Goal: Communication & Community: Participate in discussion

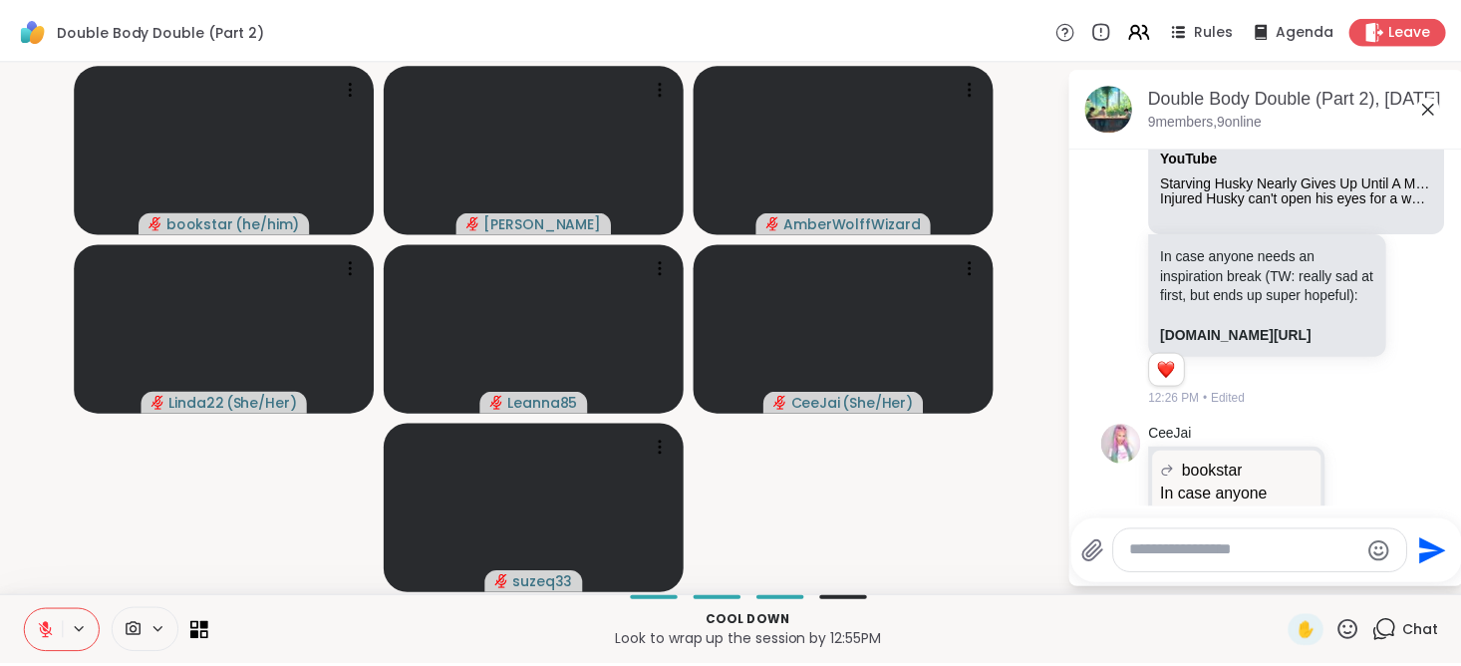
scroll to position [1168, 0]
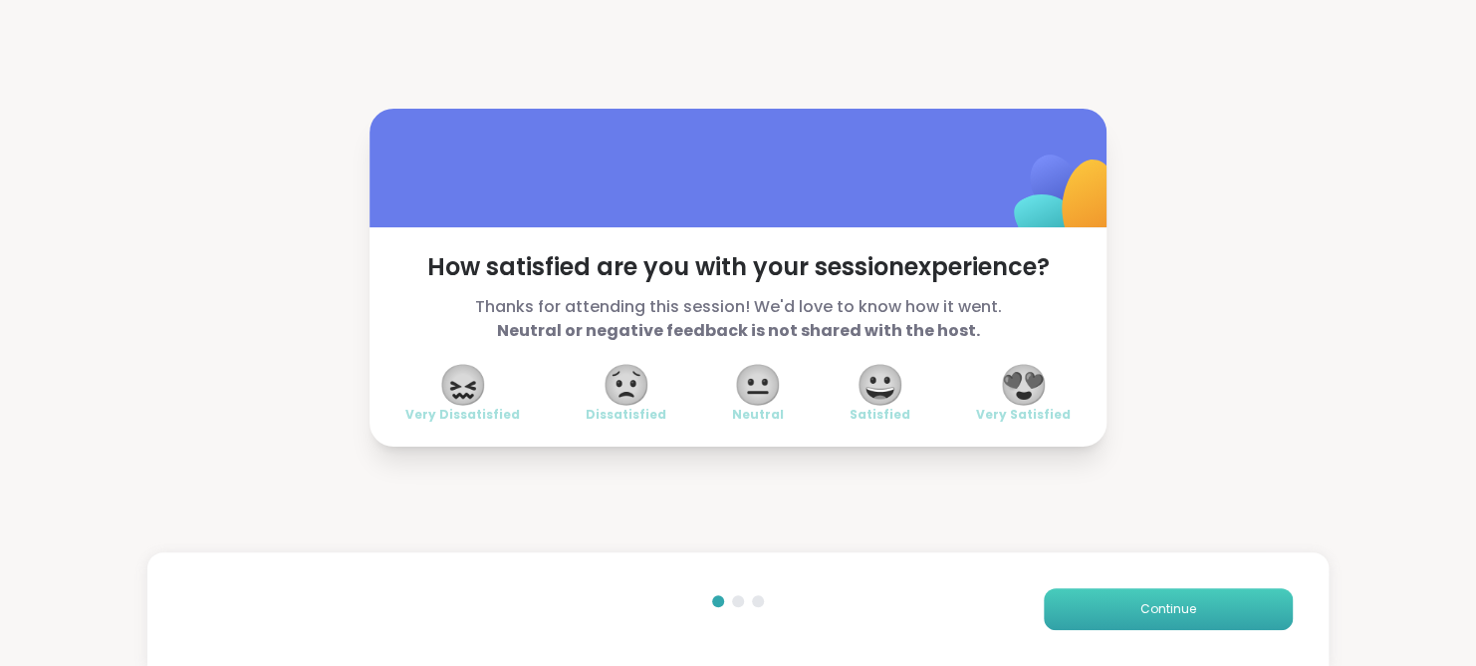
click at [1132, 594] on button "Continue" at bounding box center [1168, 609] width 249 height 42
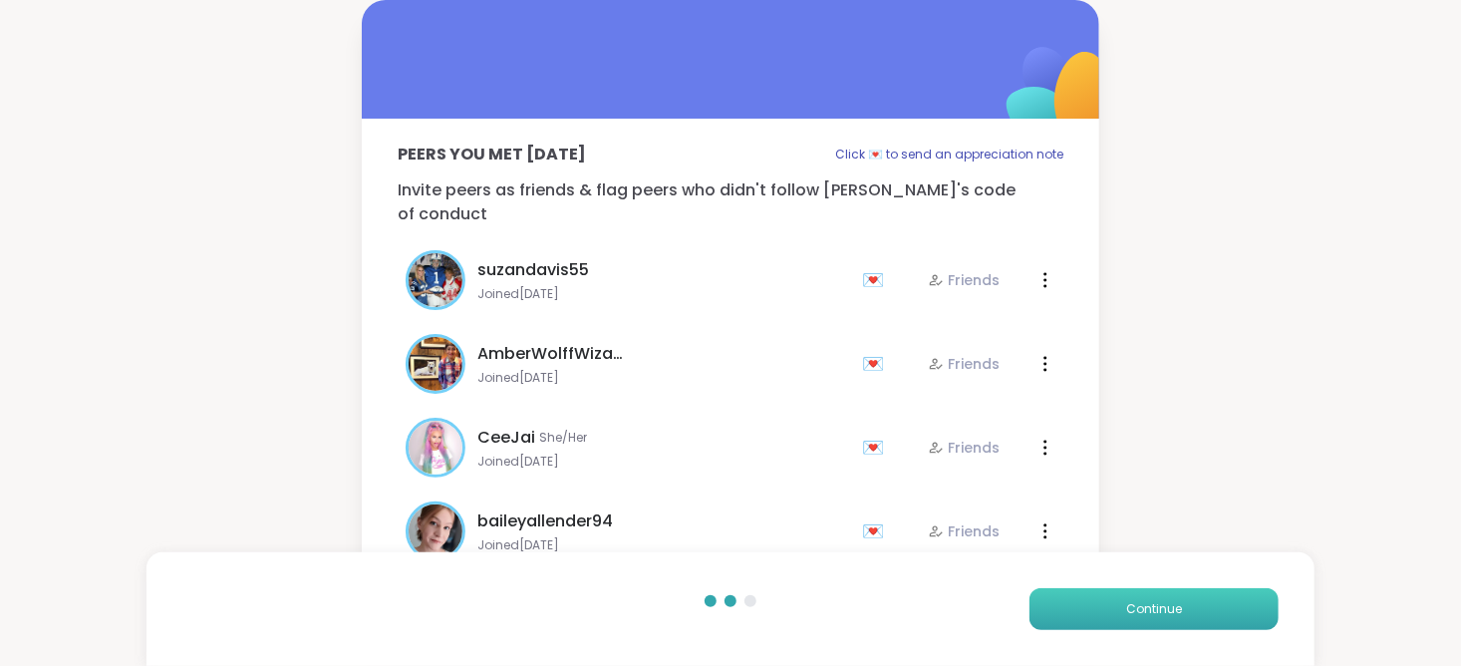
click at [1132, 594] on button "Continue" at bounding box center [1153, 609] width 249 height 42
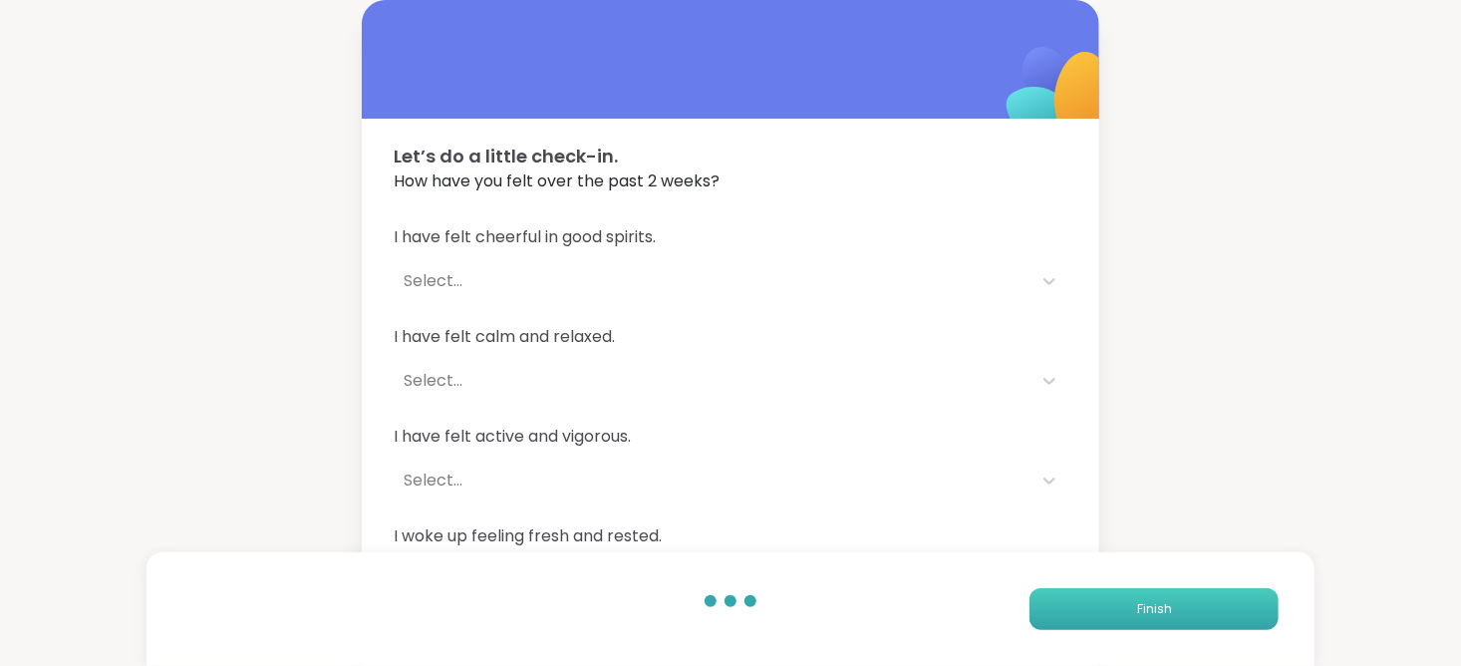
click at [1132, 594] on button "Finish" at bounding box center [1153, 609] width 249 height 42
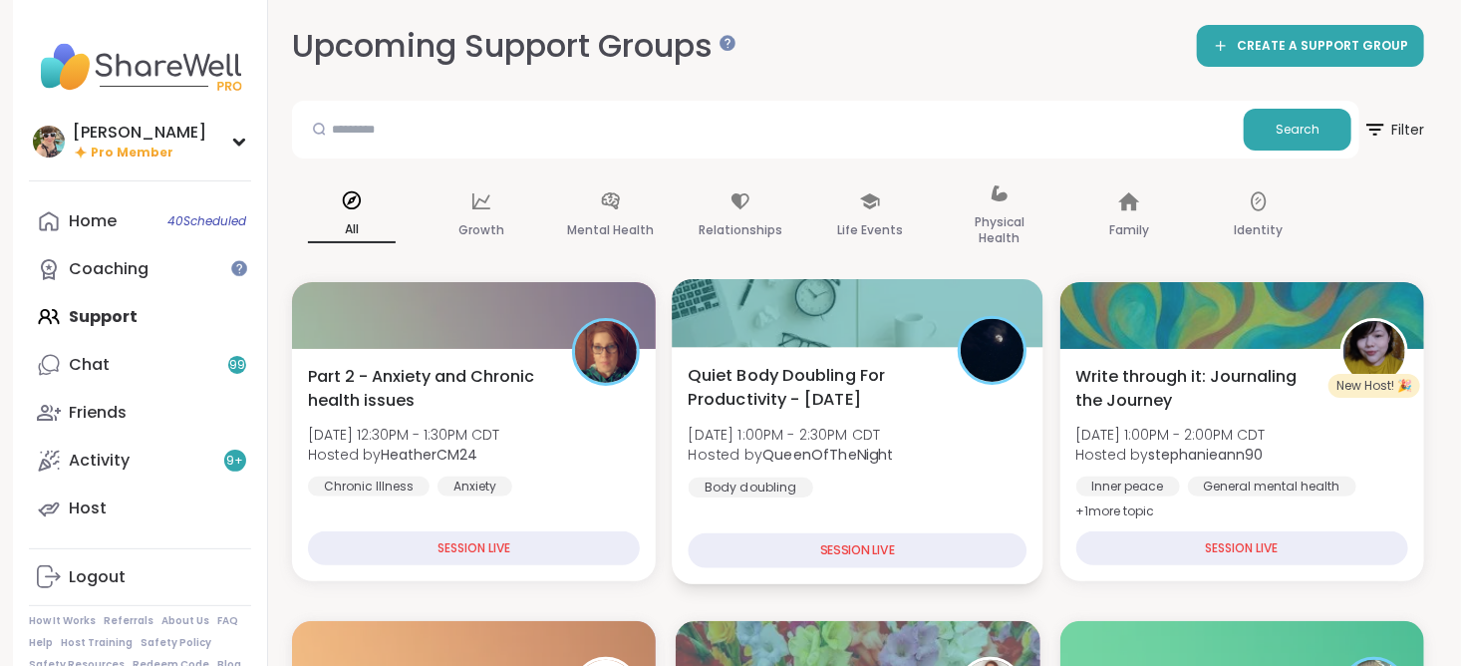
click at [894, 433] on span "Mon, Sep 15 | 1:00PM - 2:30PM CDT" at bounding box center [790, 434] width 205 height 20
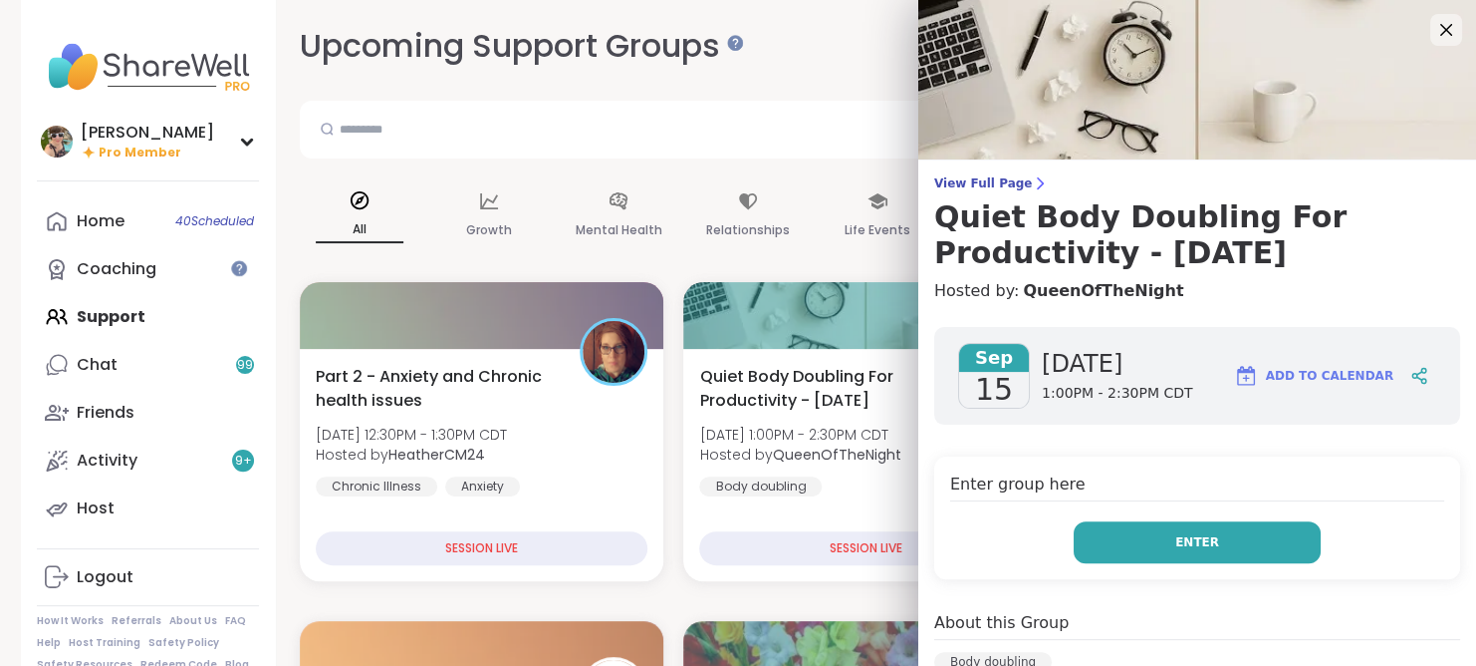
click at [1109, 542] on button "Enter" at bounding box center [1197, 542] width 247 height 42
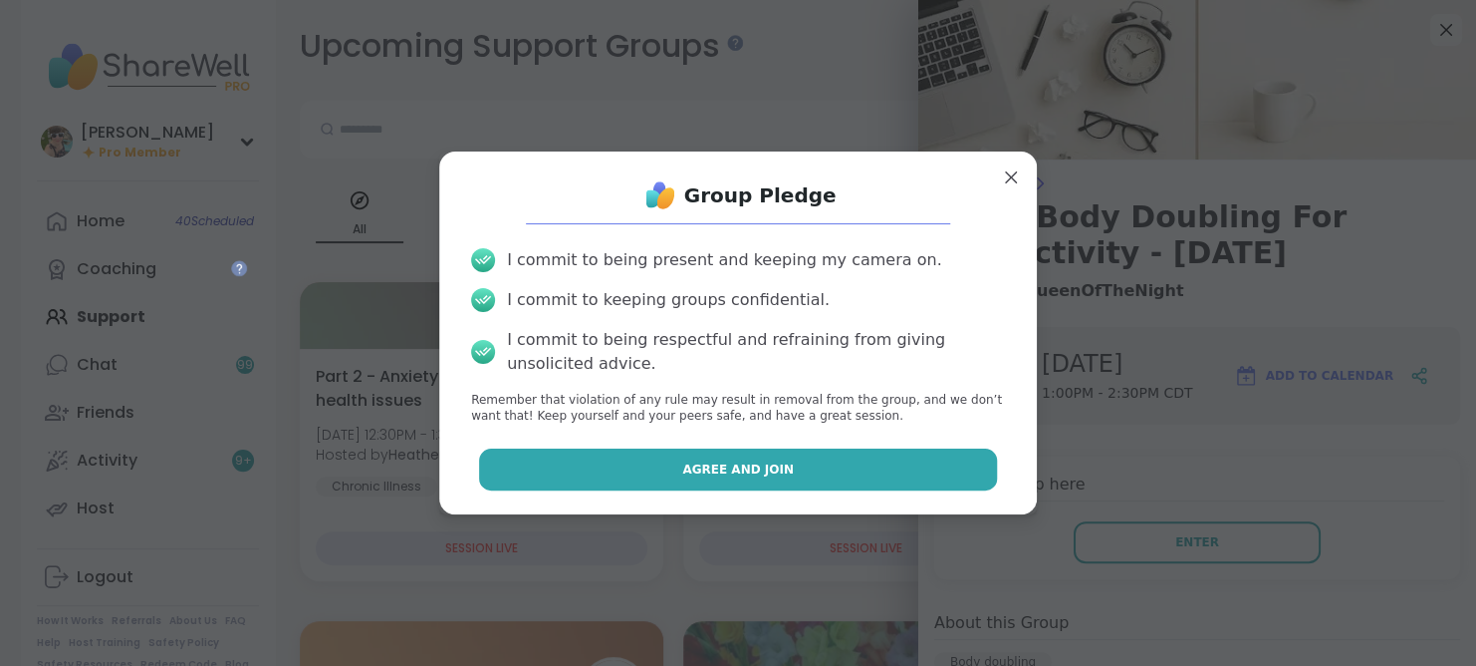
click at [762, 467] on span "Agree and Join" at bounding box center [738, 469] width 112 height 18
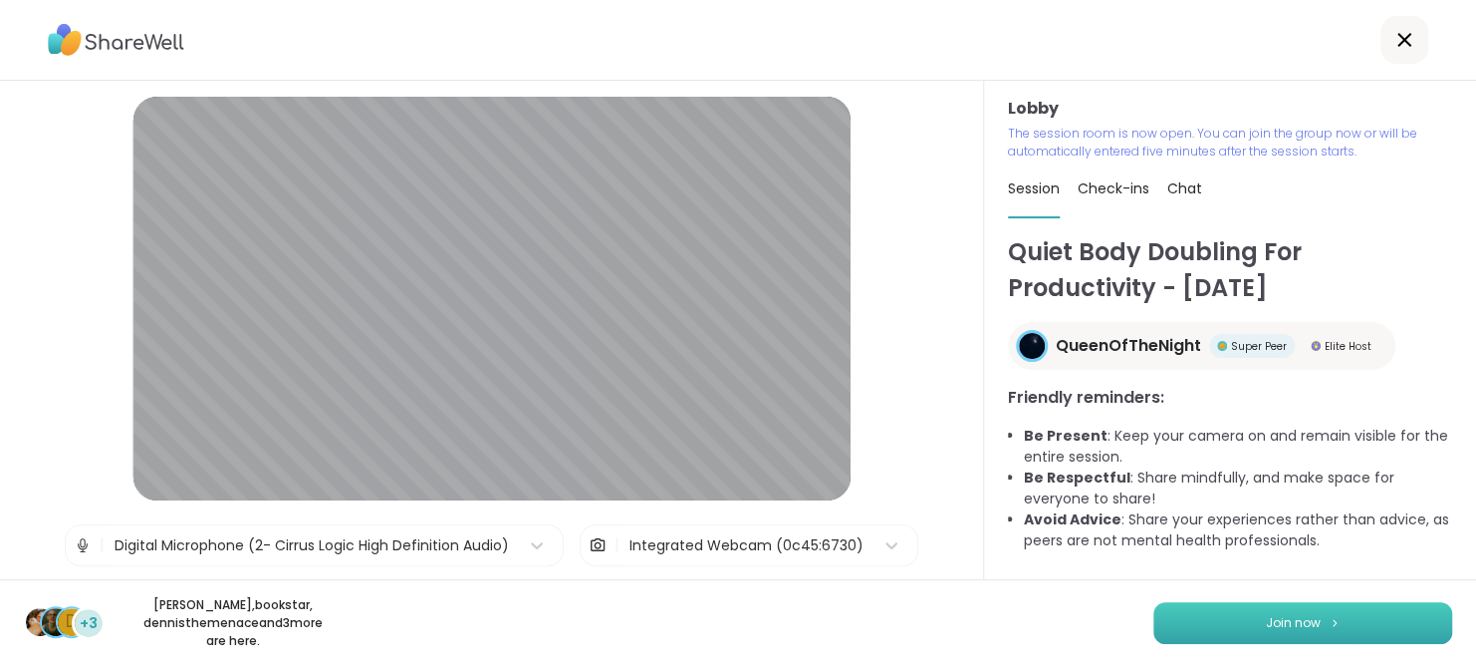
click at [1235, 633] on button "Join now" at bounding box center [1303, 623] width 299 height 42
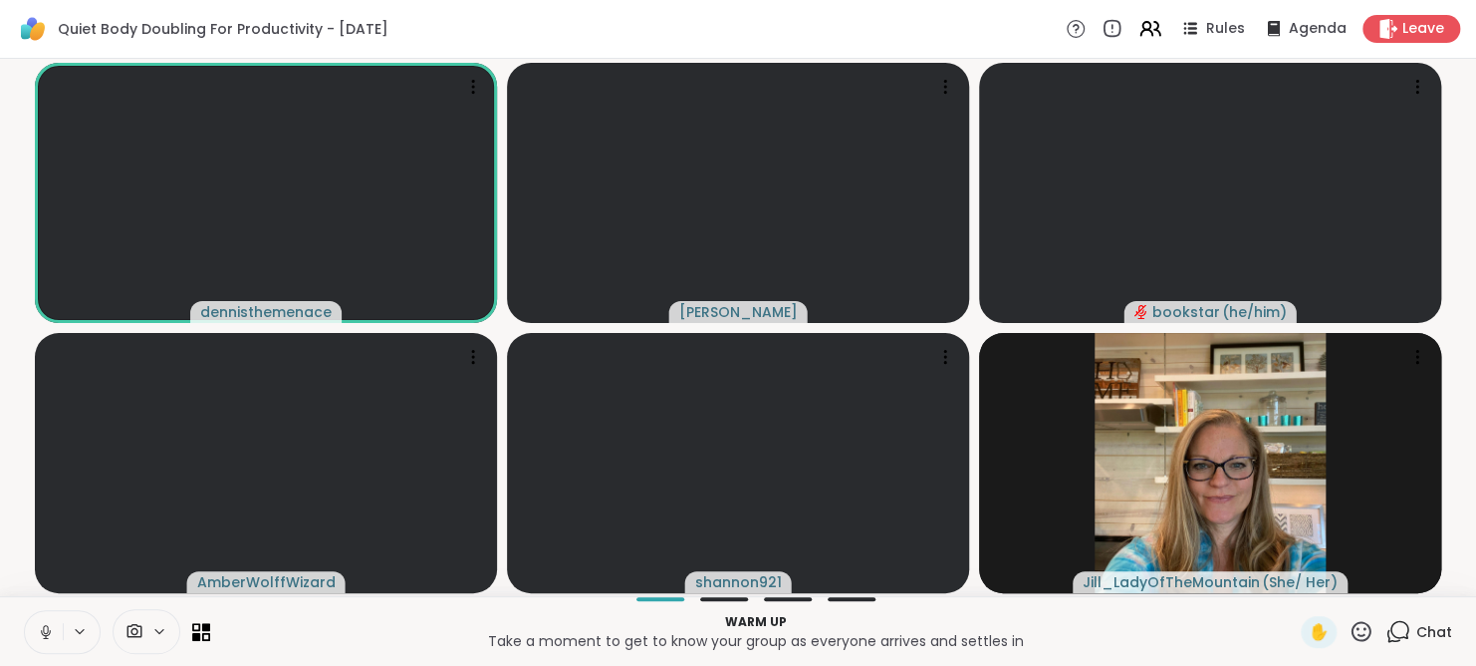
click at [1387, 636] on icon at bounding box center [1398, 631] width 25 height 25
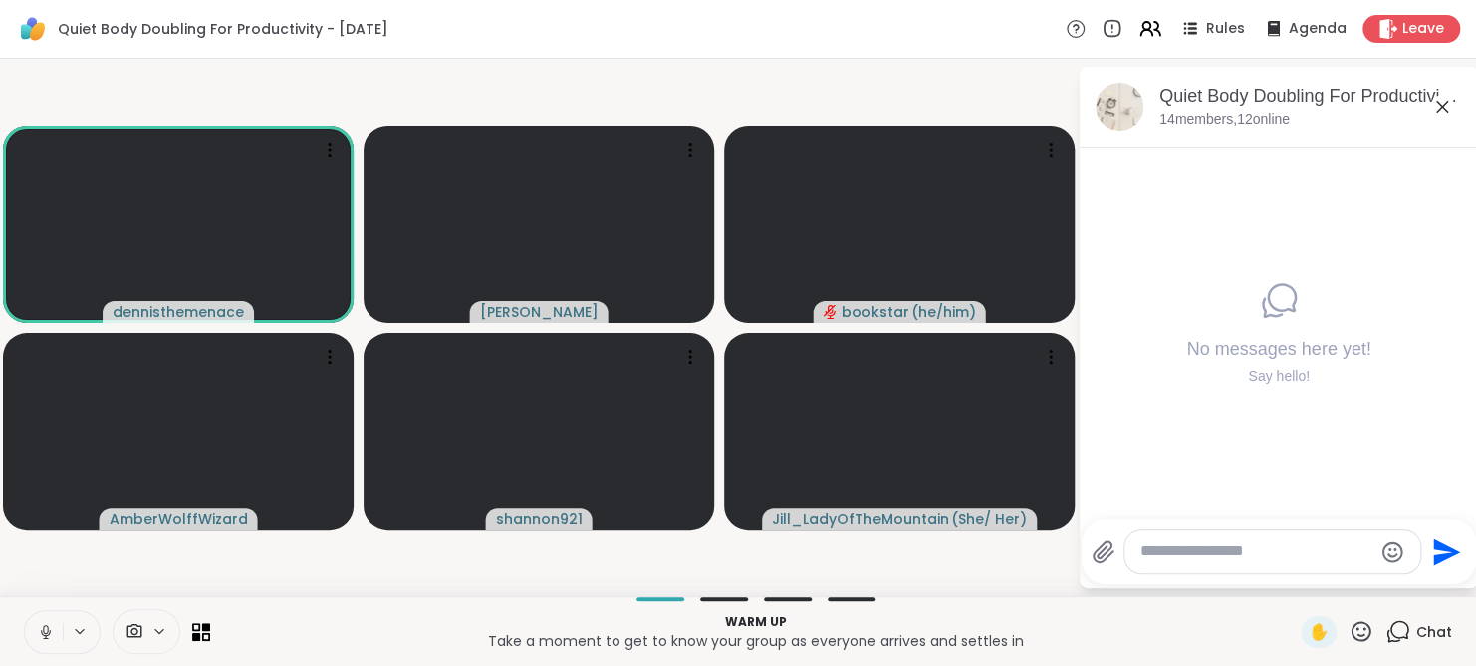
click at [1200, 535] on div at bounding box center [1273, 551] width 296 height 43
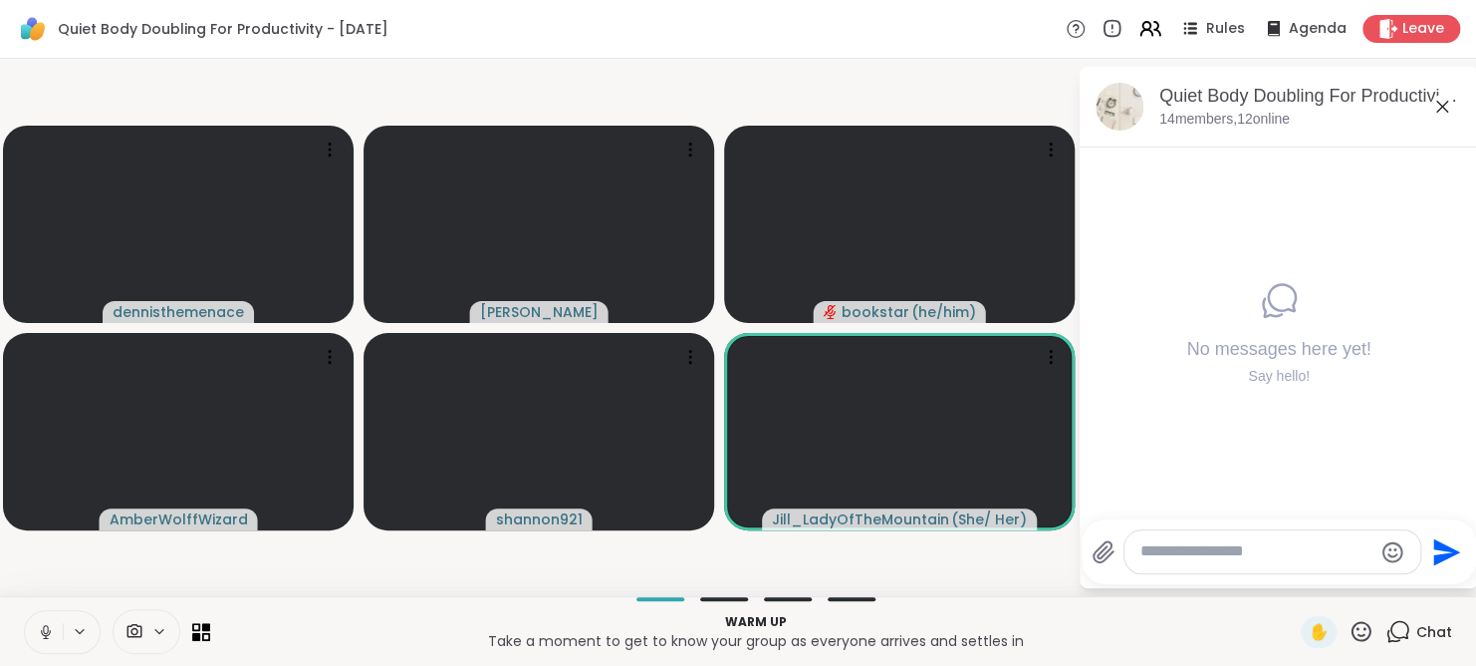
click at [1204, 543] on textarea "Type your message" at bounding box center [1257, 551] width 232 height 21
type textarea "**********"
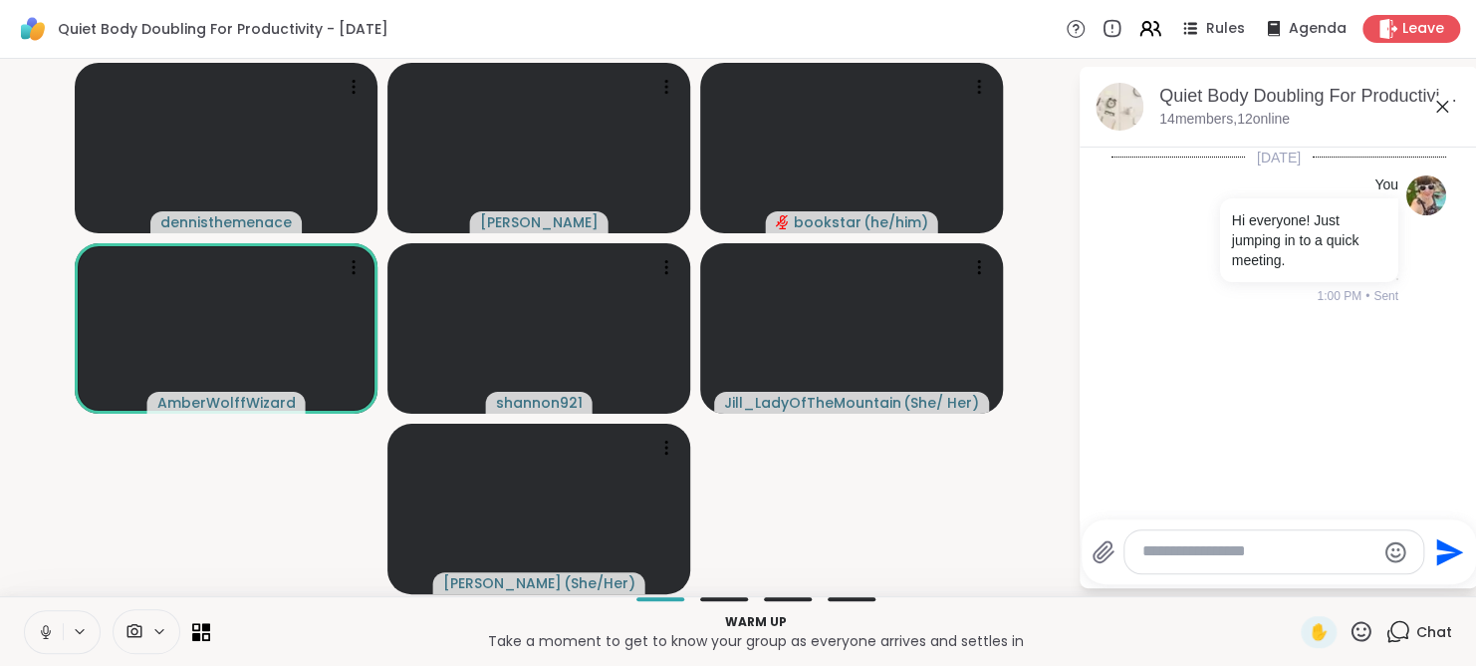
scroll to position [10, 0]
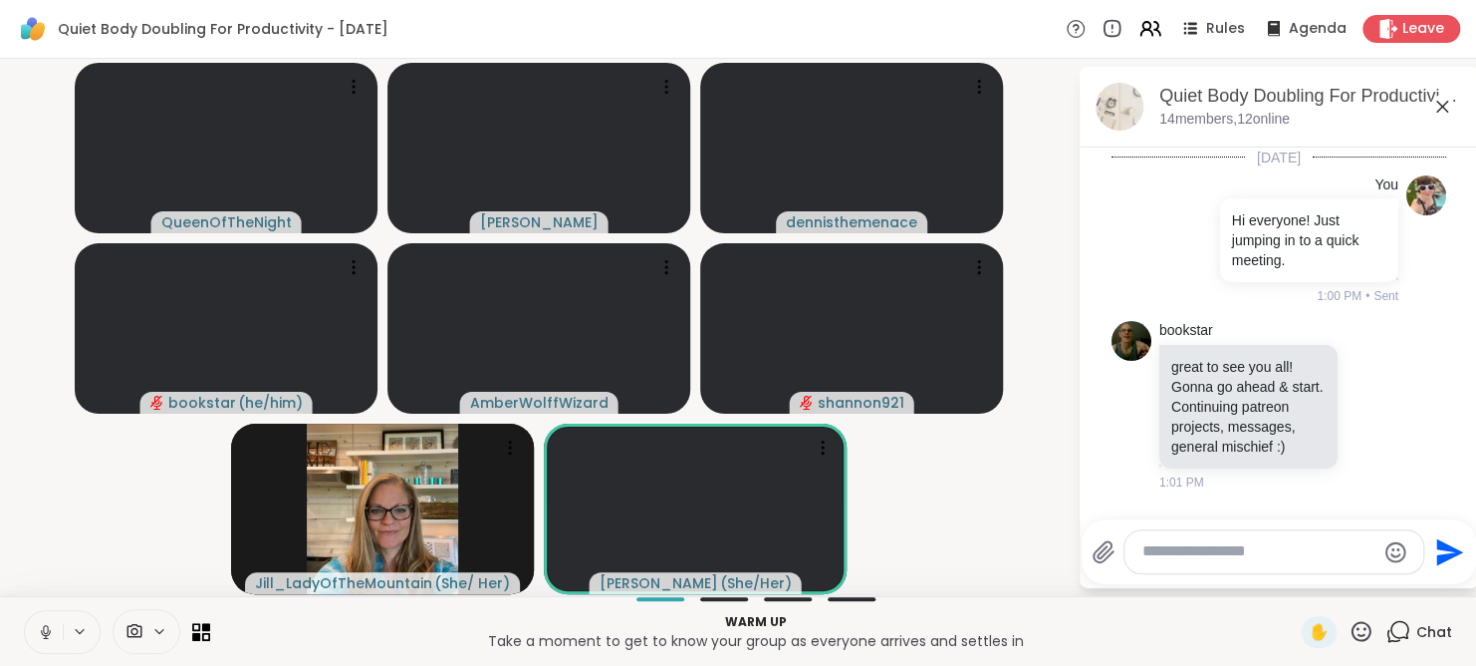
click at [53, 630] on icon at bounding box center [46, 632] width 18 height 18
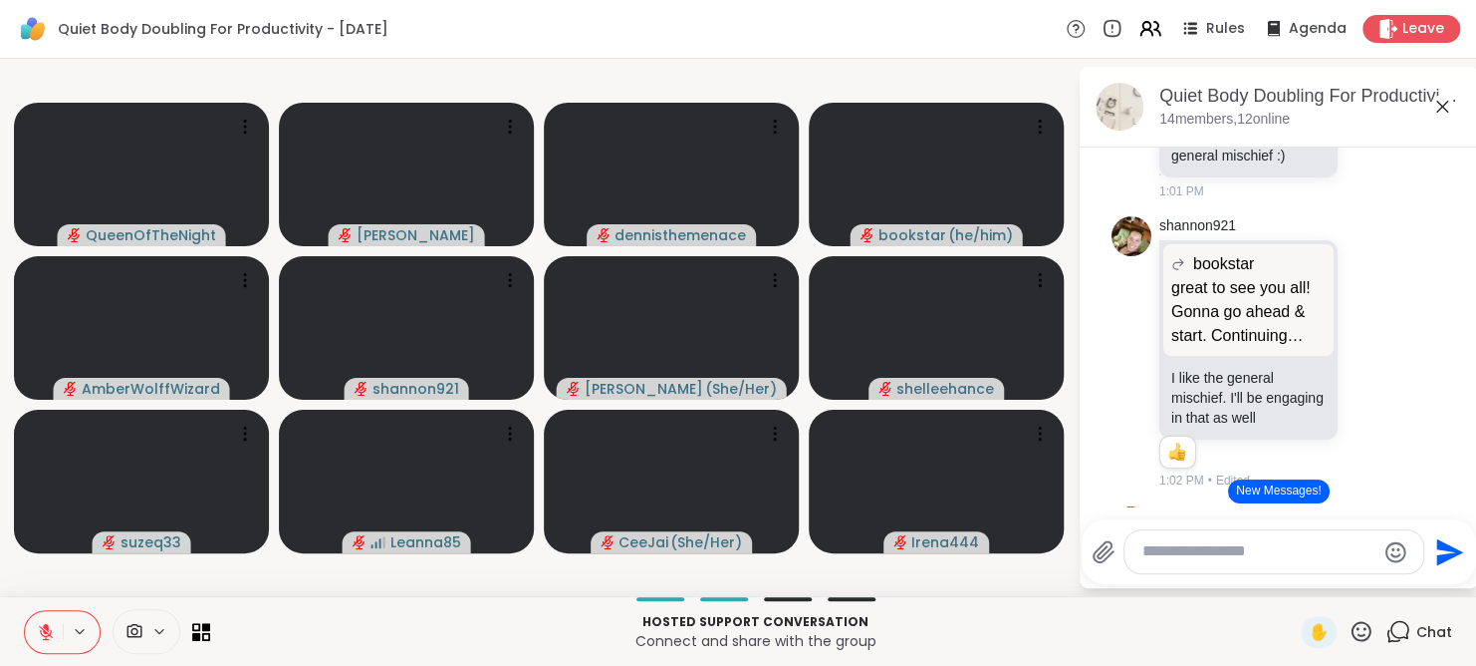
scroll to position [504, 0]
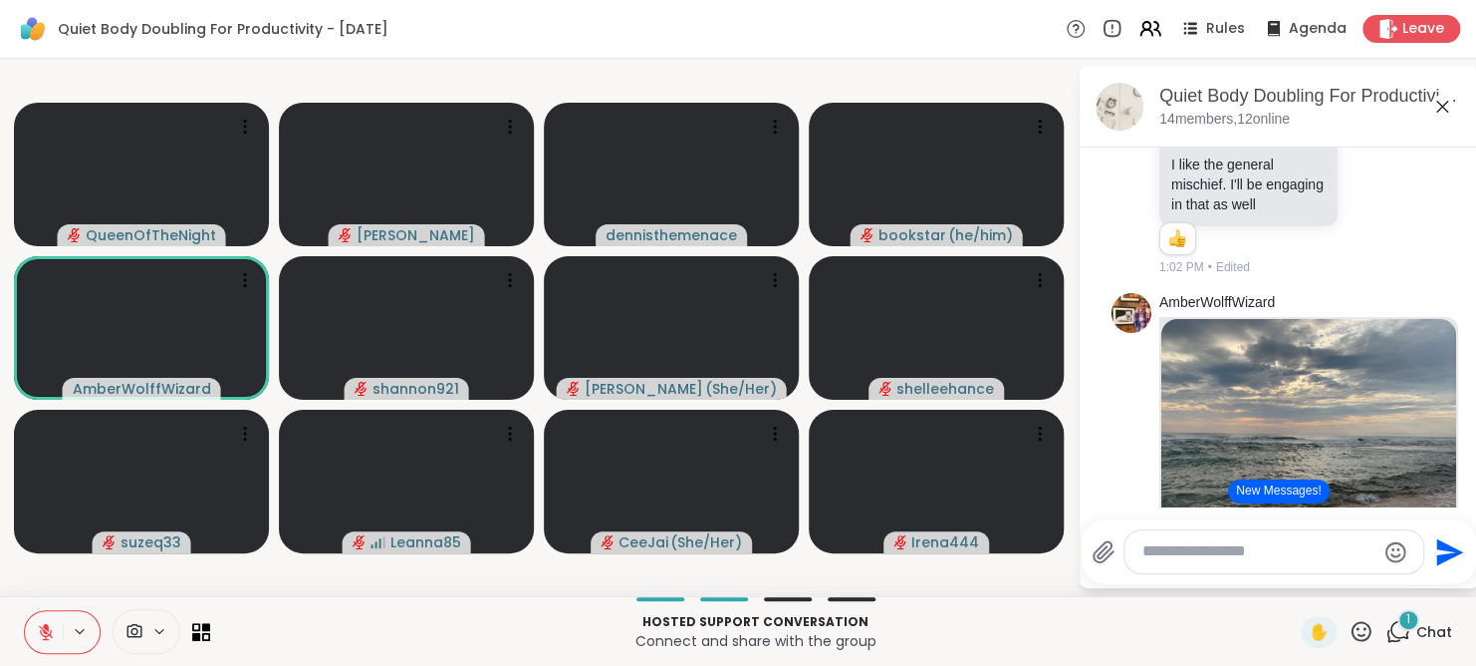
click at [1399, 626] on div "1" at bounding box center [1409, 620] width 22 height 22
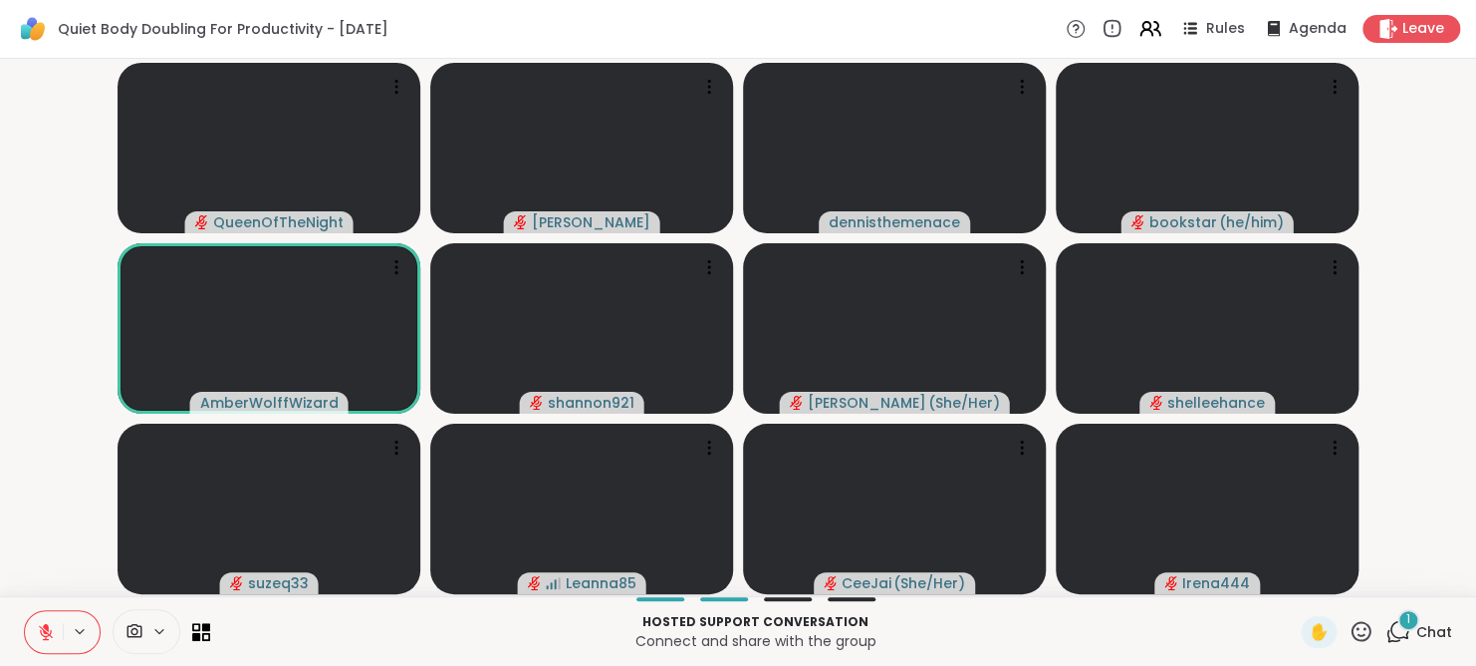
click at [1399, 626] on div "1" at bounding box center [1409, 620] width 22 height 22
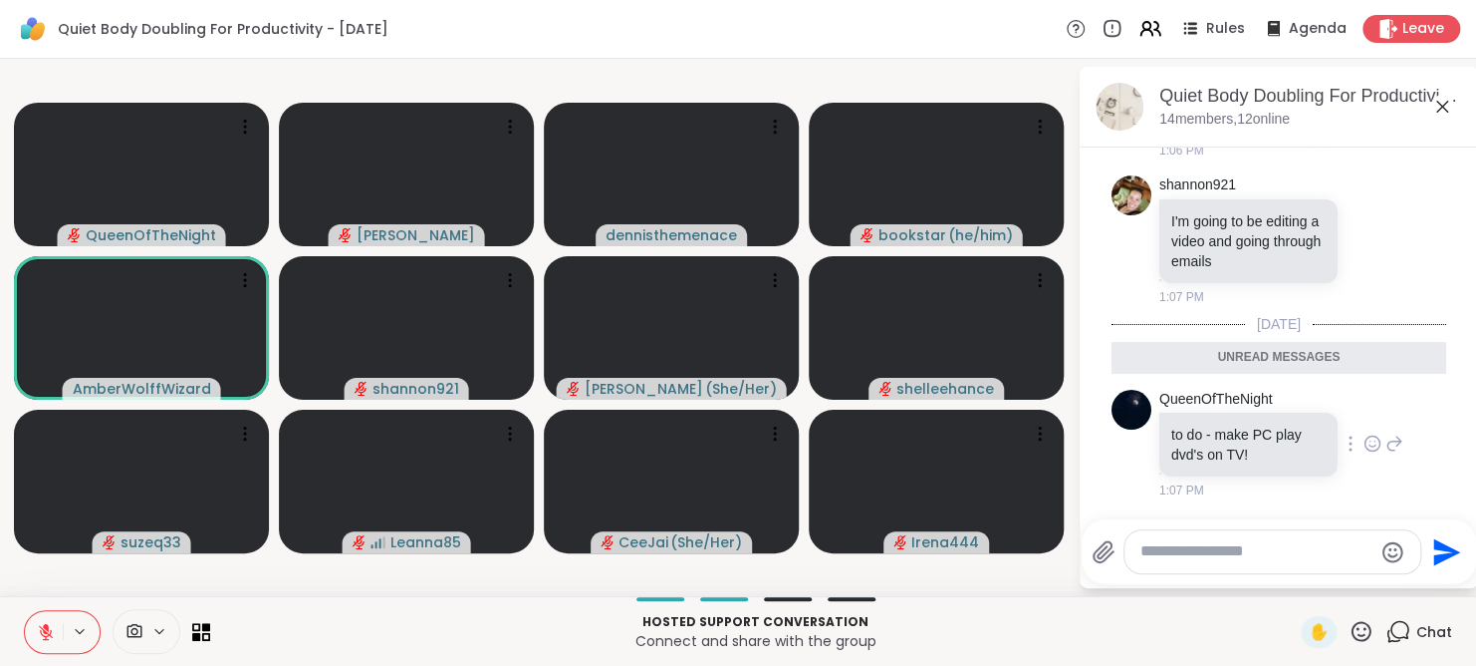
scroll to position [2717, 0]
click at [1214, 557] on textarea "Type your message" at bounding box center [1257, 551] width 232 height 21
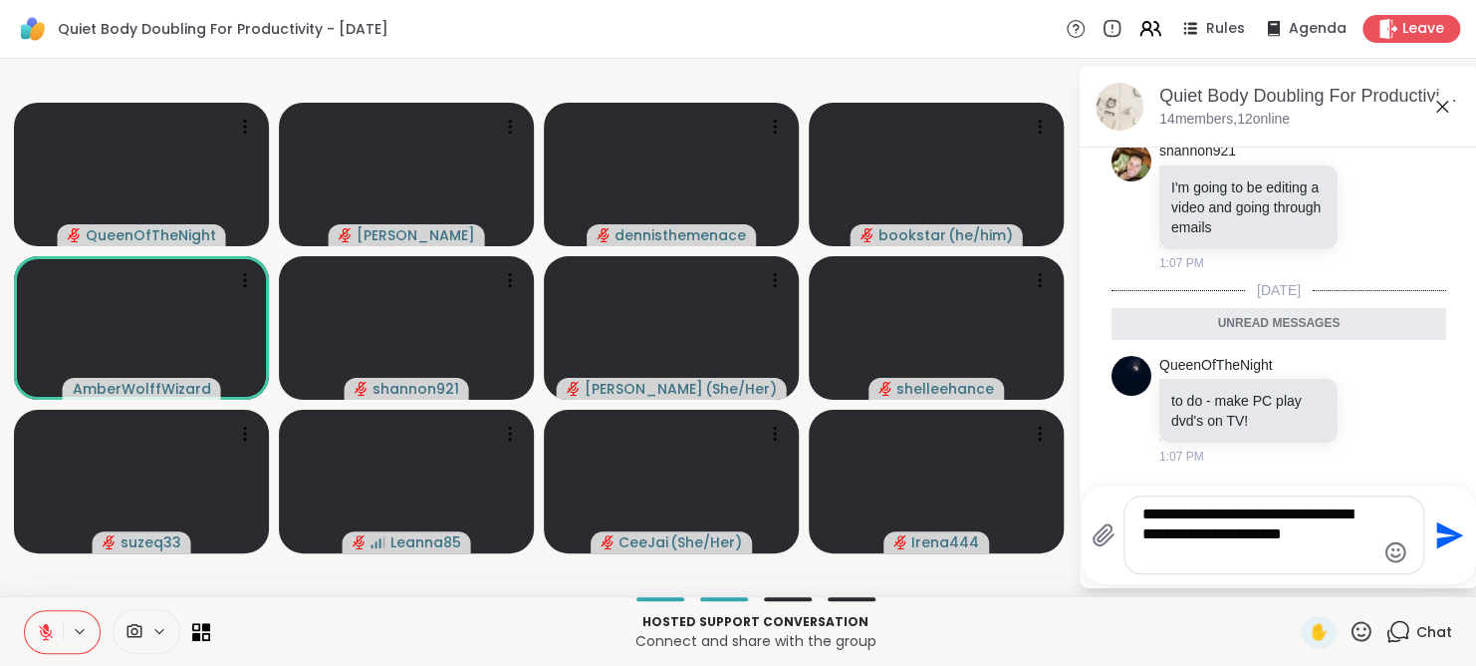
type textarea "**********"
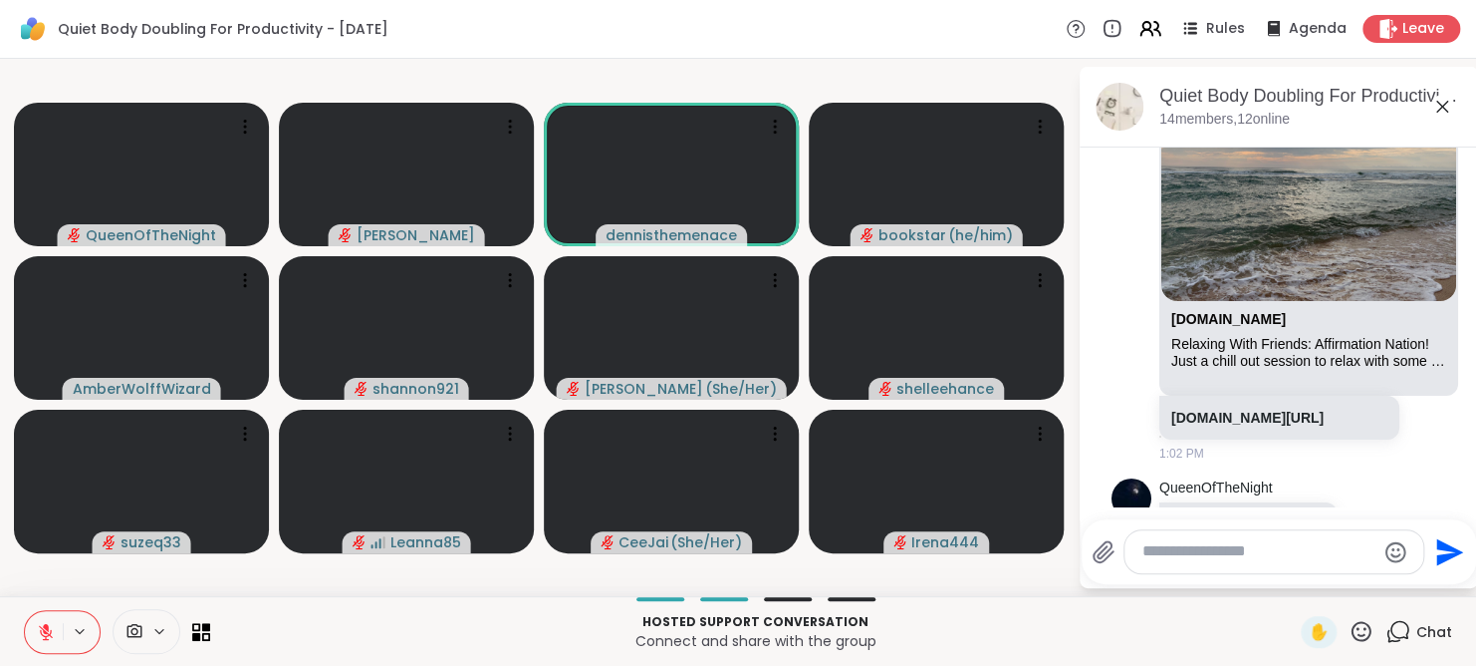
scroll to position [778, 0]
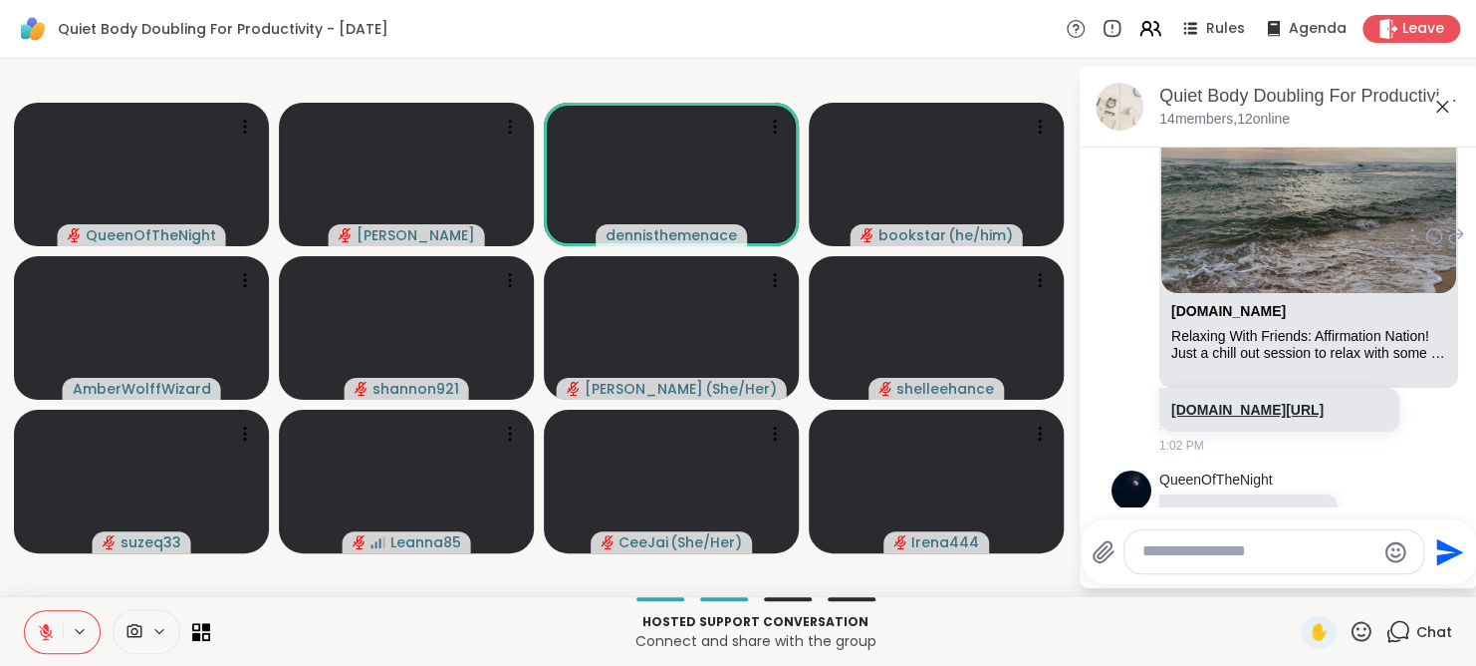
click at [1244, 417] on link "sharewellnow.com/session/eaa3872d-43f6-4af5-bfb3-20fa7ef4f5e6" at bounding box center [1248, 410] width 152 height 16
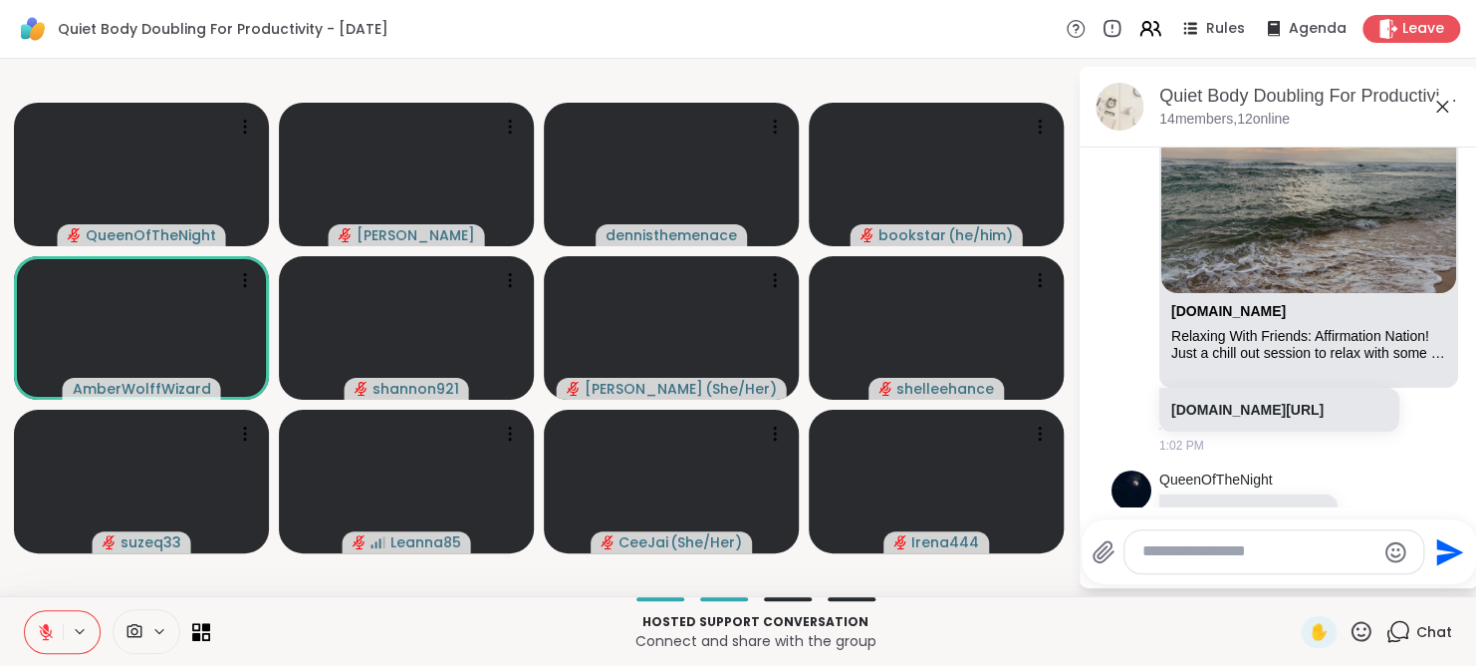
click at [46, 633] on icon at bounding box center [46, 632] width 14 height 14
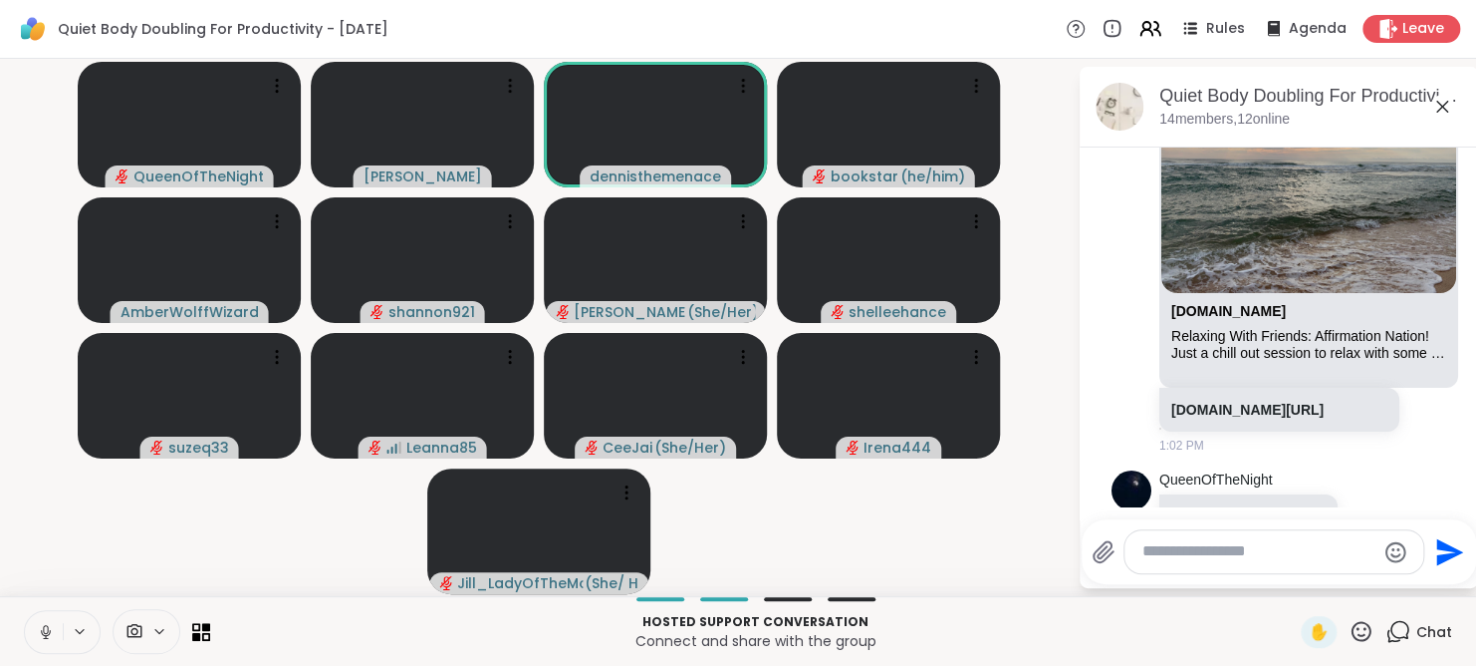
click at [46, 633] on icon at bounding box center [46, 632] width 18 height 18
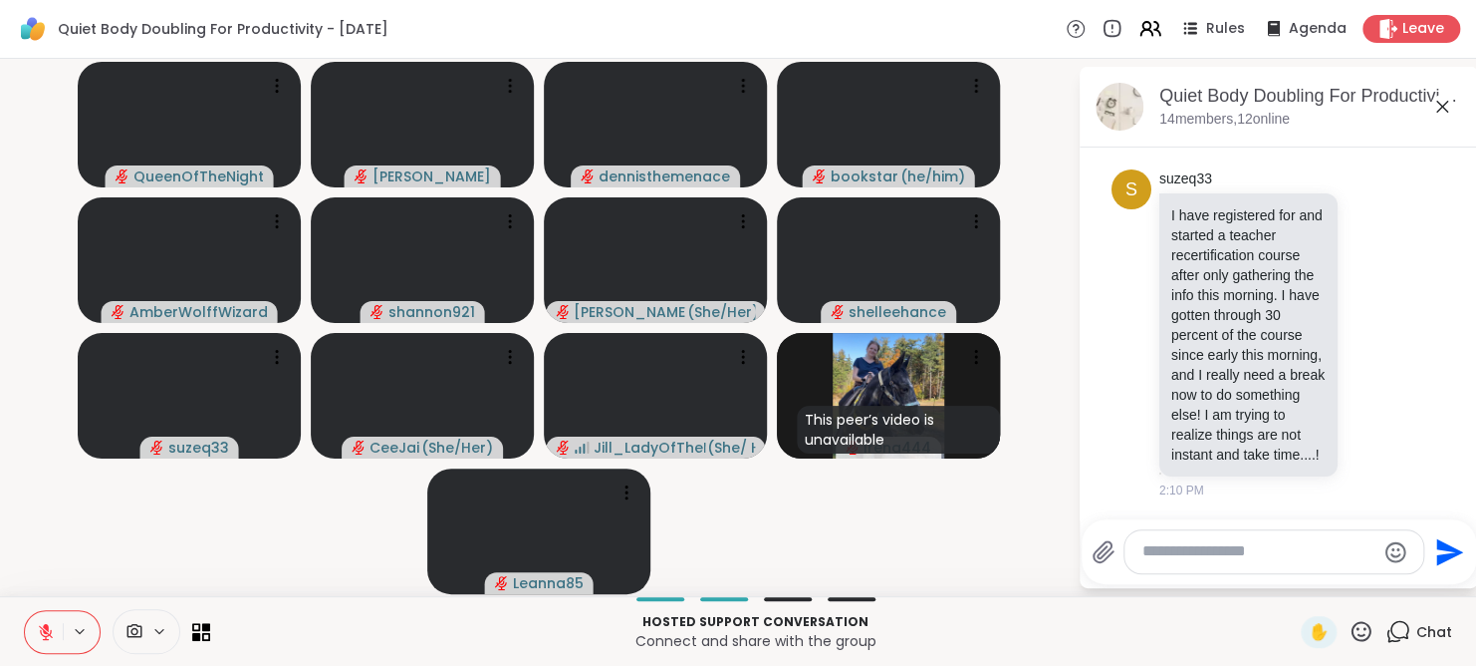
scroll to position [5715, 0]
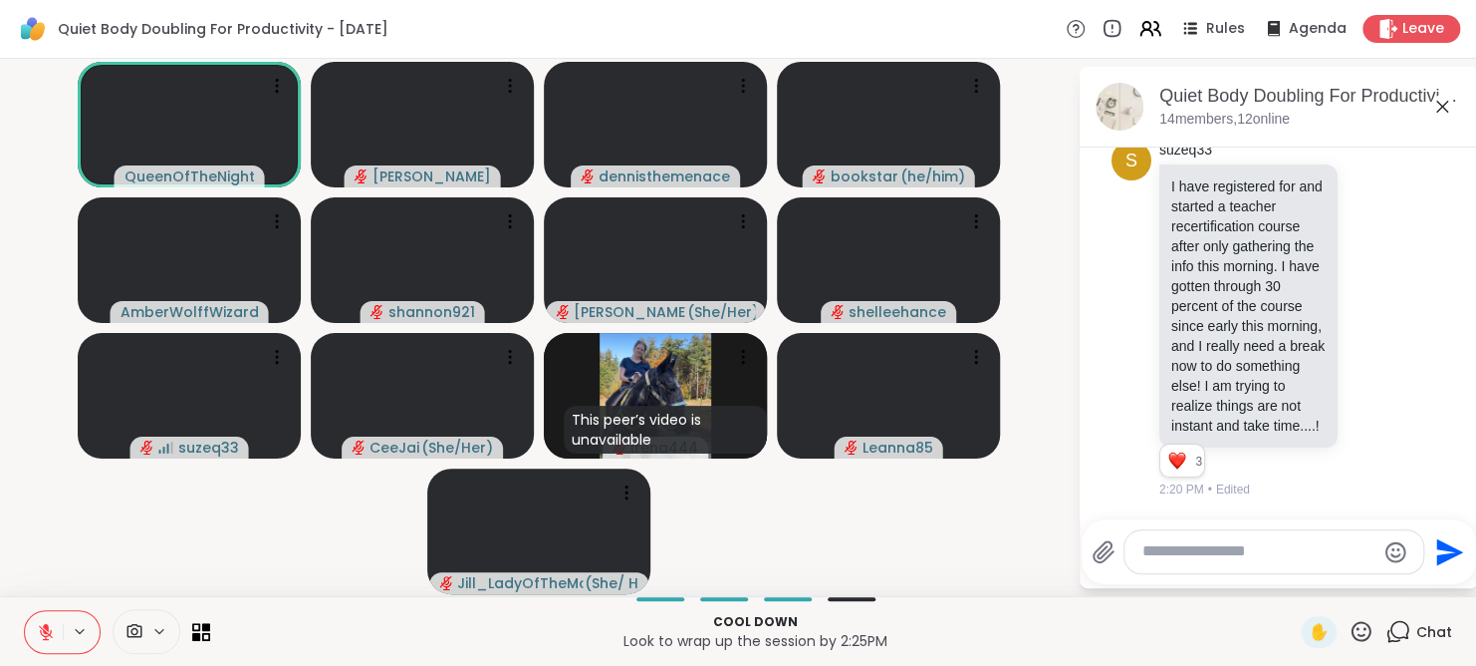
click at [47, 641] on button at bounding box center [44, 632] width 38 height 42
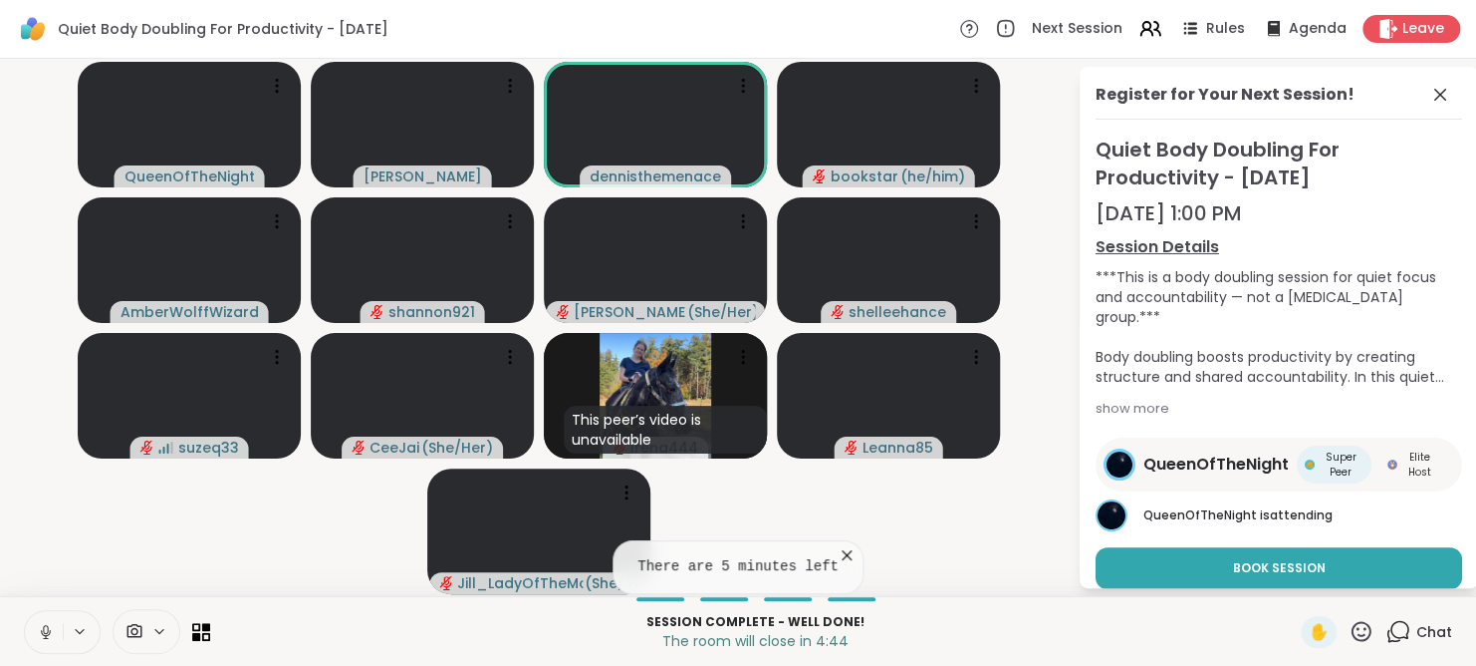
click at [50, 625] on icon at bounding box center [46, 632] width 18 height 18
click at [1429, 92] on icon at bounding box center [1441, 95] width 24 height 24
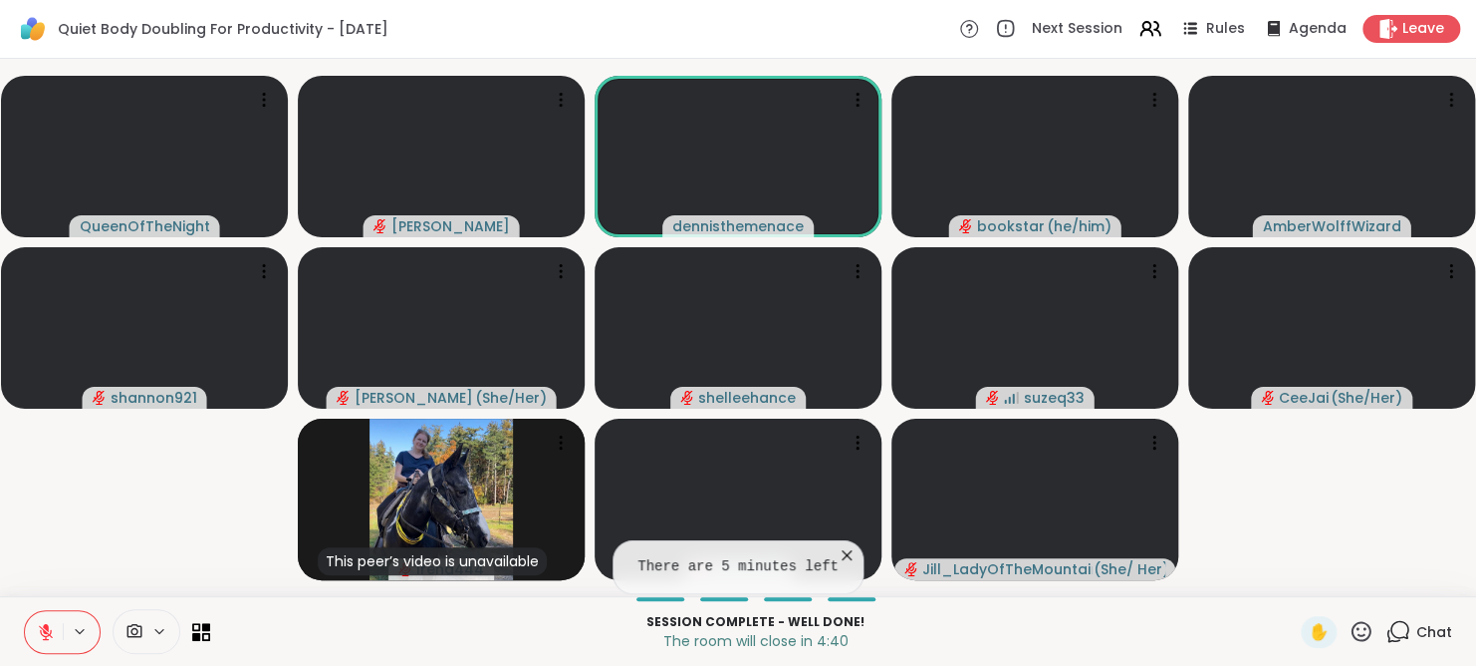
click at [1386, 629] on icon at bounding box center [1398, 631] width 25 height 25
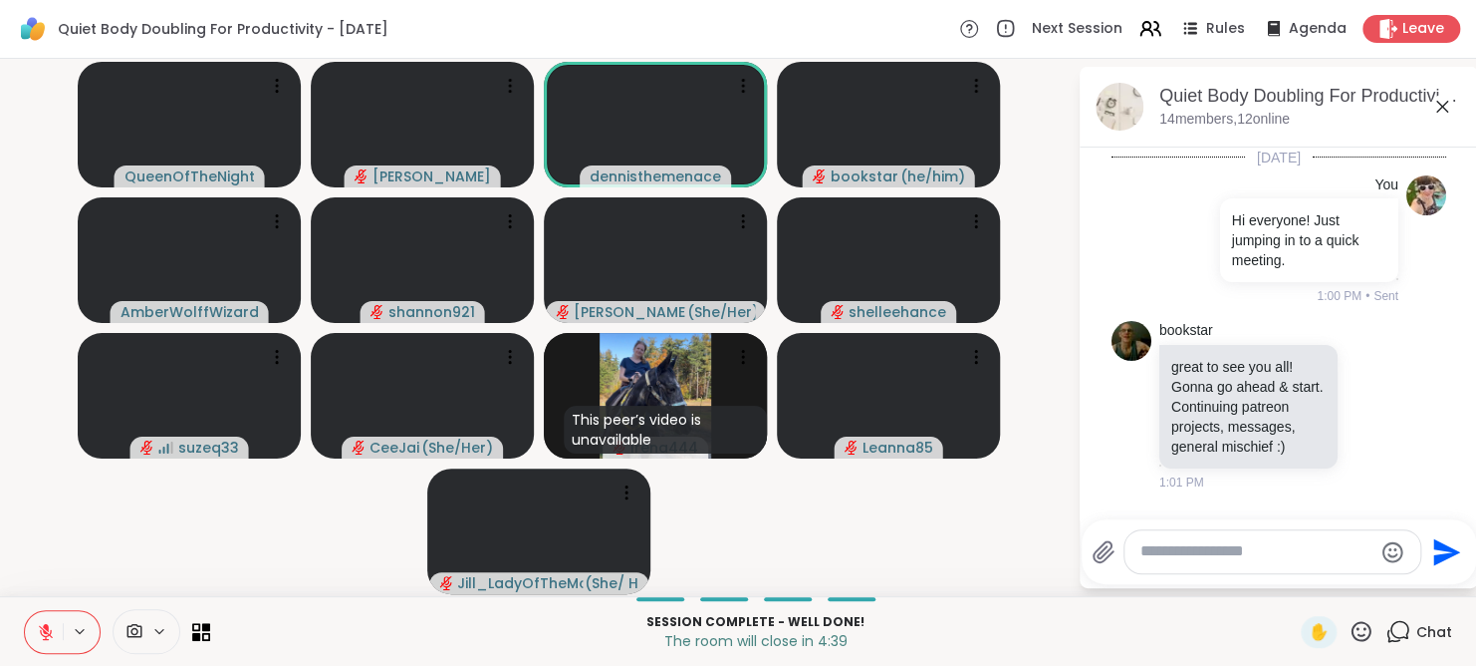
scroll to position [5695, 0]
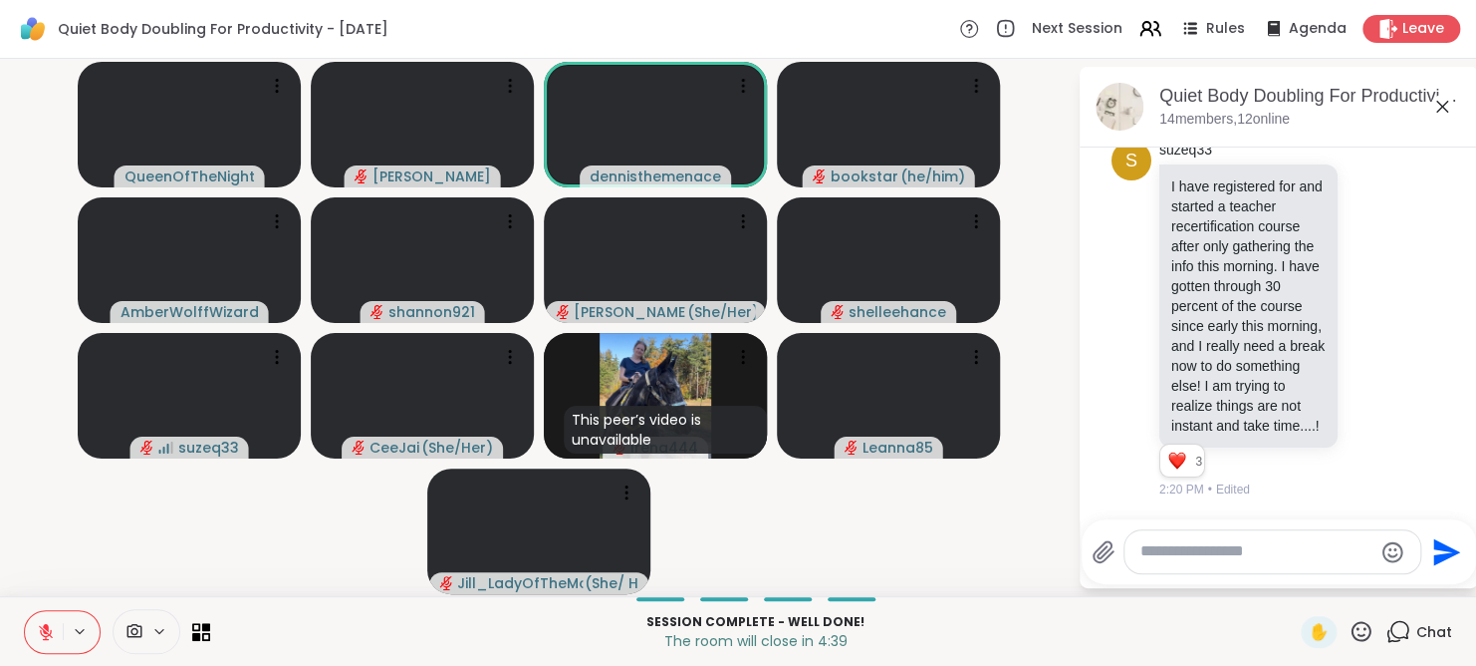
click at [1229, 541] on textarea "Type your message" at bounding box center [1257, 551] width 232 height 21
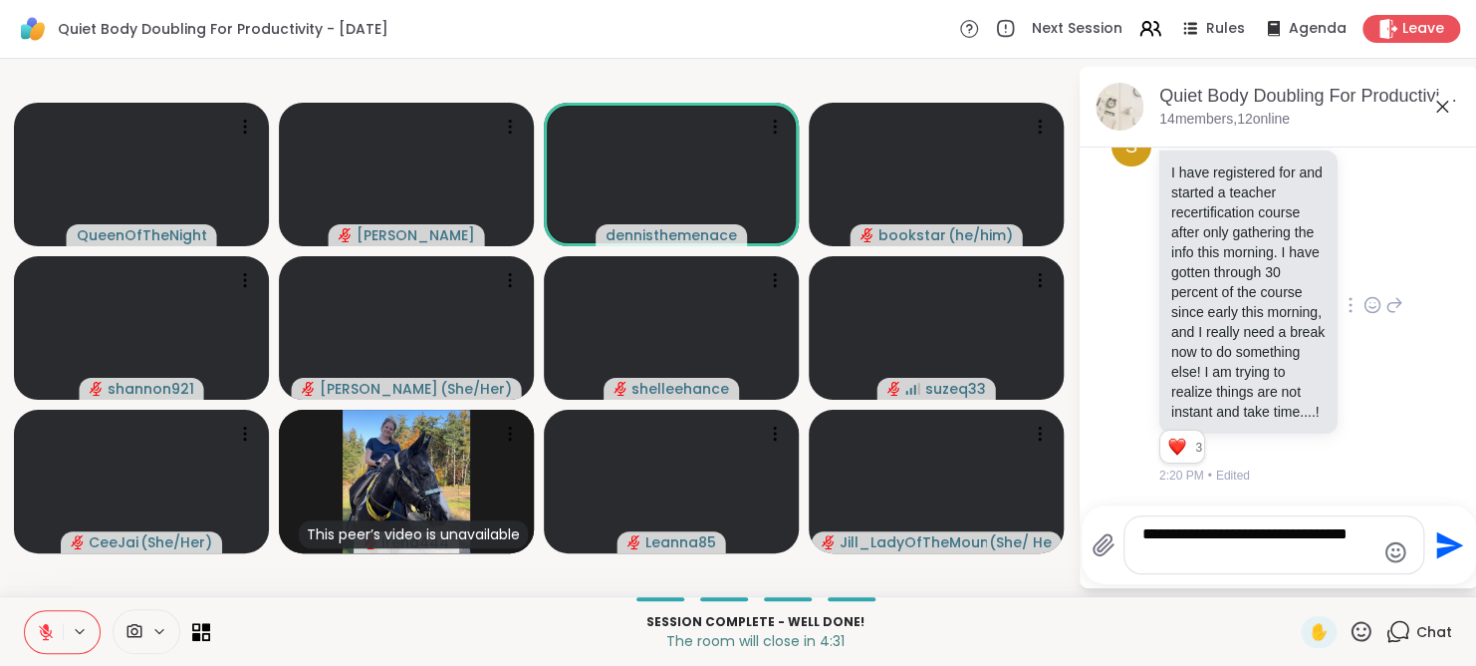
type textarea "**********"
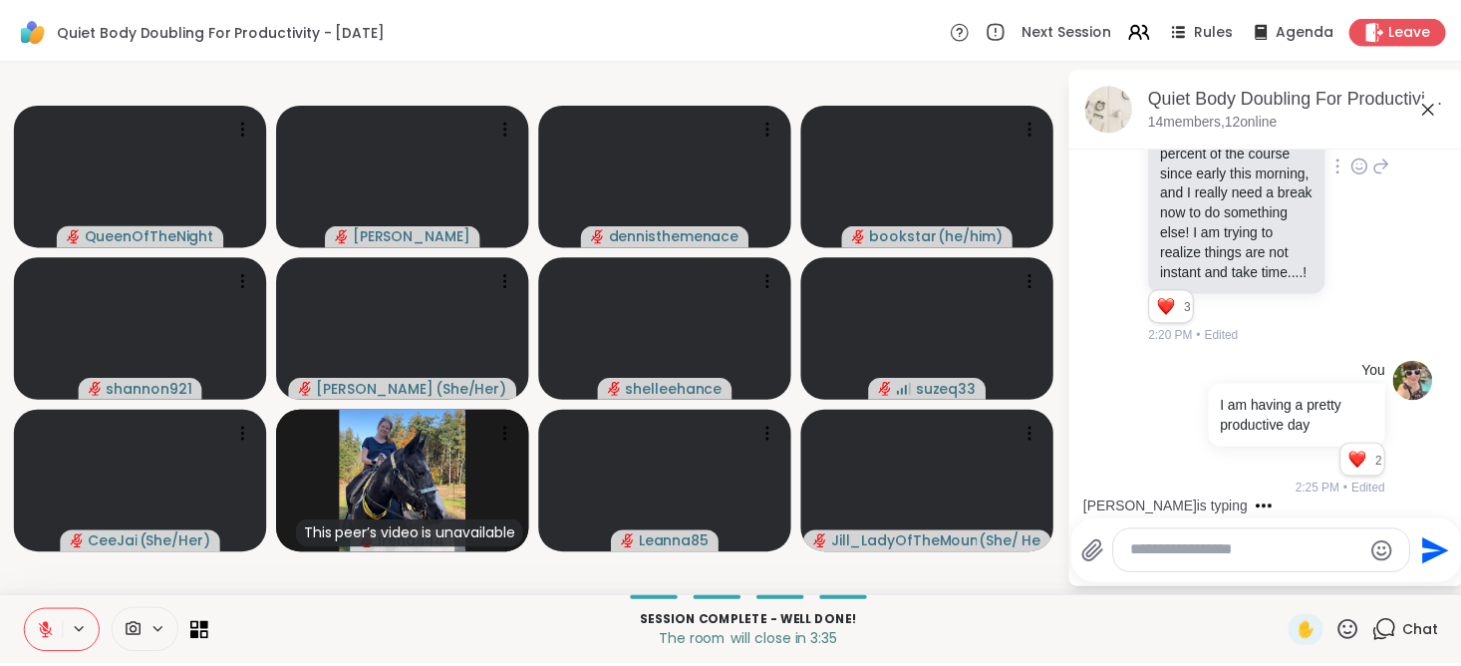
scroll to position [5974, 0]
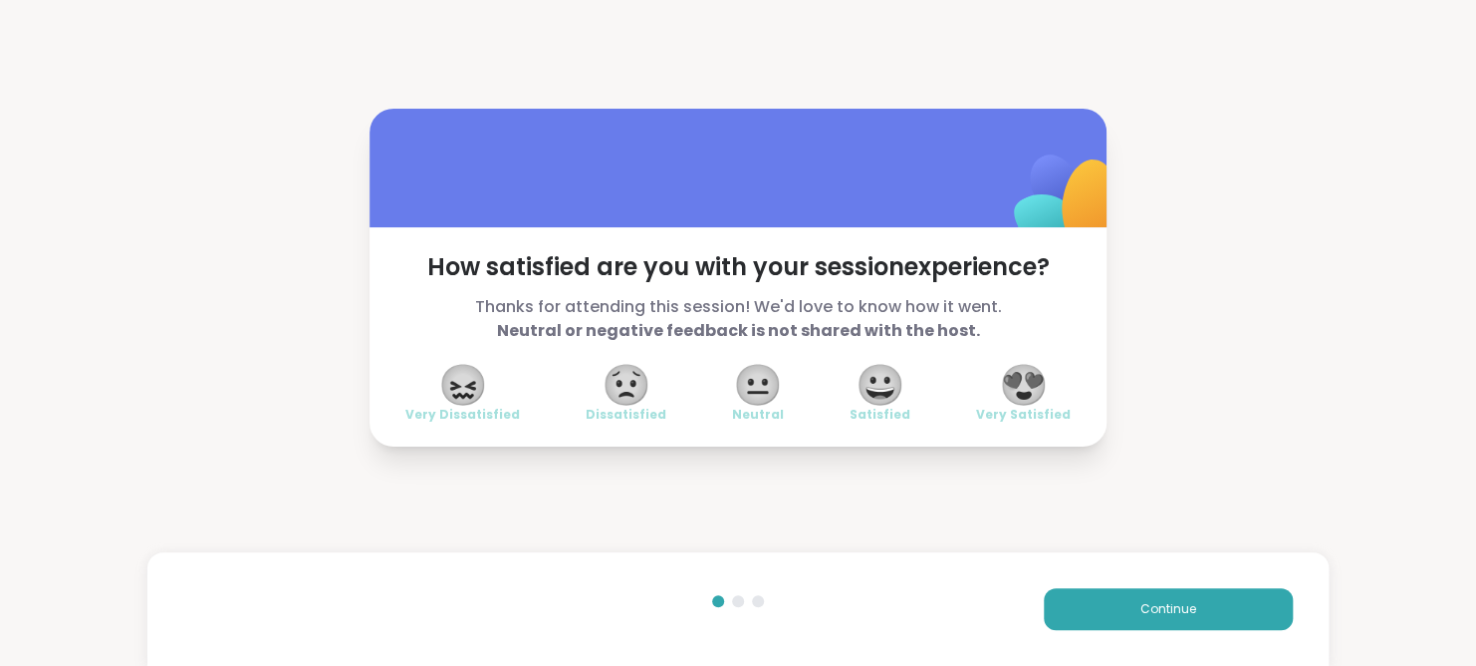
click at [1160, 584] on div "Continue" at bounding box center [738, 609] width 1182 height 114
click at [1164, 612] on span "Continue" at bounding box center [1169, 609] width 56 height 18
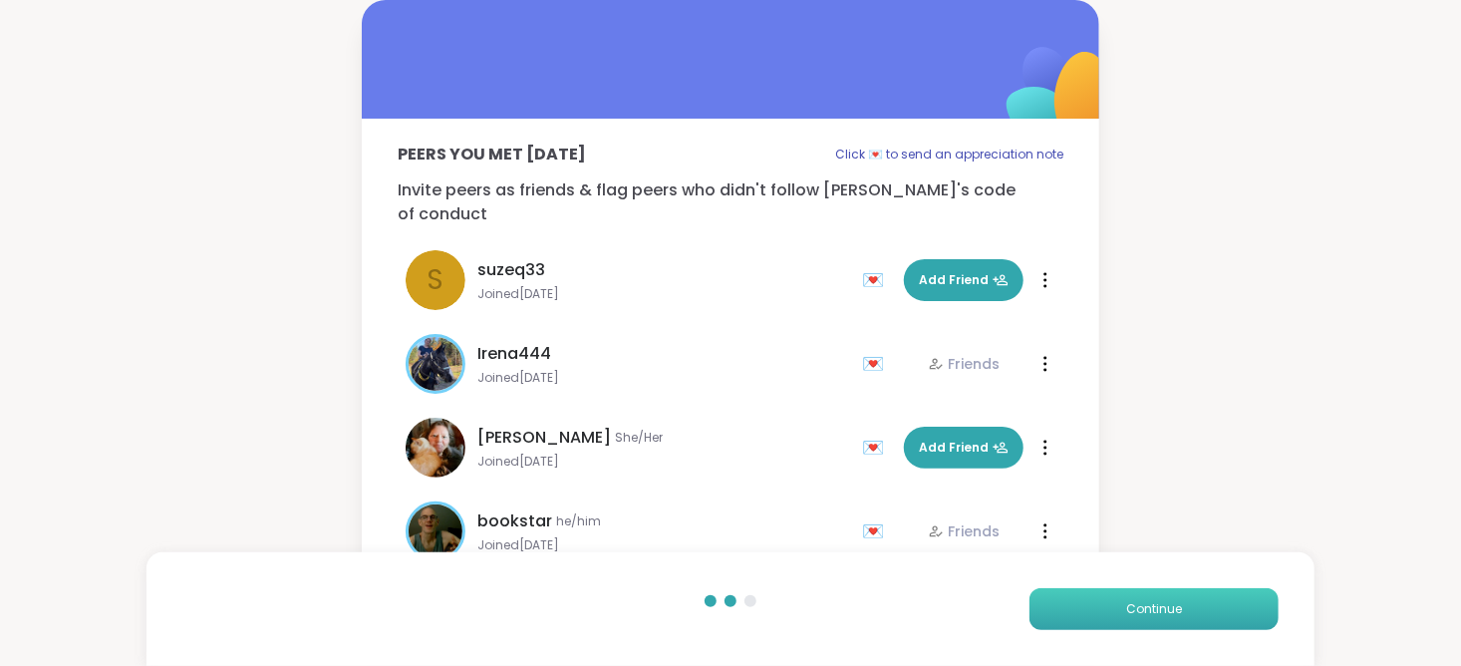
click at [1164, 612] on span "Continue" at bounding box center [1154, 609] width 56 height 18
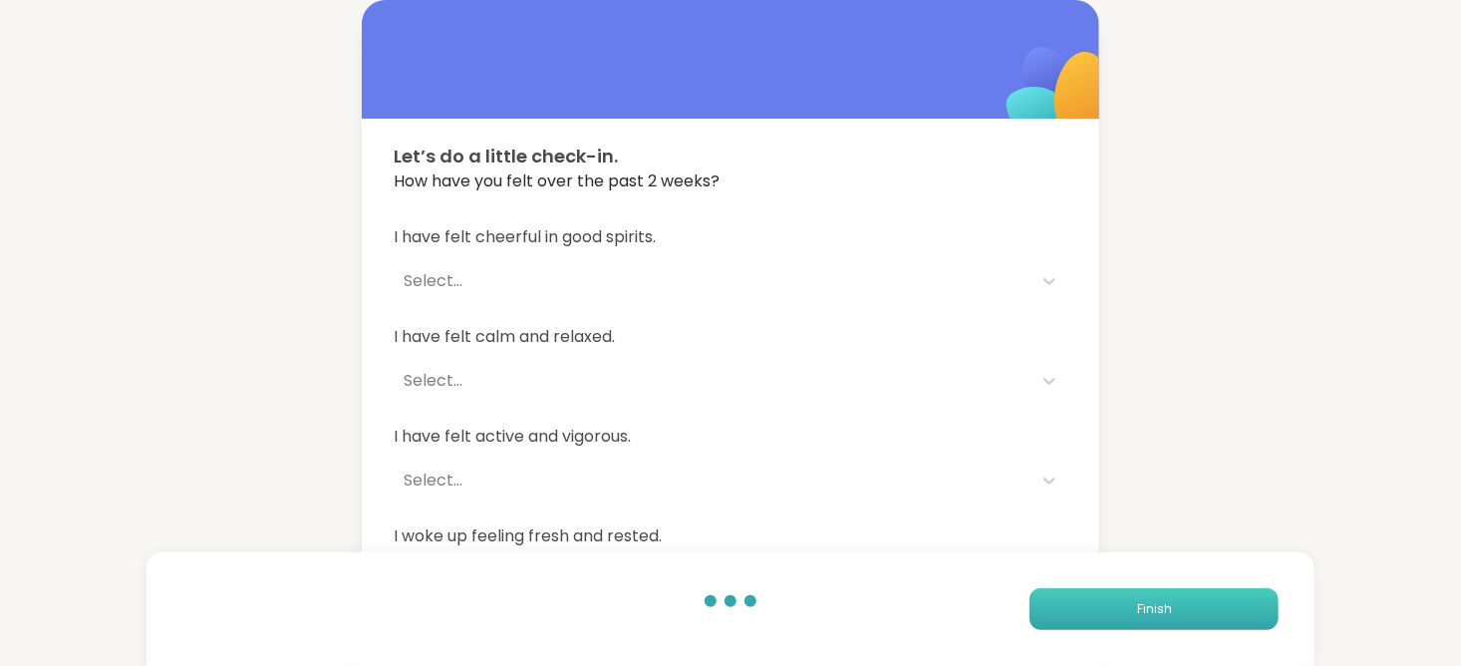
click at [1164, 612] on span "Finish" at bounding box center [1154, 609] width 35 height 18
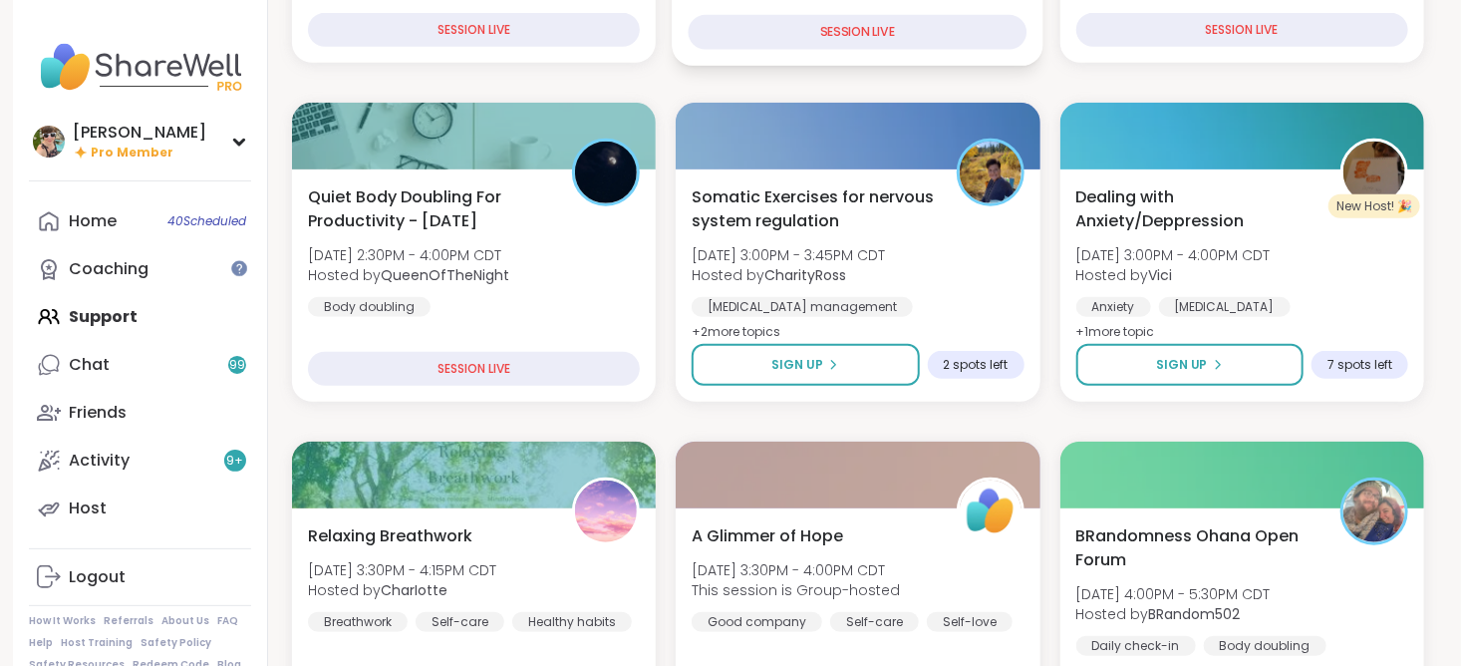
scroll to position [557, 0]
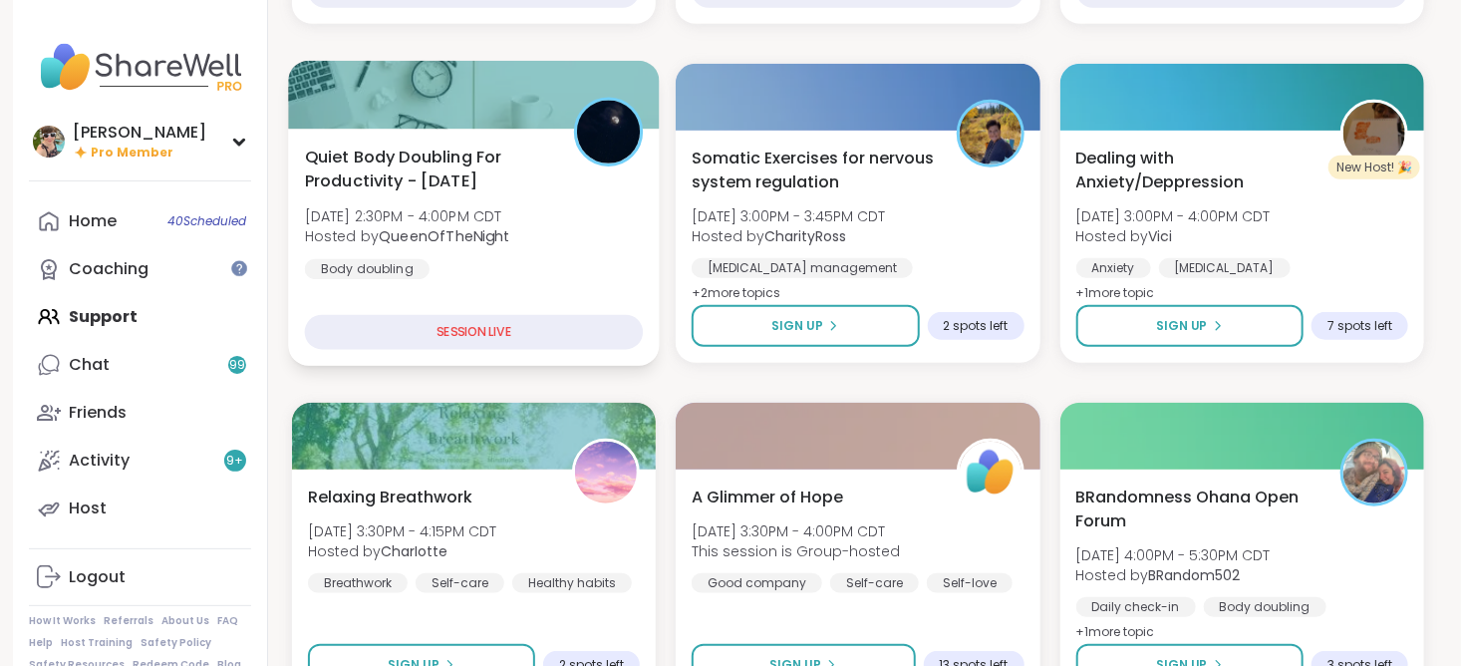
click at [510, 226] on span "Hosted by QueenOfTheNight" at bounding box center [407, 236] width 205 height 20
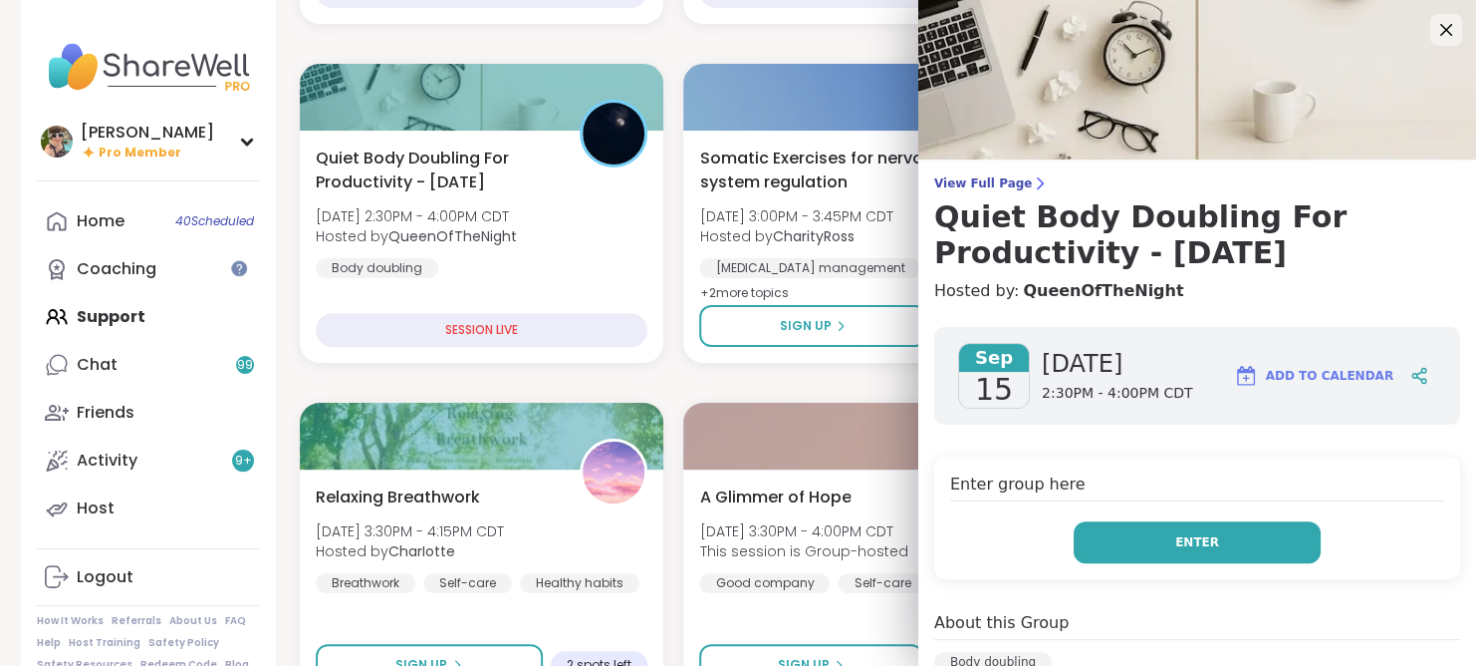
click at [1147, 537] on button "Enter" at bounding box center [1197, 542] width 247 height 42
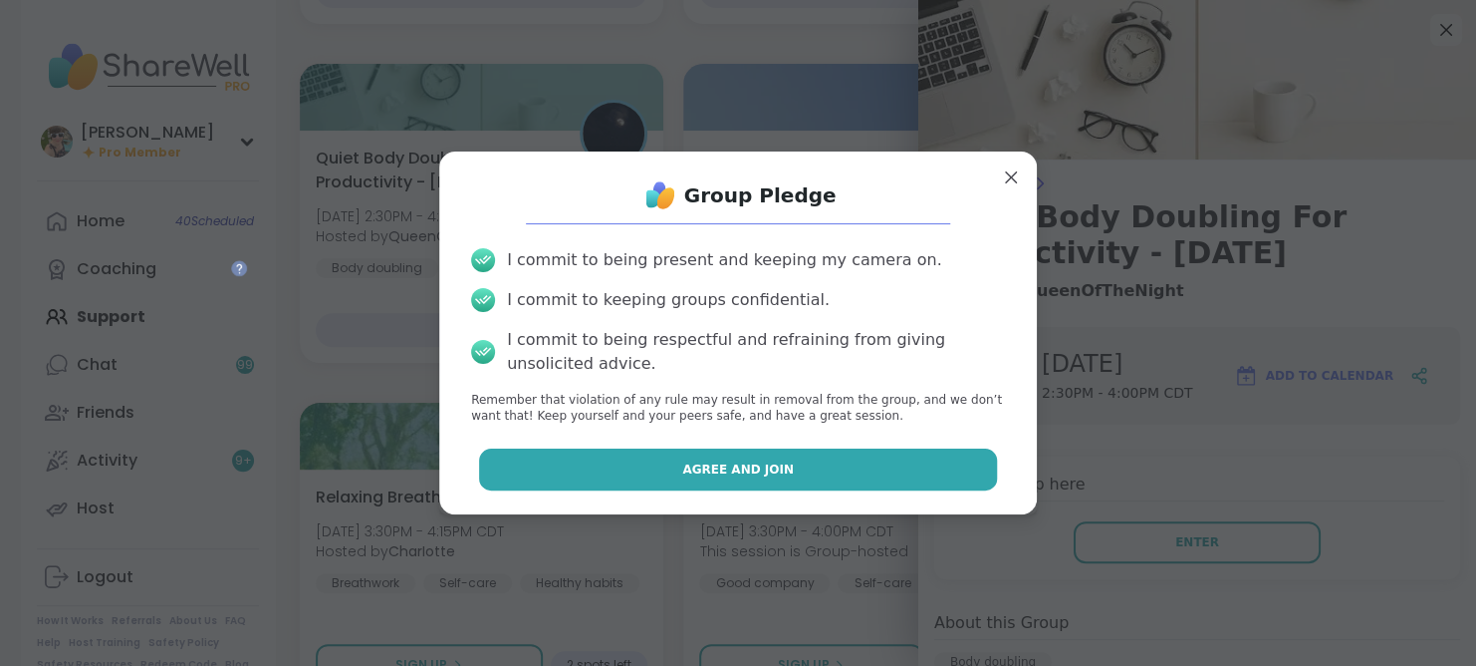
click at [817, 471] on button "Agree and Join" at bounding box center [738, 469] width 519 height 42
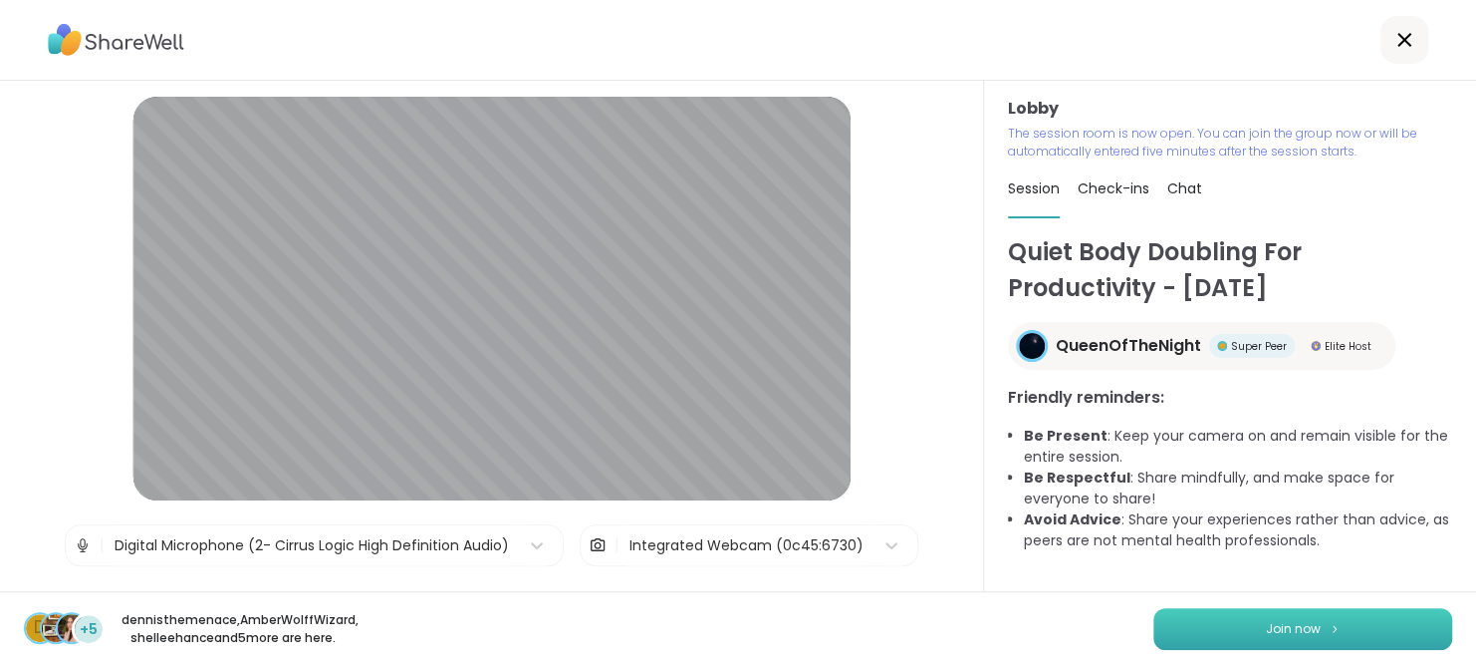
click at [1303, 608] on button "Join now" at bounding box center [1303, 629] width 299 height 42
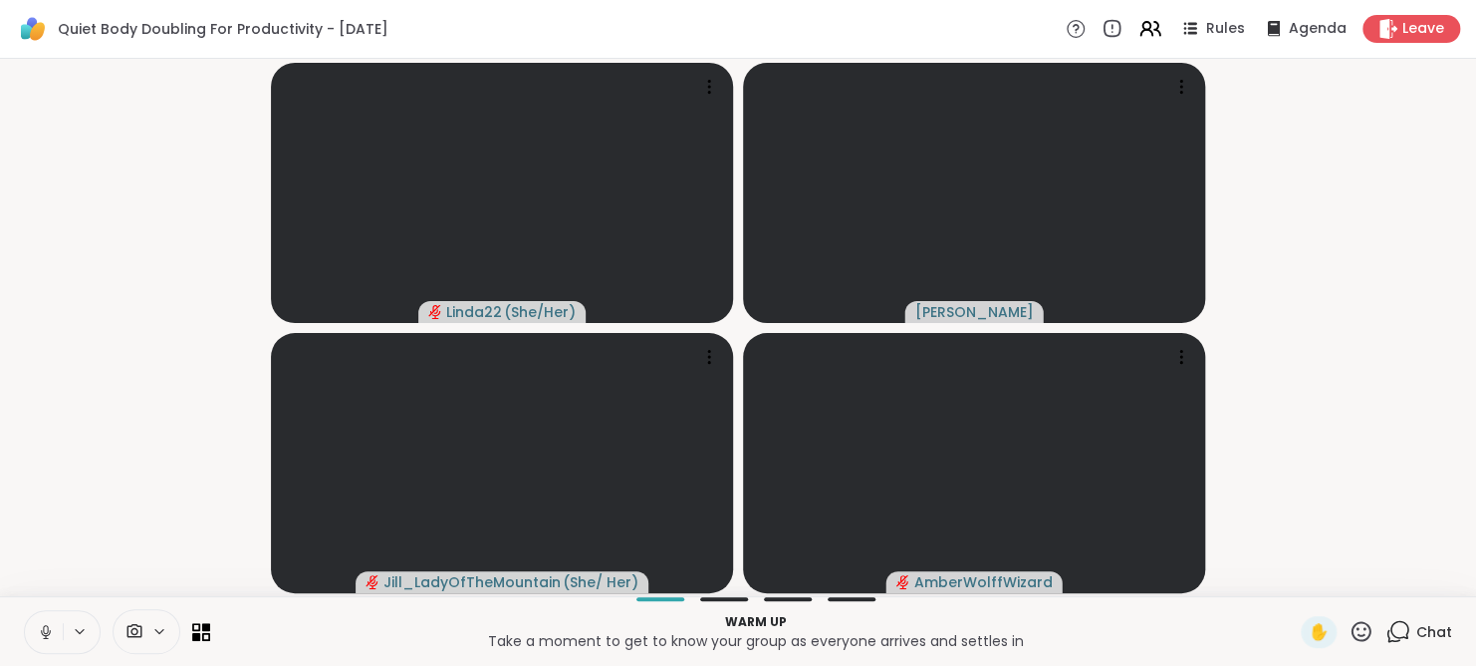
click at [43, 625] on icon at bounding box center [46, 632] width 18 height 18
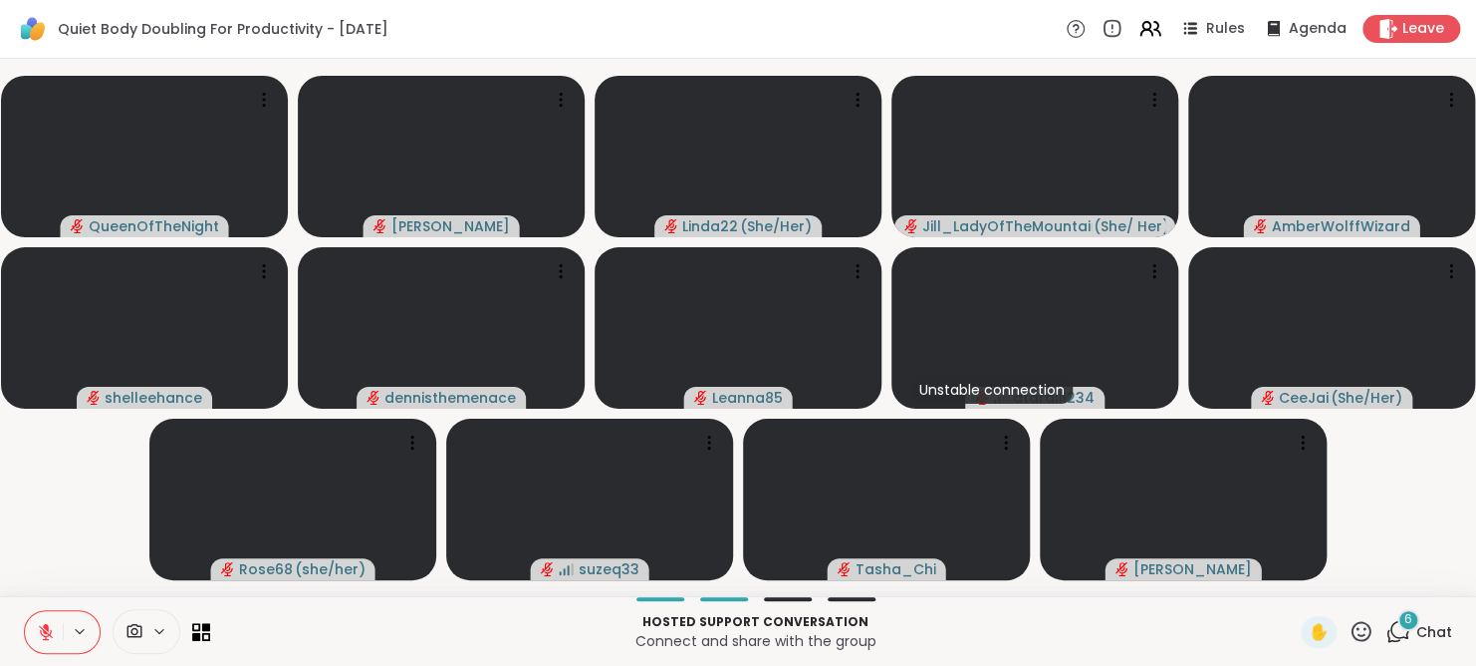
click at [1405, 621] on span "6" at bounding box center [1409, 619] width 8 height 17
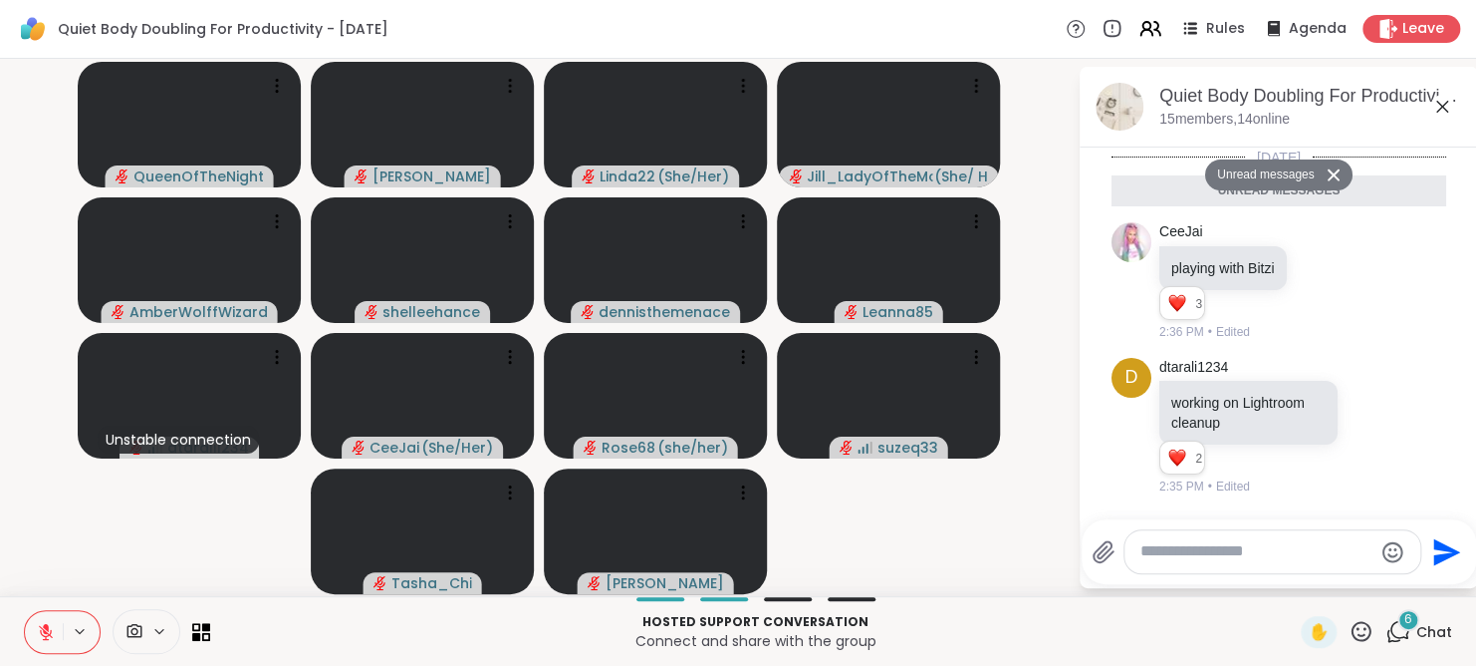
scroll to position [831, 0]
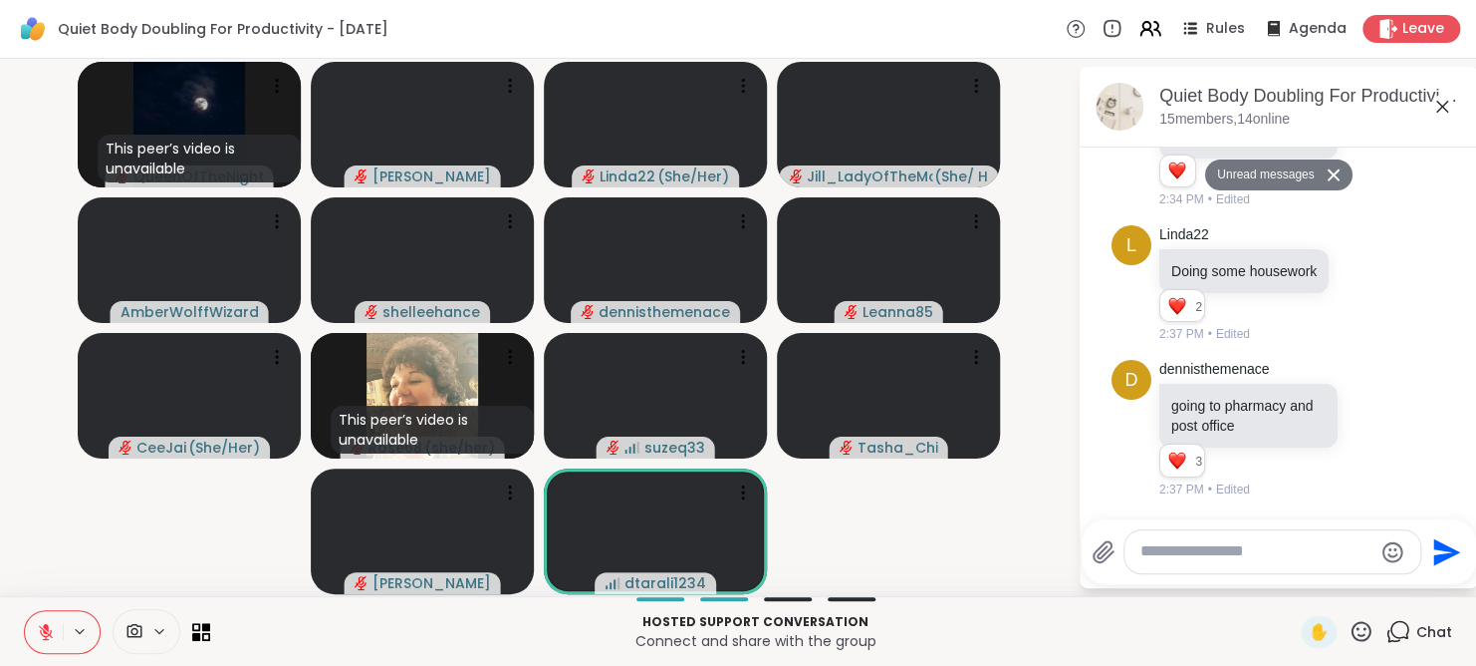
click at [38, 638] on icon at bounding box center [46, 632] width 18 height 18
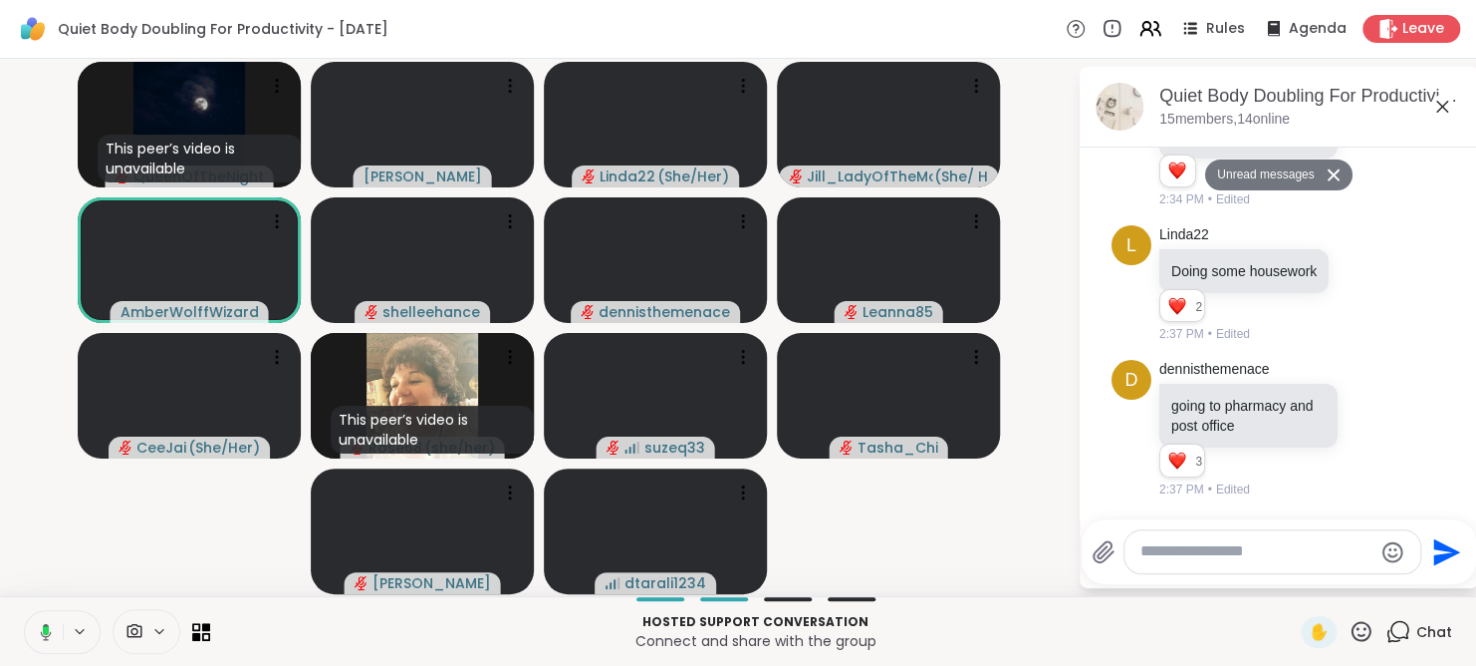
click at [38, 638] on icon at bounding box center [43, 632] width 18 height 18
click at [38, 638] on icon at bounding box center [46, 632] width 18 height 18
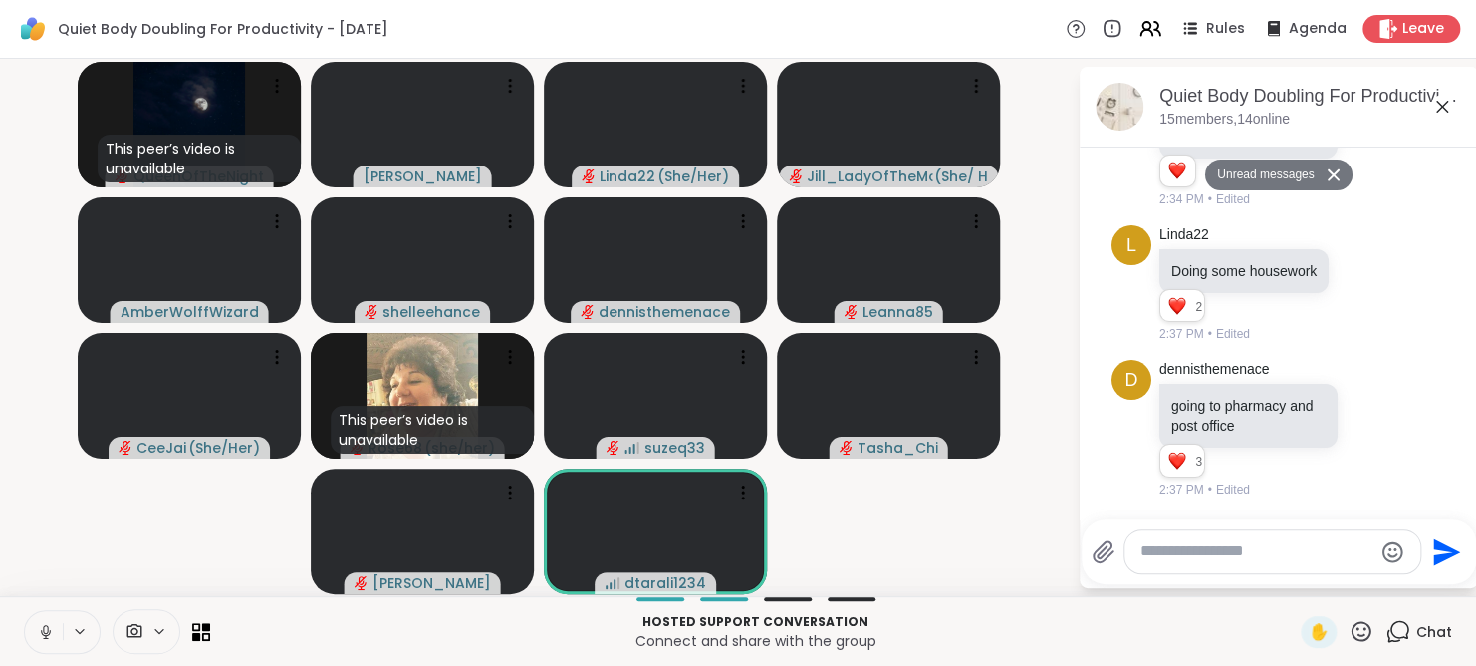
click at [1289, 549] on textarea "Type your message" at bounding box center [1257, 551] width 232 height 21
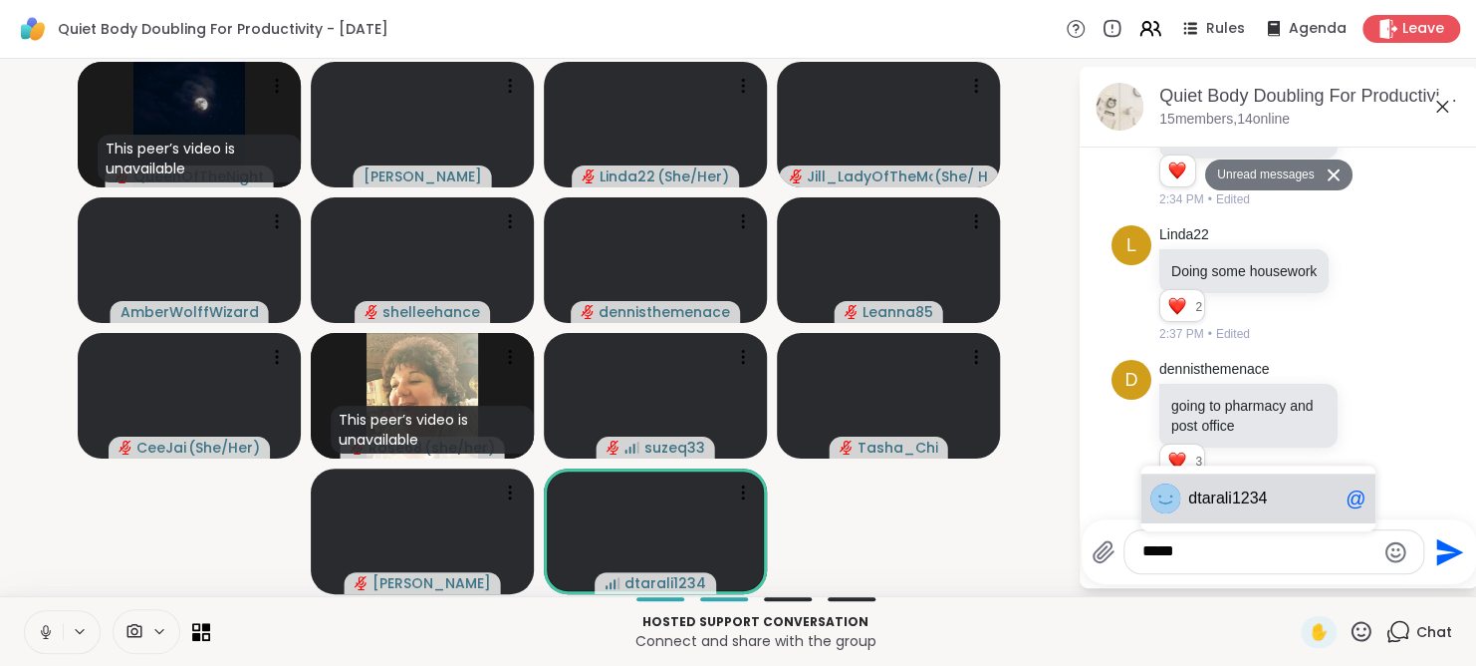
click at [1303, 494] on span "dtar ali1234" at bounding box center [1263, 498] width 149 height 20
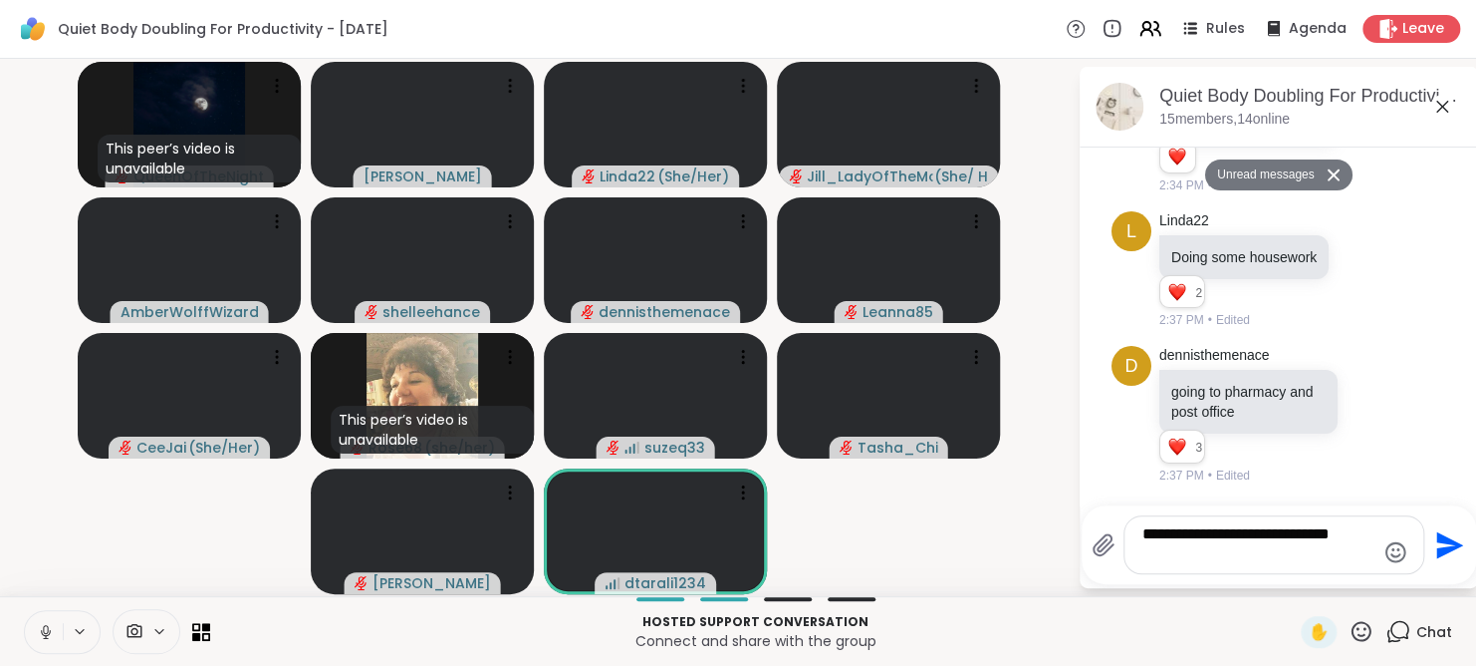
type textarea "**********"
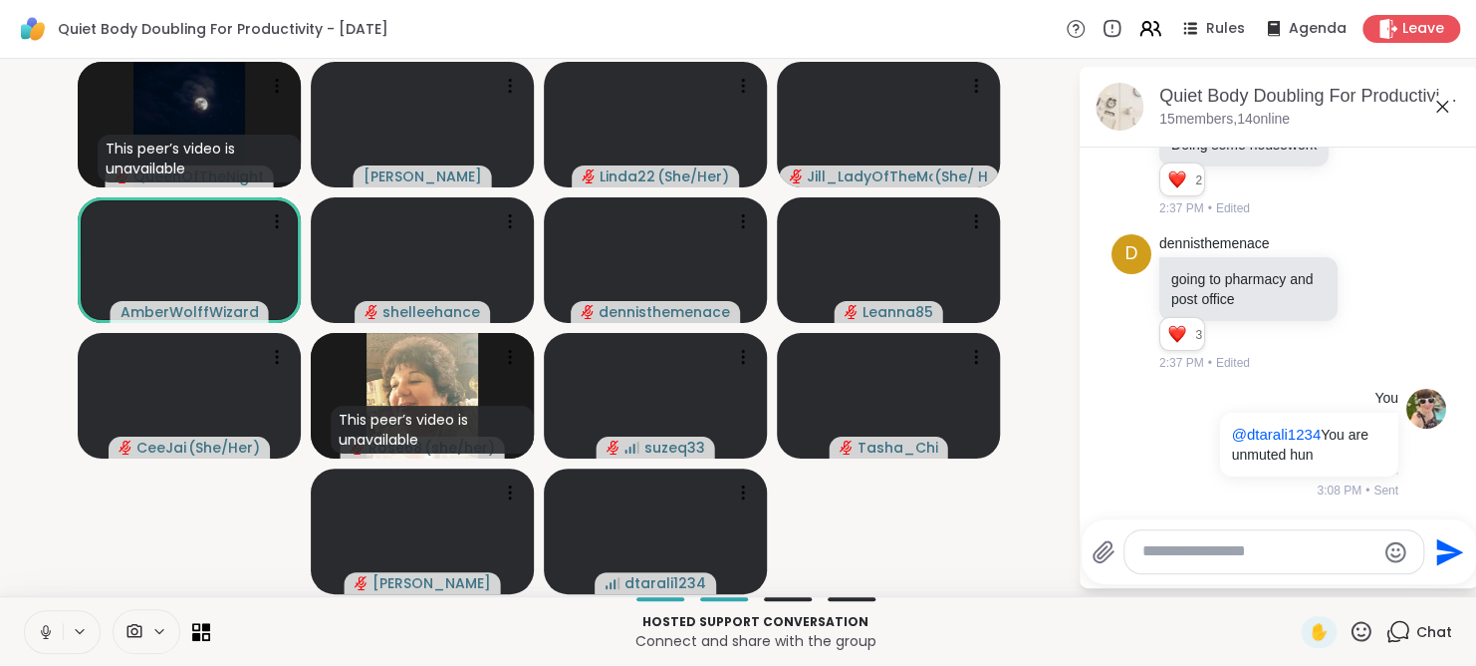
scroll to position [909, 0]
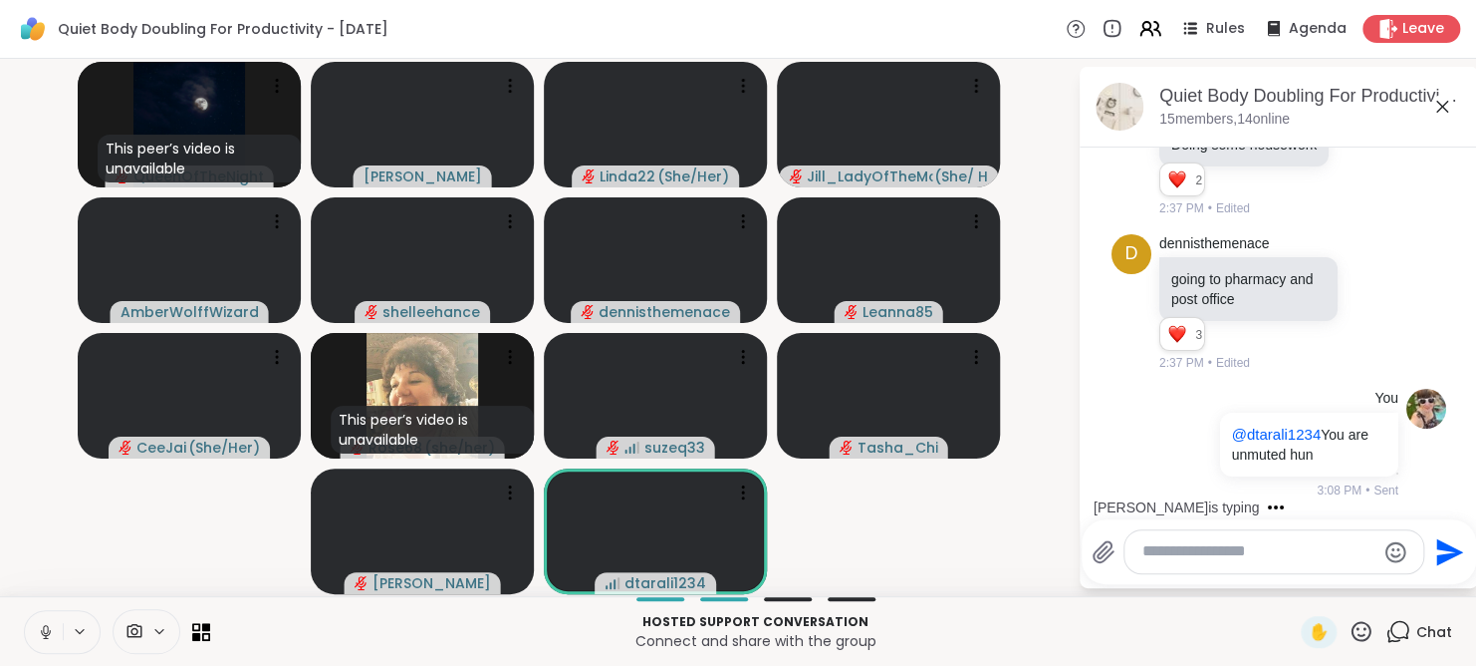
click at [41, 637] on icon at bounding box center [46, 632] width 18 height 18
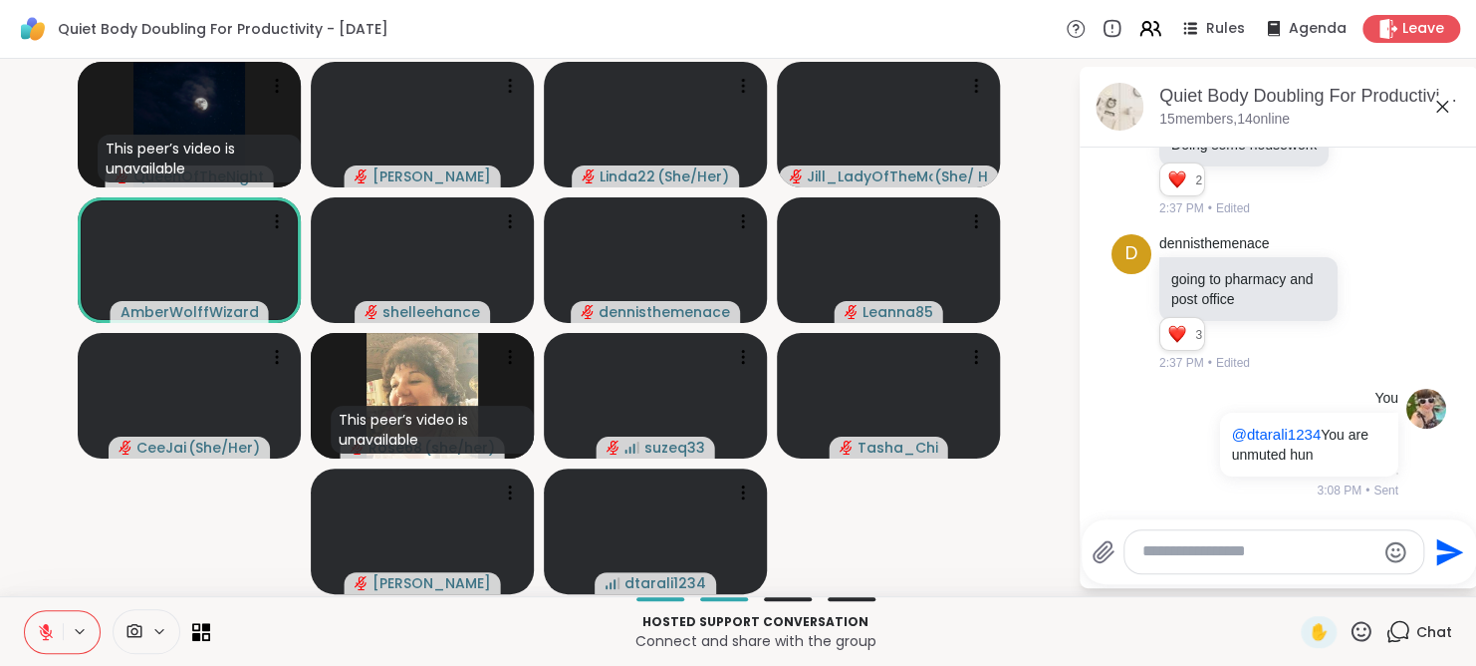
scroll to position [1035, 0]
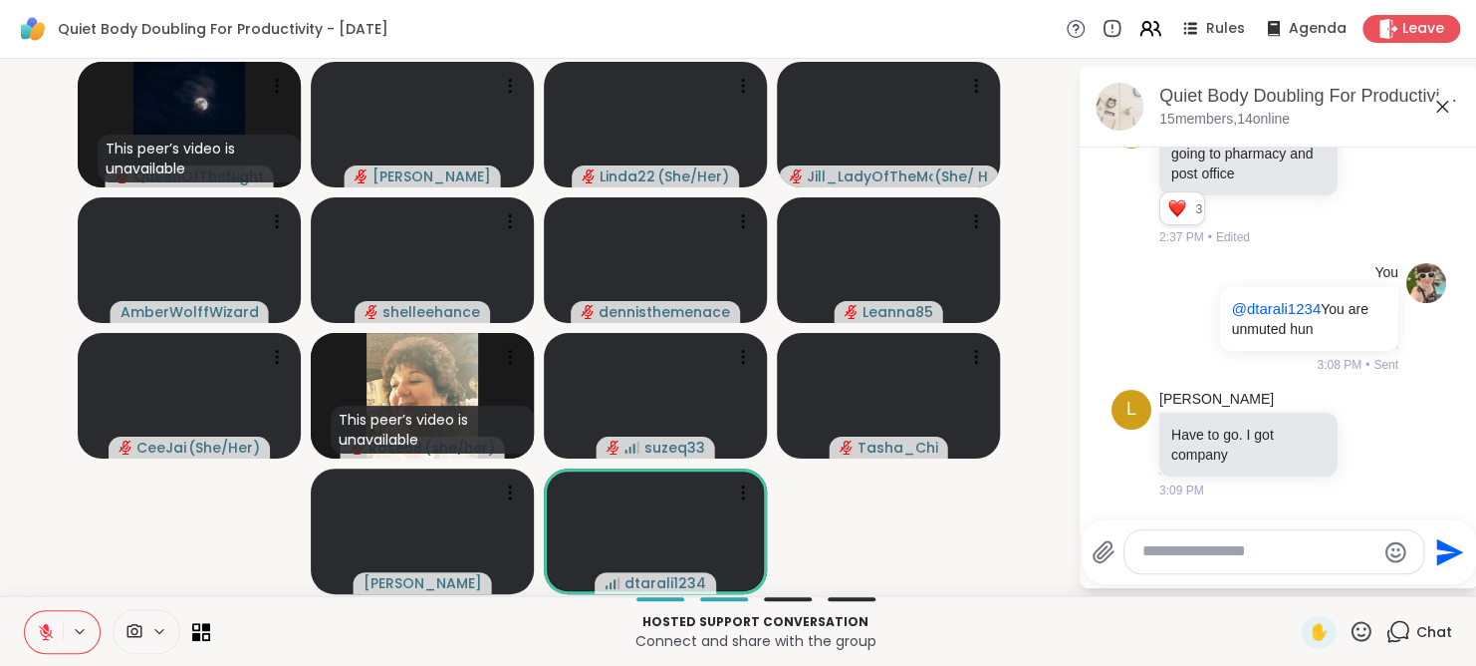
click at [41, 637] on icon at bounding box center [46, 632] width 18 height 18
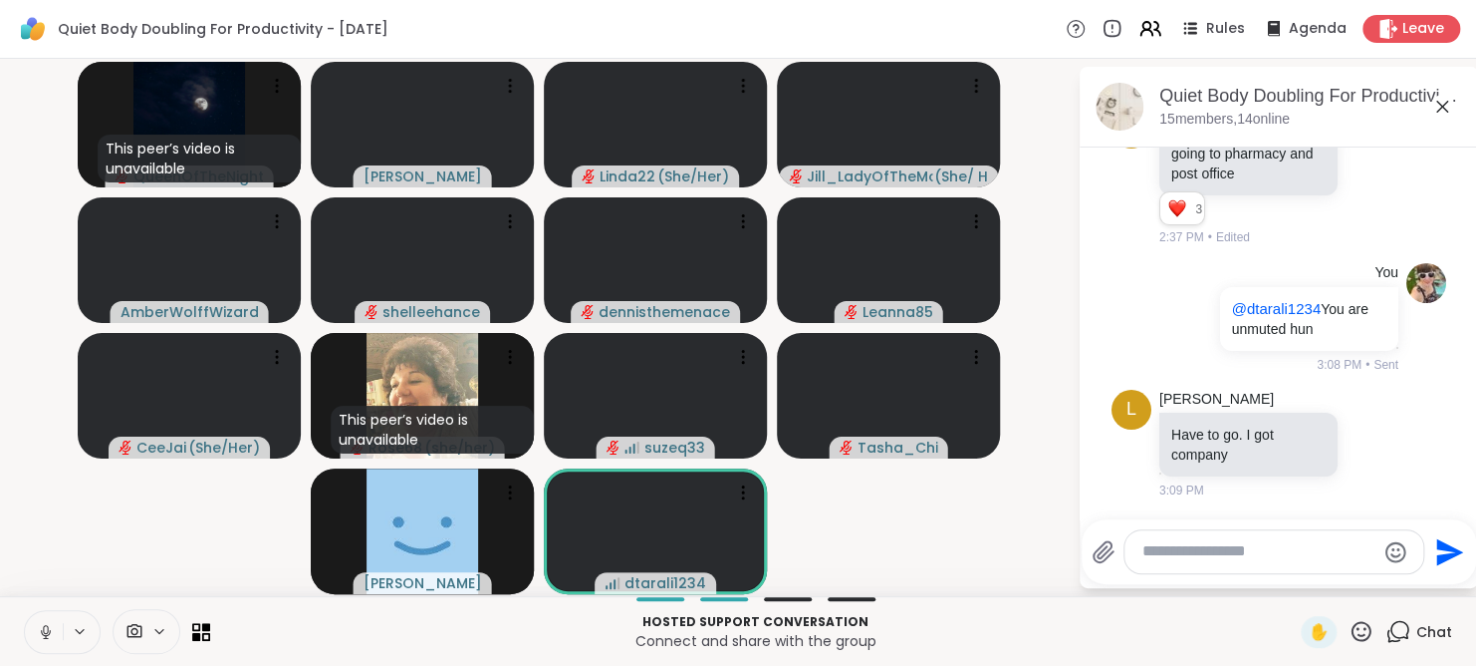
click at [41, 637] on icon at bounding box center [46, 632] width 18 height 18
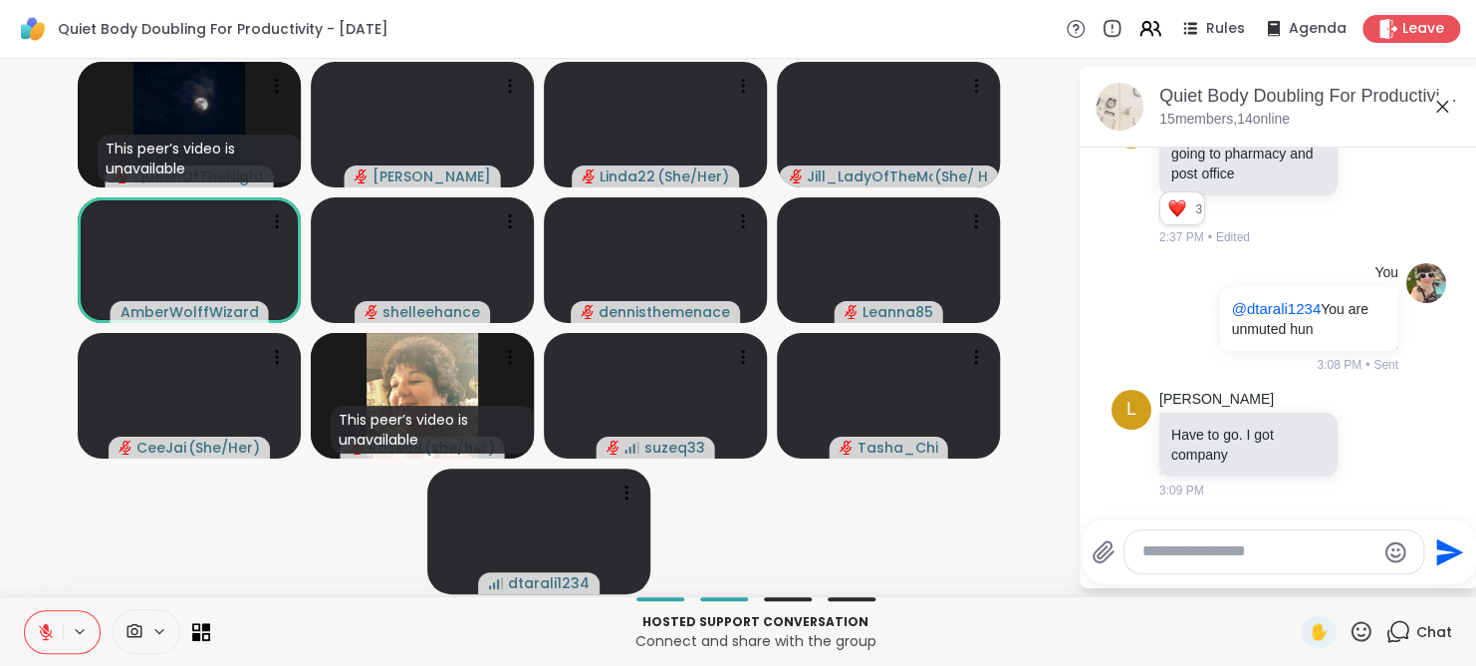
click at [41, 637] on icon at bounding box center [46, 632] width 18 height 18
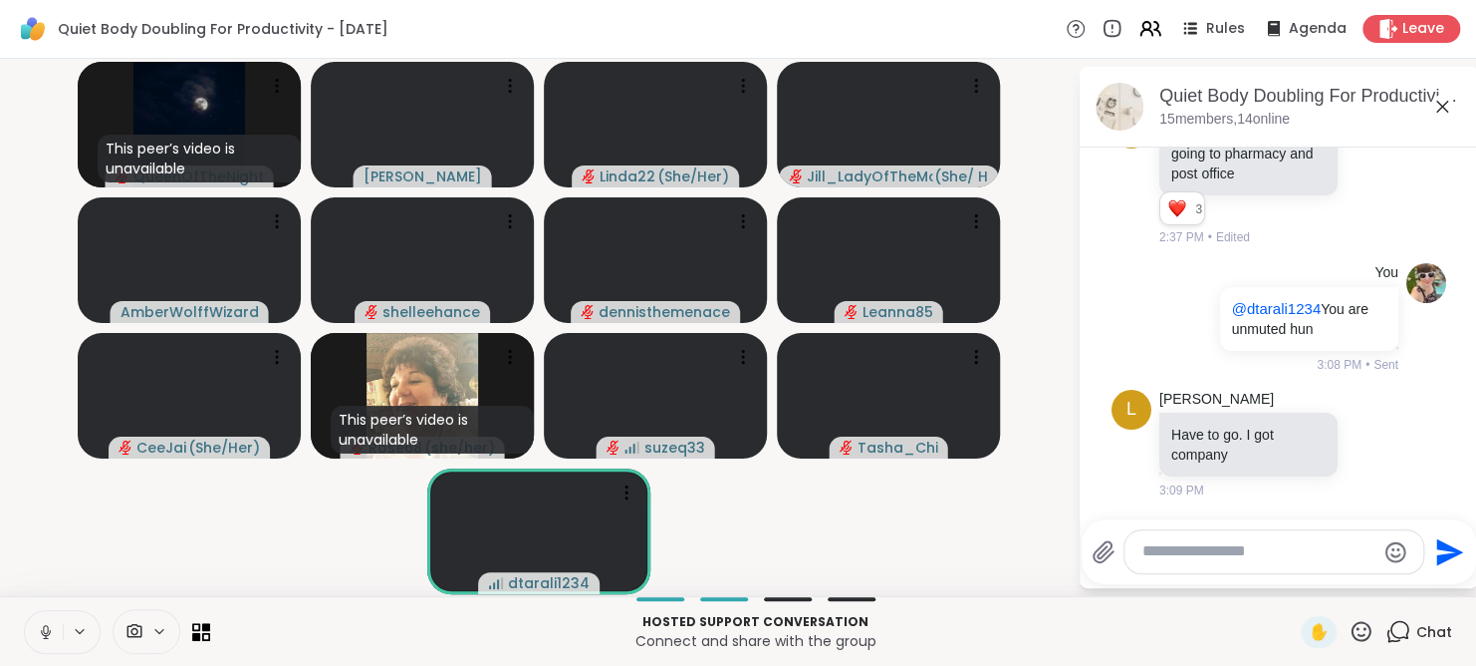
click at [40, 627] on icon at bounding box center [46, 632] width 18 height 18
click at [41, 629] on icon at bounding box center [46, 632] width 18 height 18
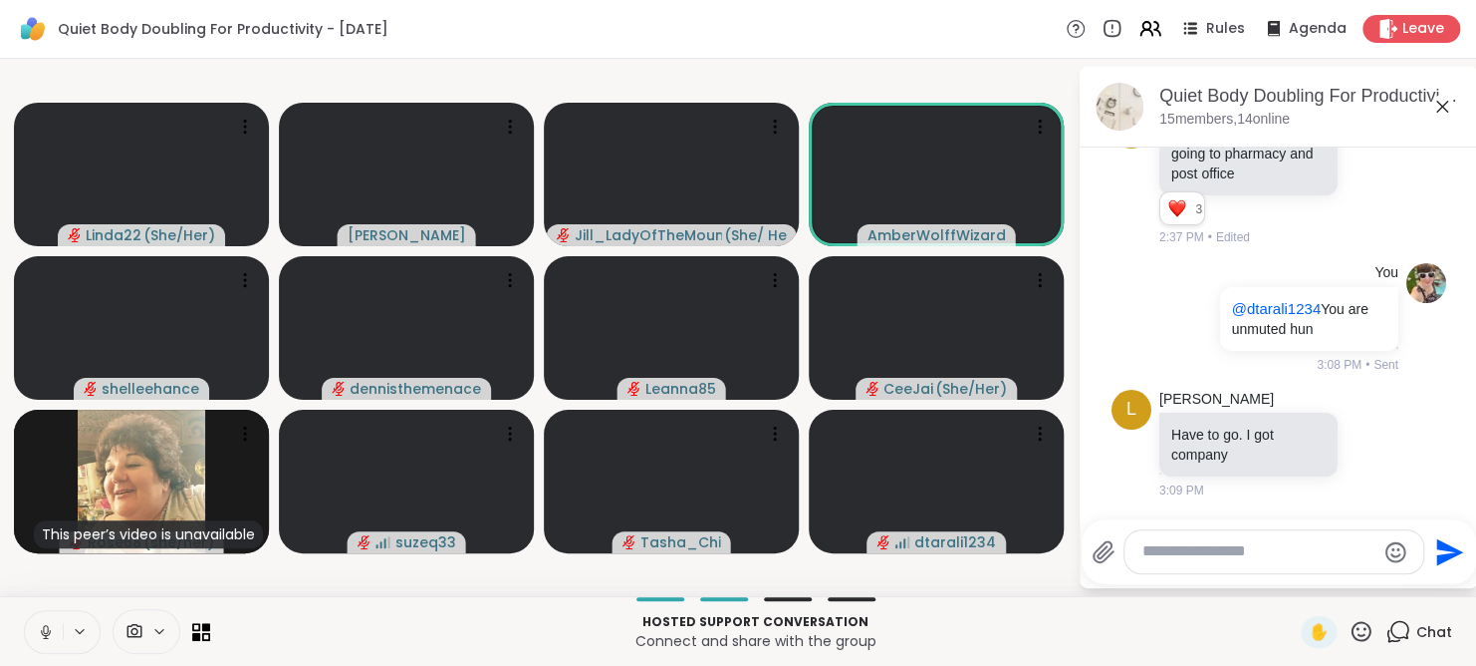
click at [41, 629] on icon at bounding box center [46, 632] width 10 height 6
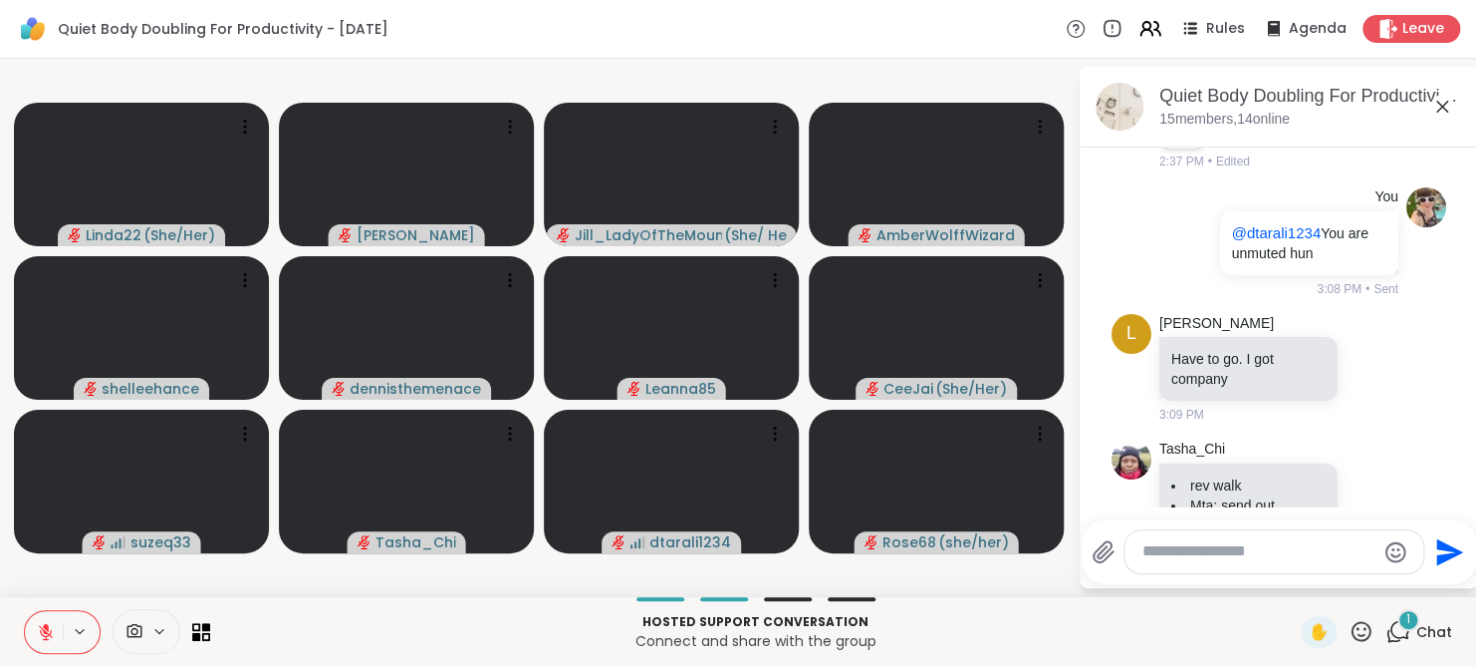
scroll to position [1180, 0]
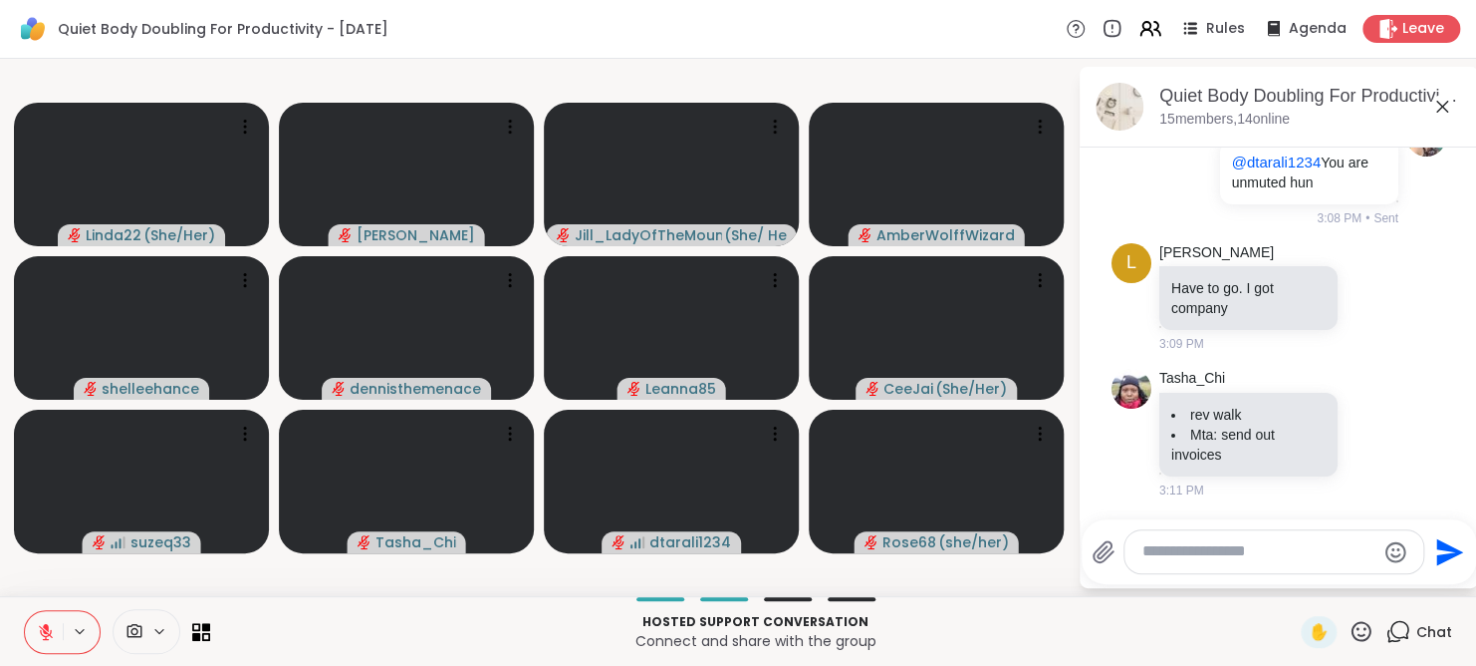
click at [1224, 551] on textarea "Type your message" at bounding box center [1259, 551] width 232 height 21
click at [1183, 505] on div "Jil l_LadyOfTheMountain @" at bounding box center [1258, 498] width 235 height 50
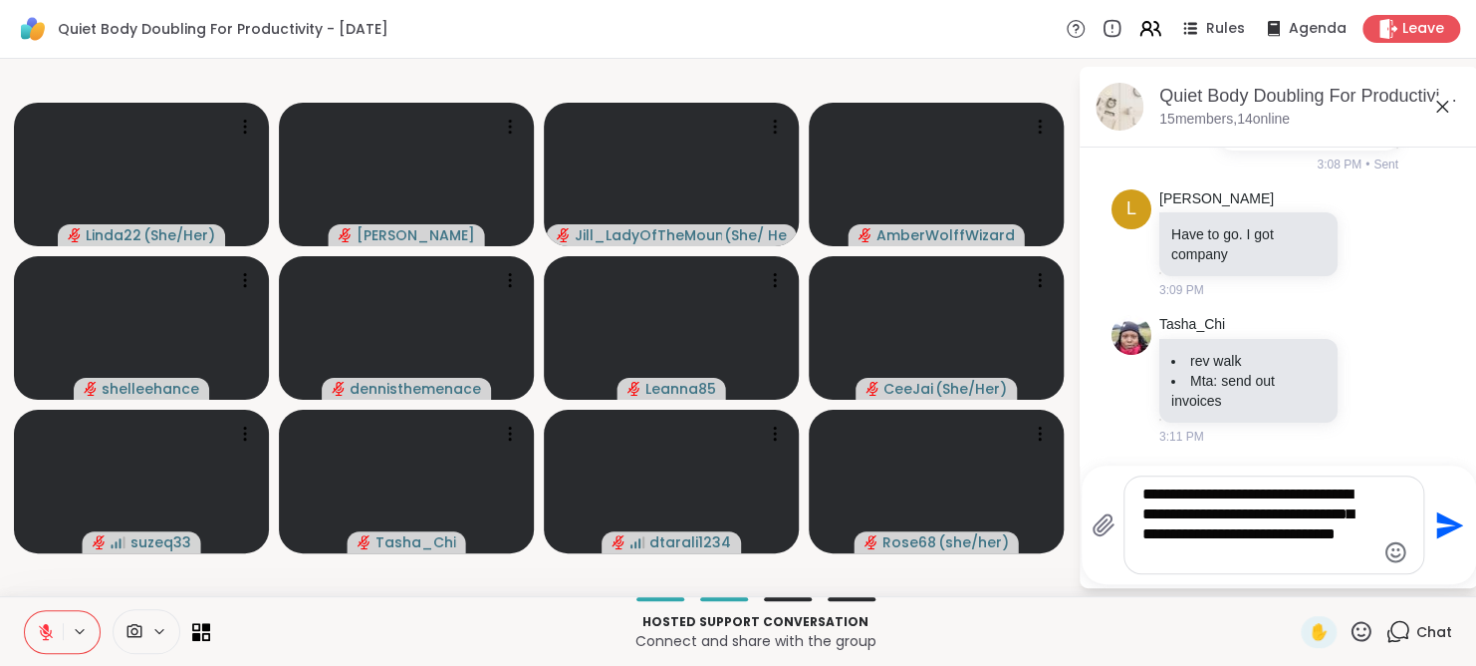
type textarea "**********"
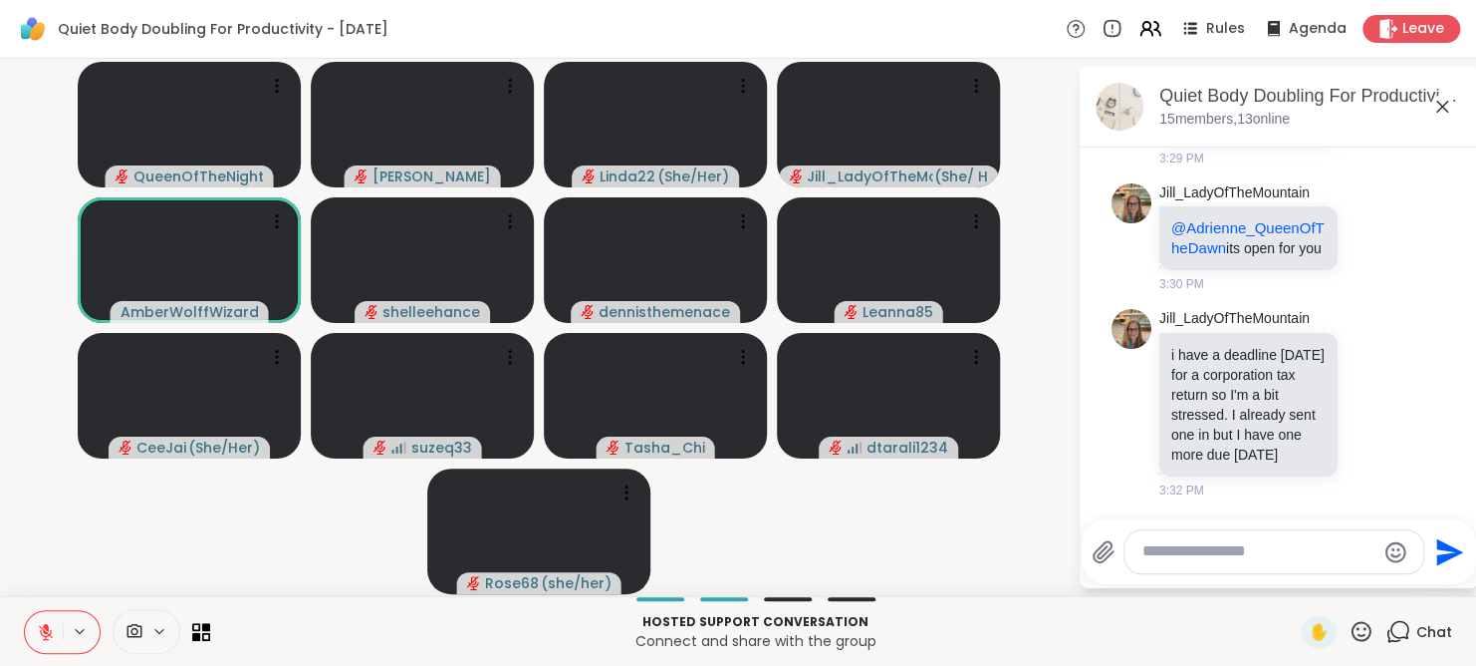
scroll to position [2007, 0]
click at [41, 630] on icon at bounding box center [46, 632] width 18 height 18
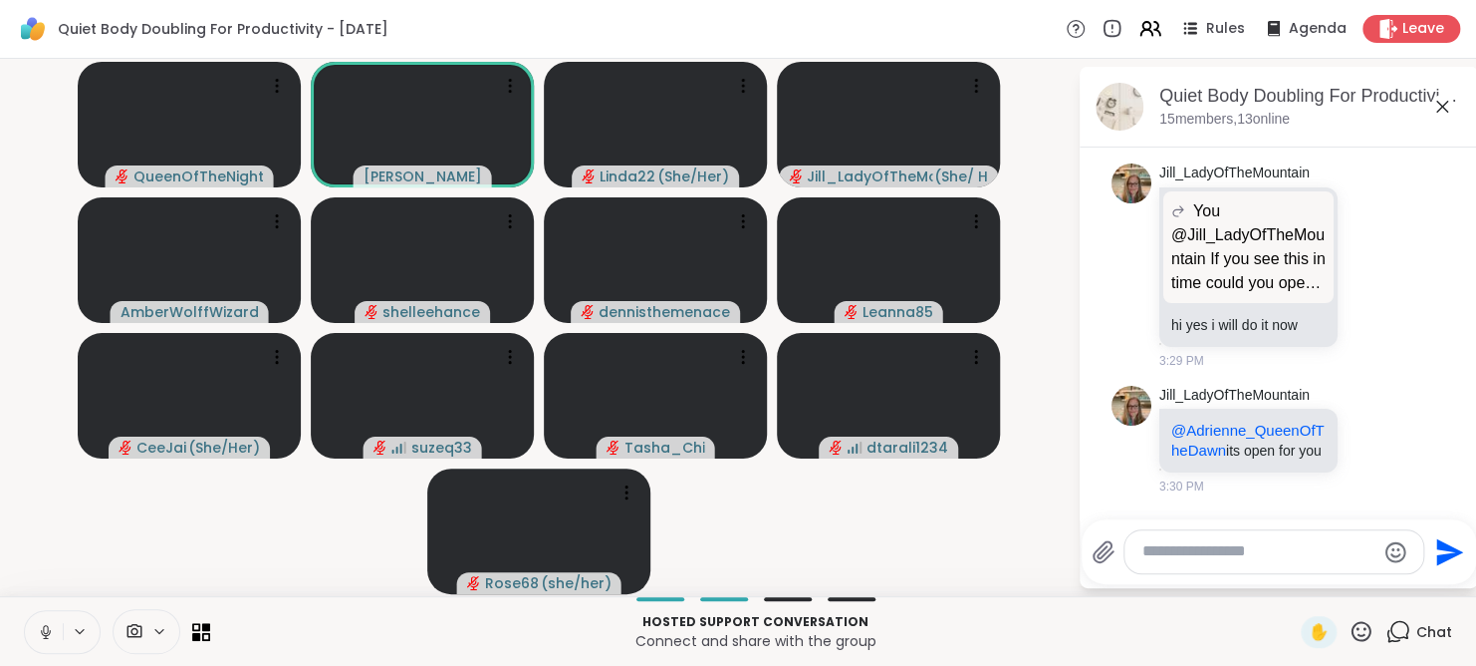
scroll to position [1641, 0]
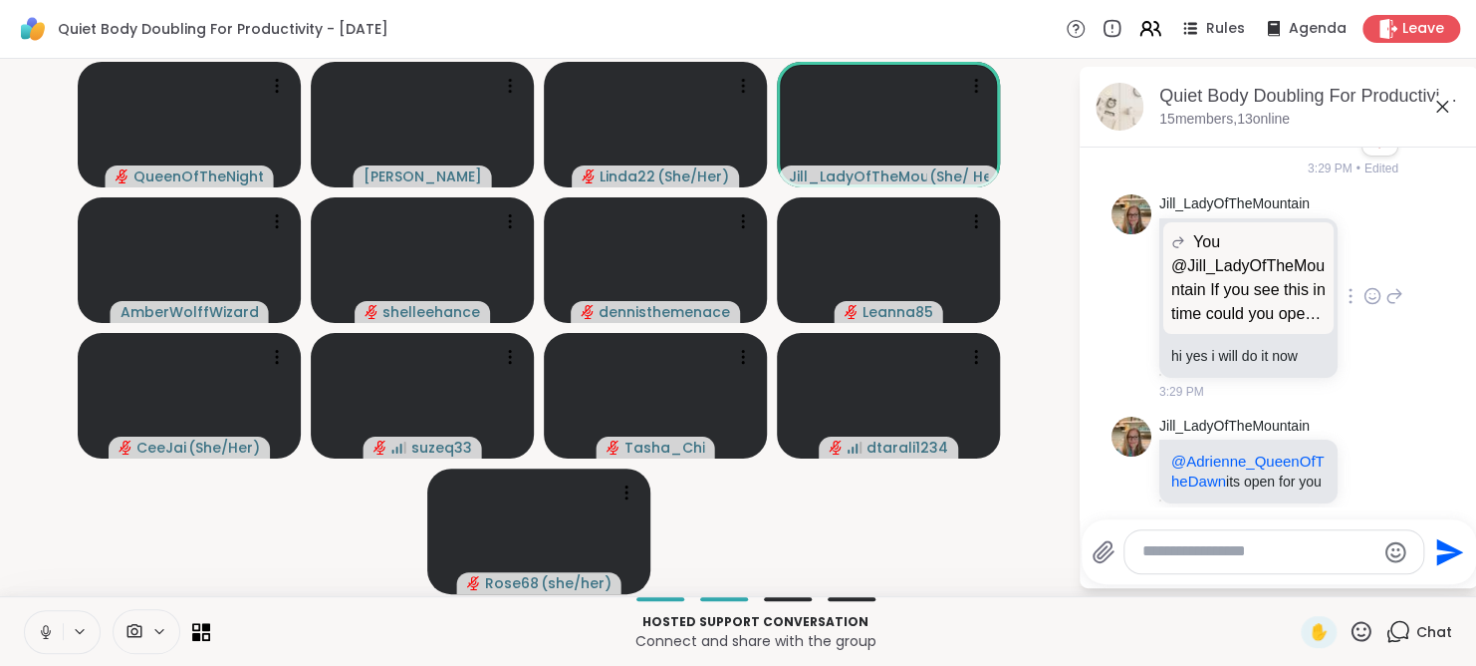
click at [1366, 304] on icon at bounding box center [1373, 296] width 15 height 15
click at [1364, 273] on div "Select Reaction: Heart" at bounding box center [1373, 264] width 18 height 18
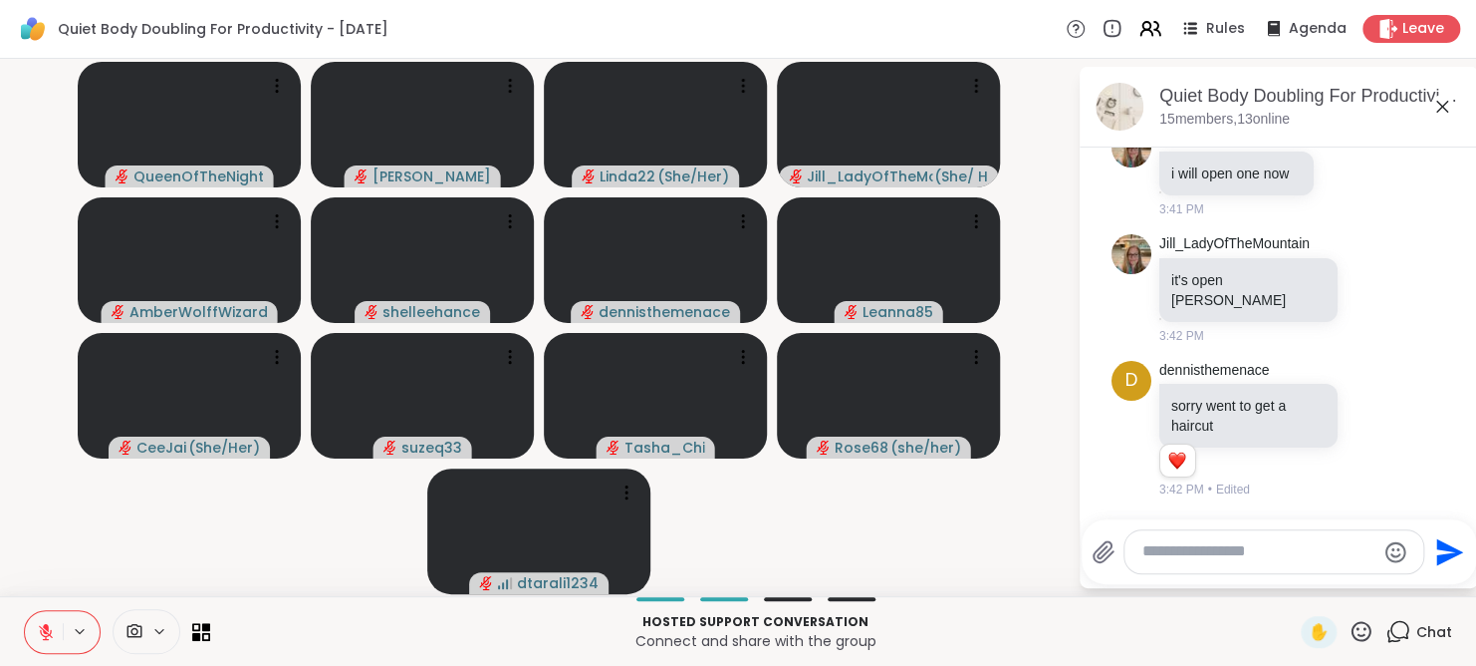
scroll to position [3253, 0]
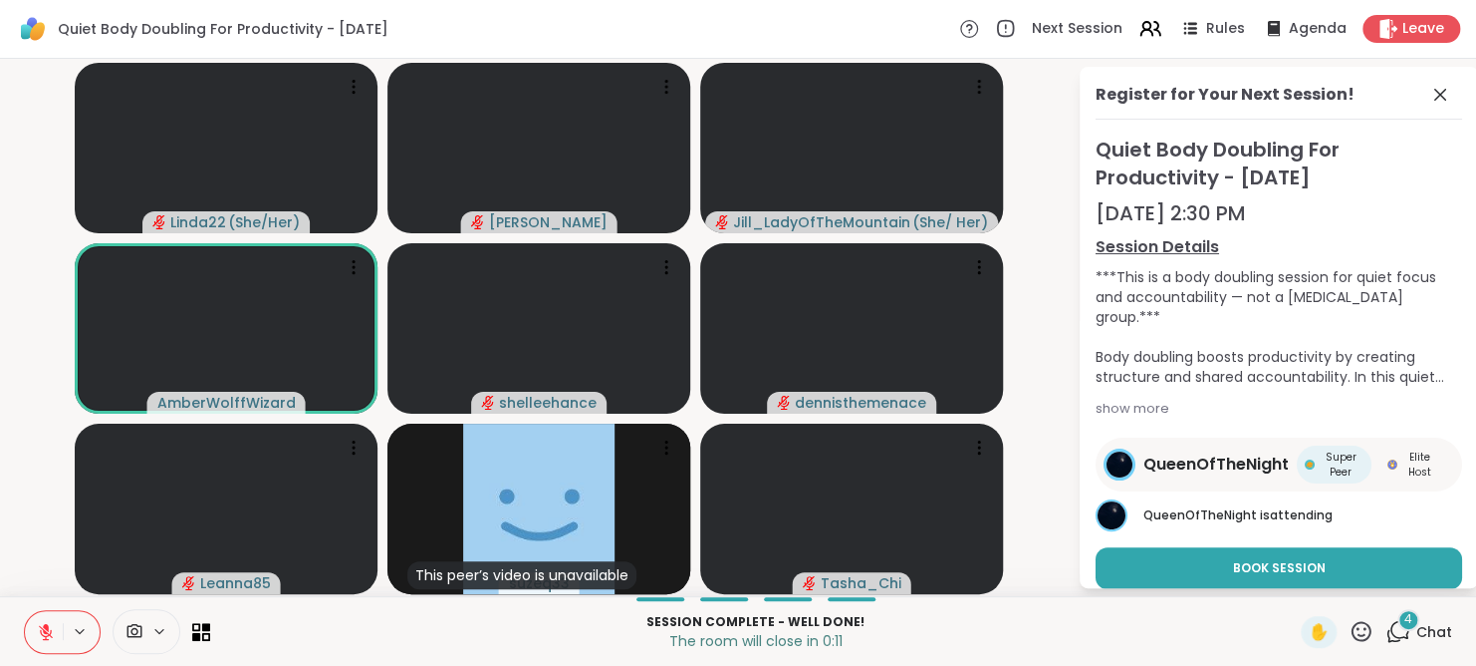
click at [1417, 628] on span "Chat" at bounding box center [1435, 632] width 36 height 20
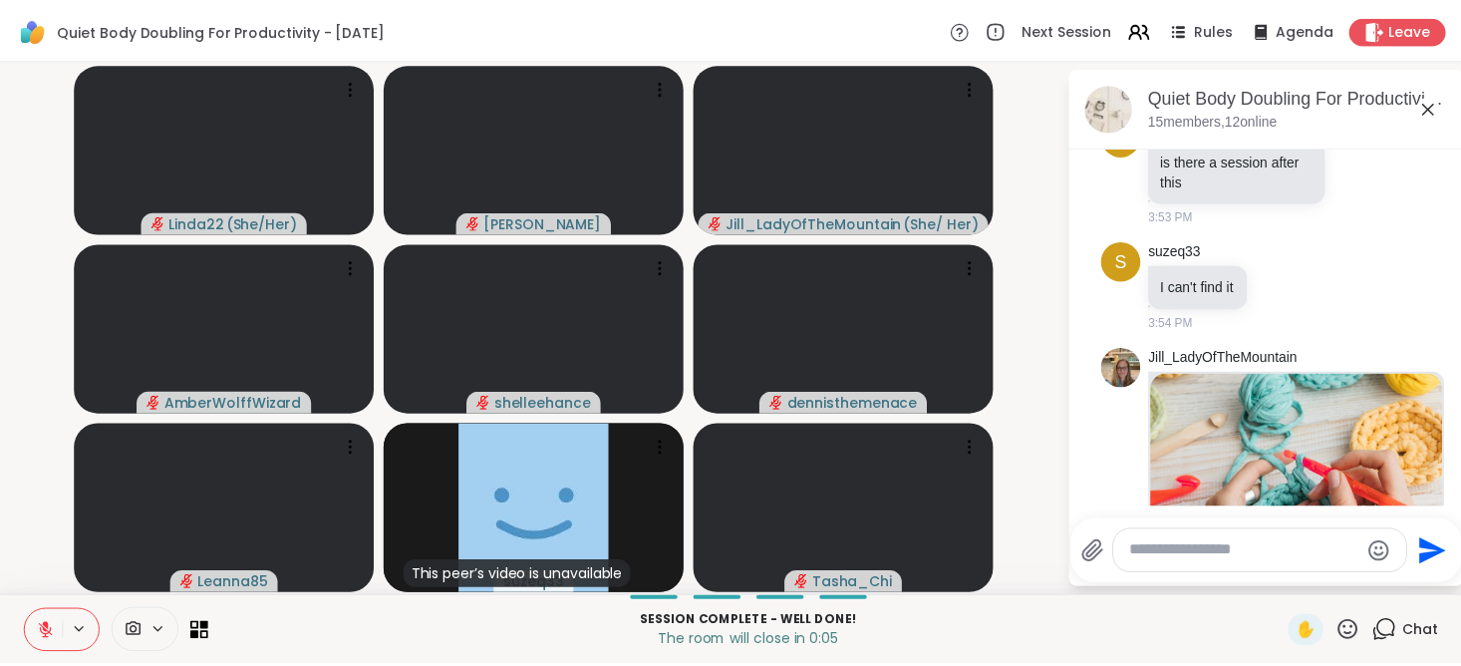
scroll to position [3591, 0]
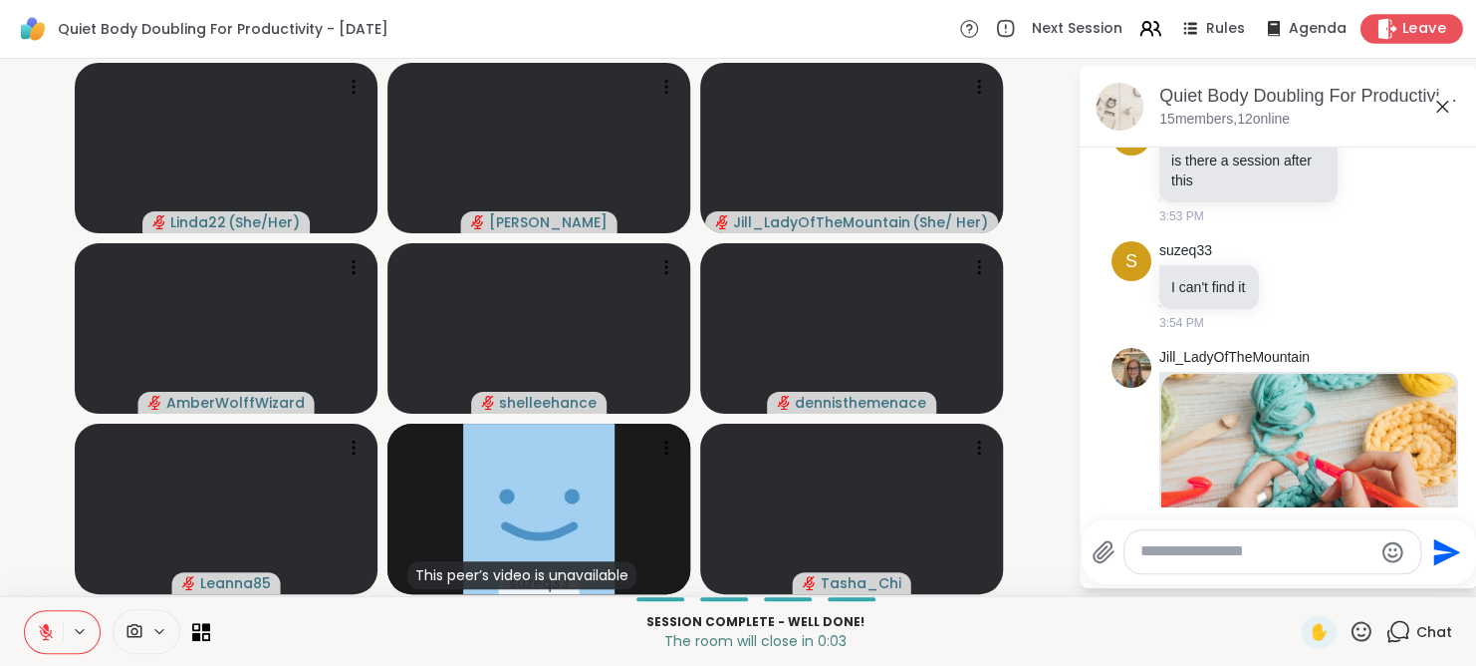
click at [1379, 27] on icon at bounding box center [1388, 28] width 19 height 21
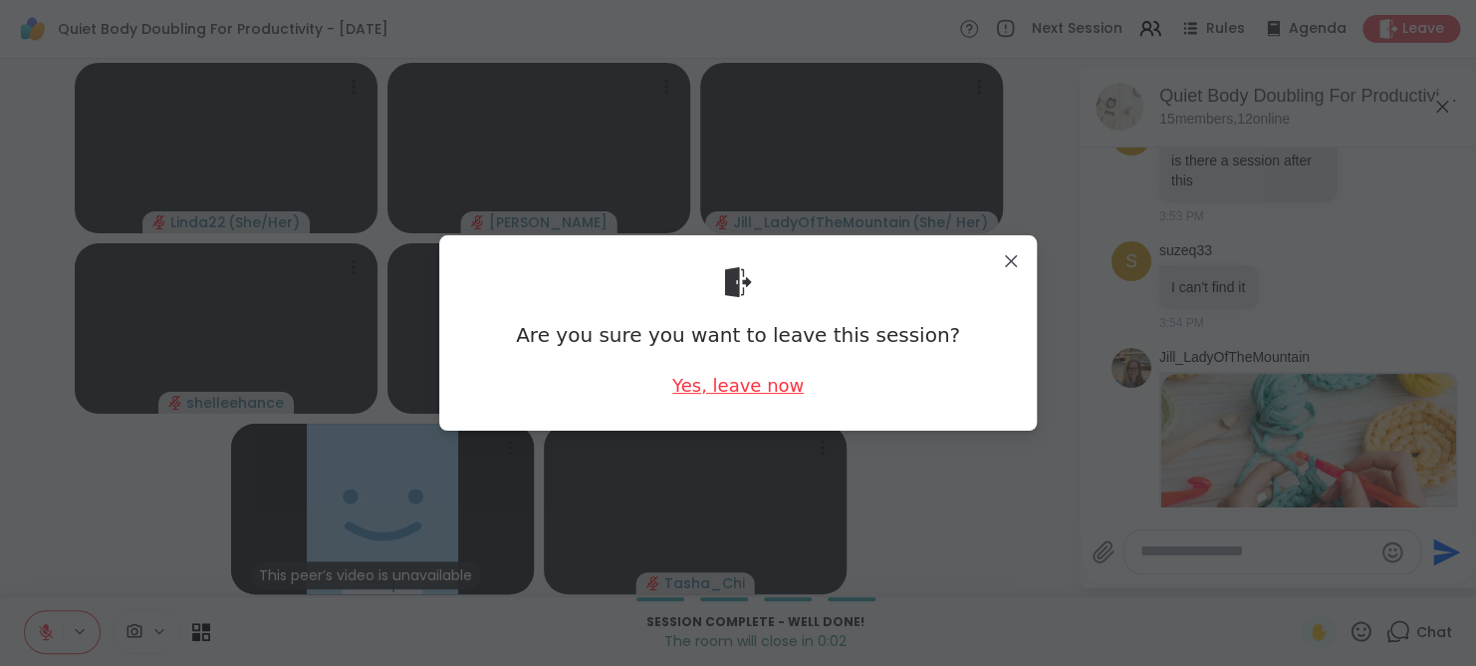
click at [736, 397] on div "Yes, leave now" at bounding box center [738, 385] width 132 height 25
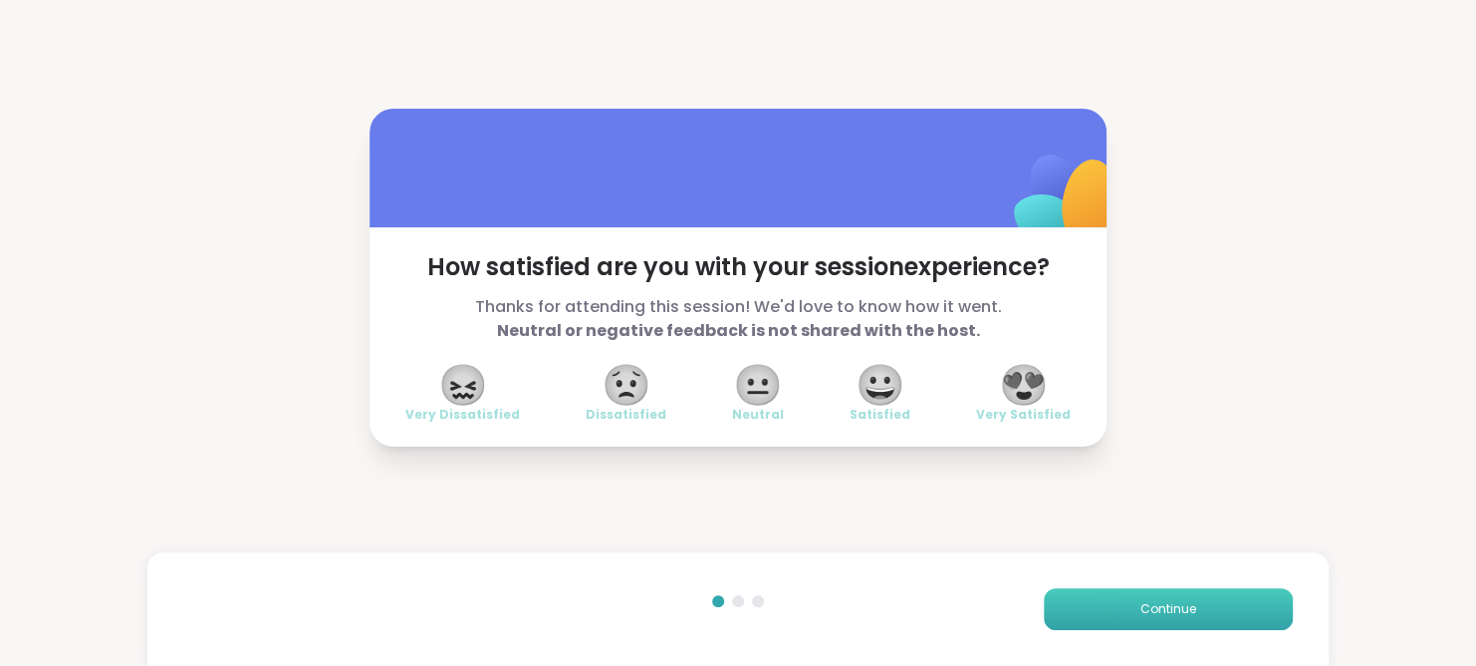
click at [1076, 607] on button "Continue" at bounding box center [1168, 609] width 249 height 42
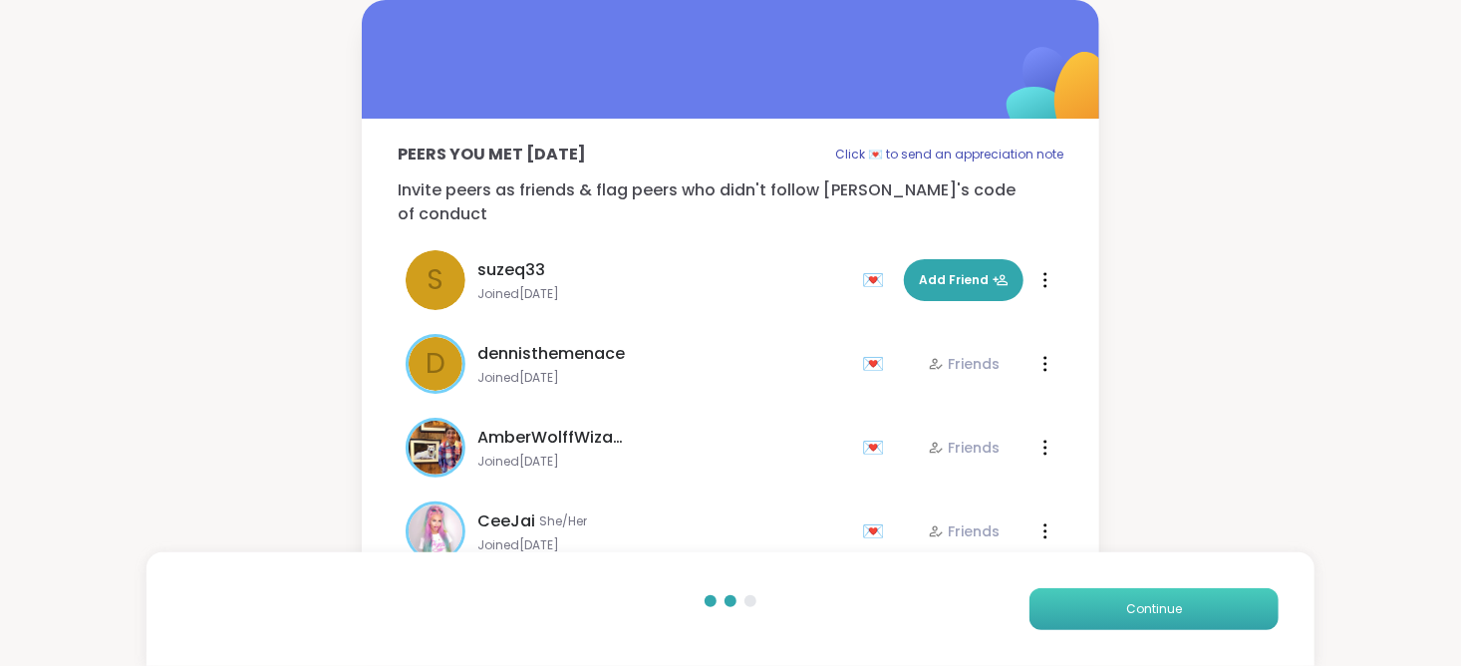
click at [1076, 607] on button "Continue" at bounding box center [1153, 609] width 249 height 42
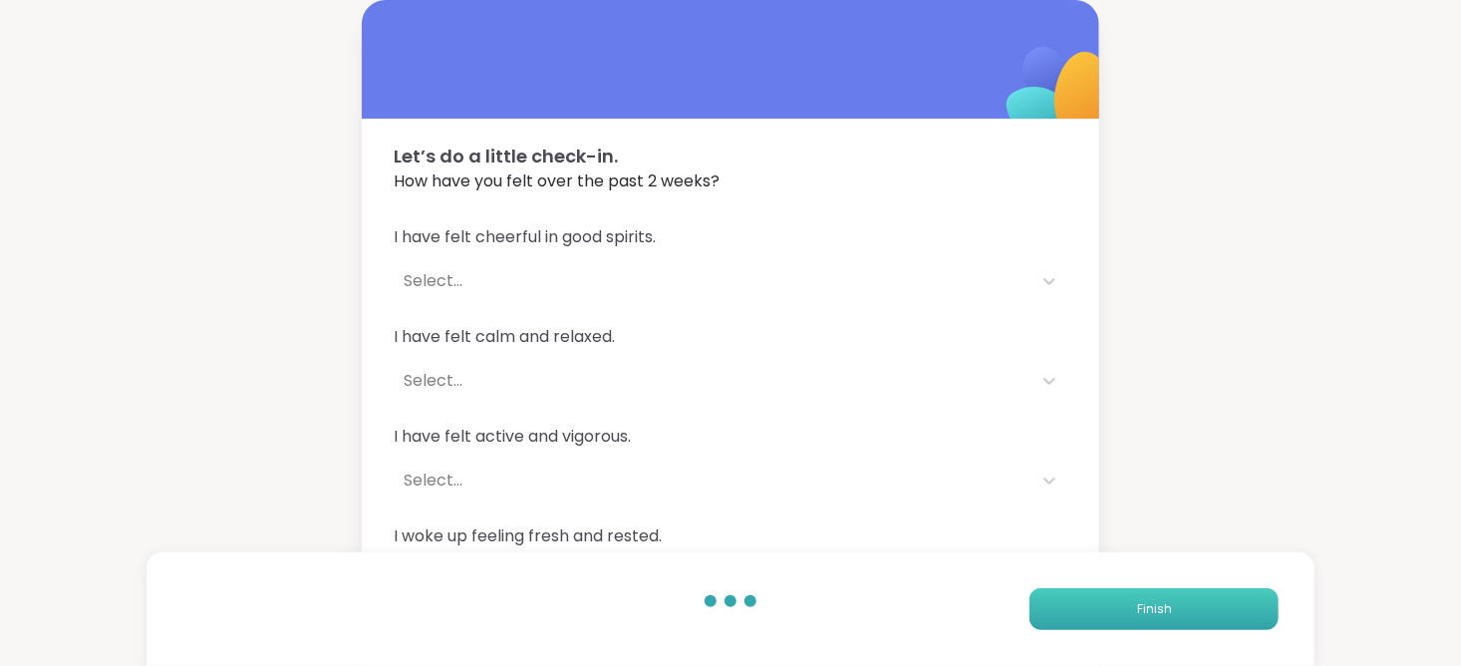
click at [1076, 607] on button "Finish" at bounding box center [1153, 609] width 249 height 42
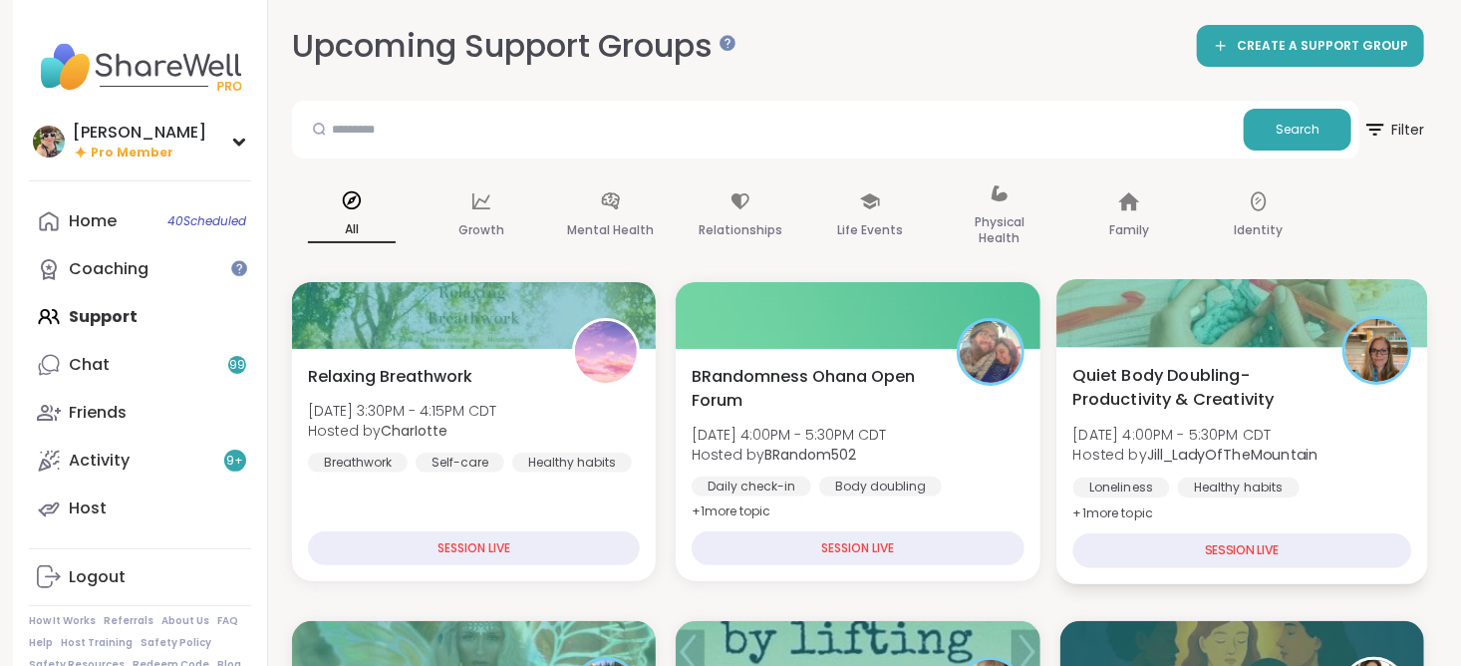
click at [1138, 459] on span "Hosted by Jill_LadyOfTheMountain" at bounding box center [1194, 454] width 245 height 20
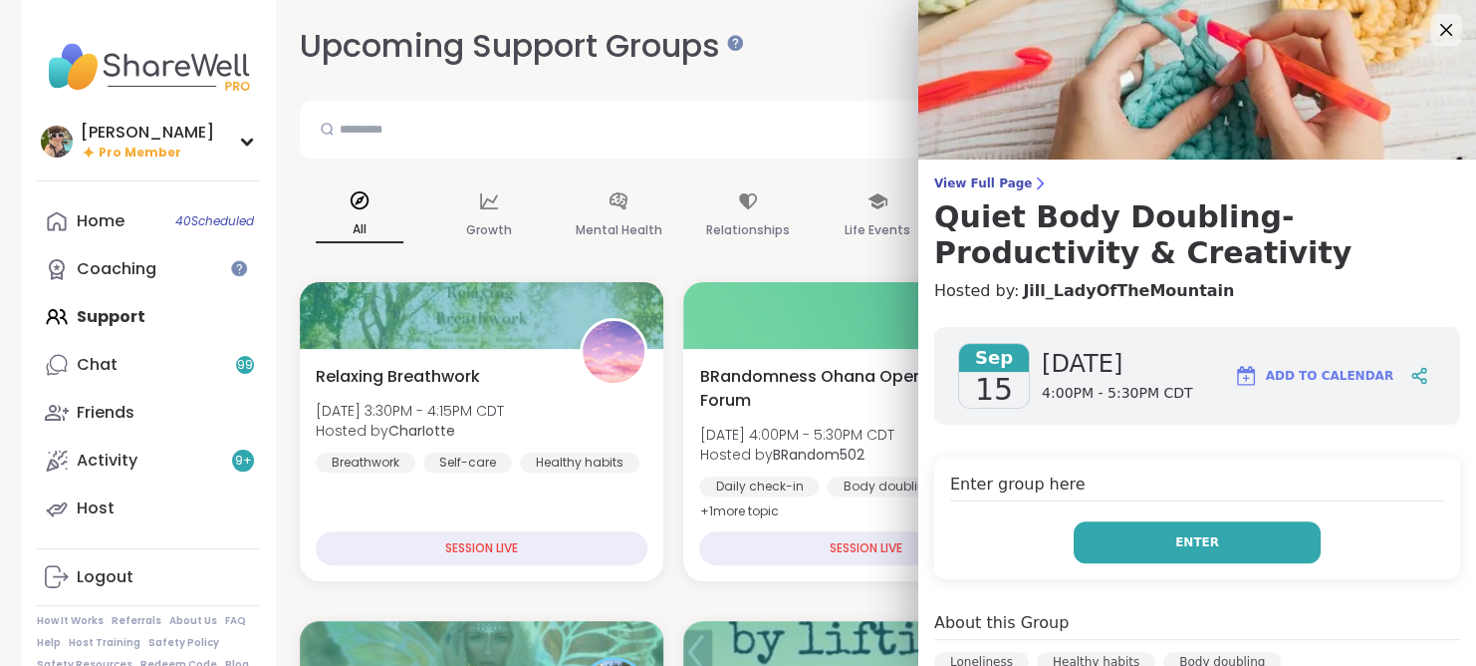
click at [1176, 539] on span "Enter" at bounding box center [1198, 542] width 44 height 18
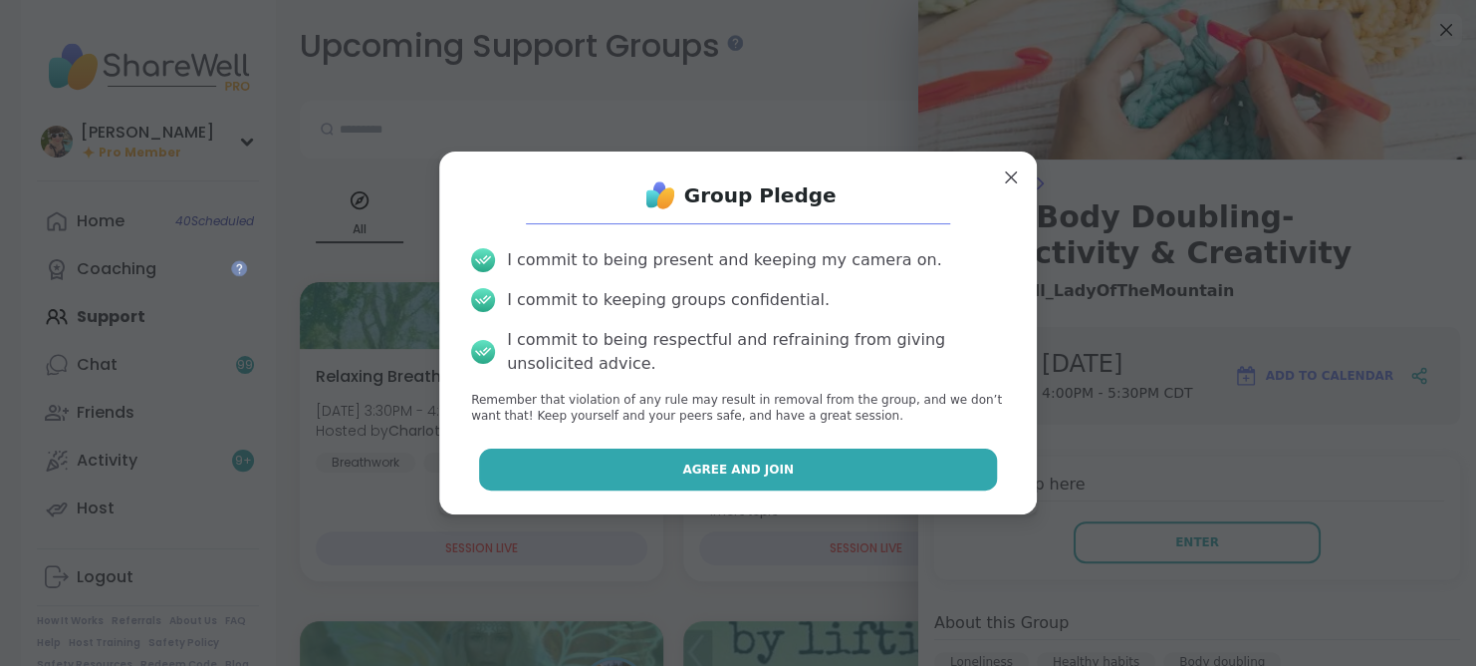
click at [696, 467] on span "Agree and Join" at bounding box center [738, 469] width 112 height 18
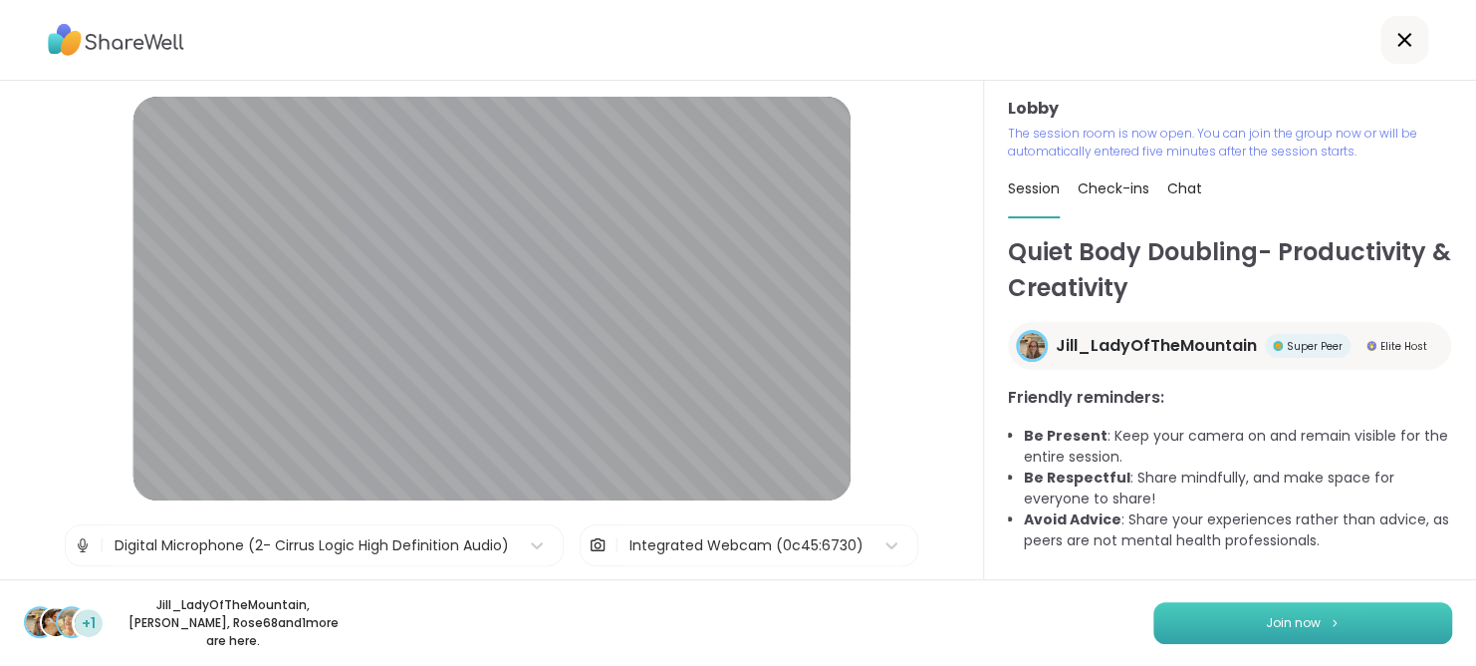
click at [1219, 628] on button "Join now" at bounding box center [1303, 623] width 299 height 42
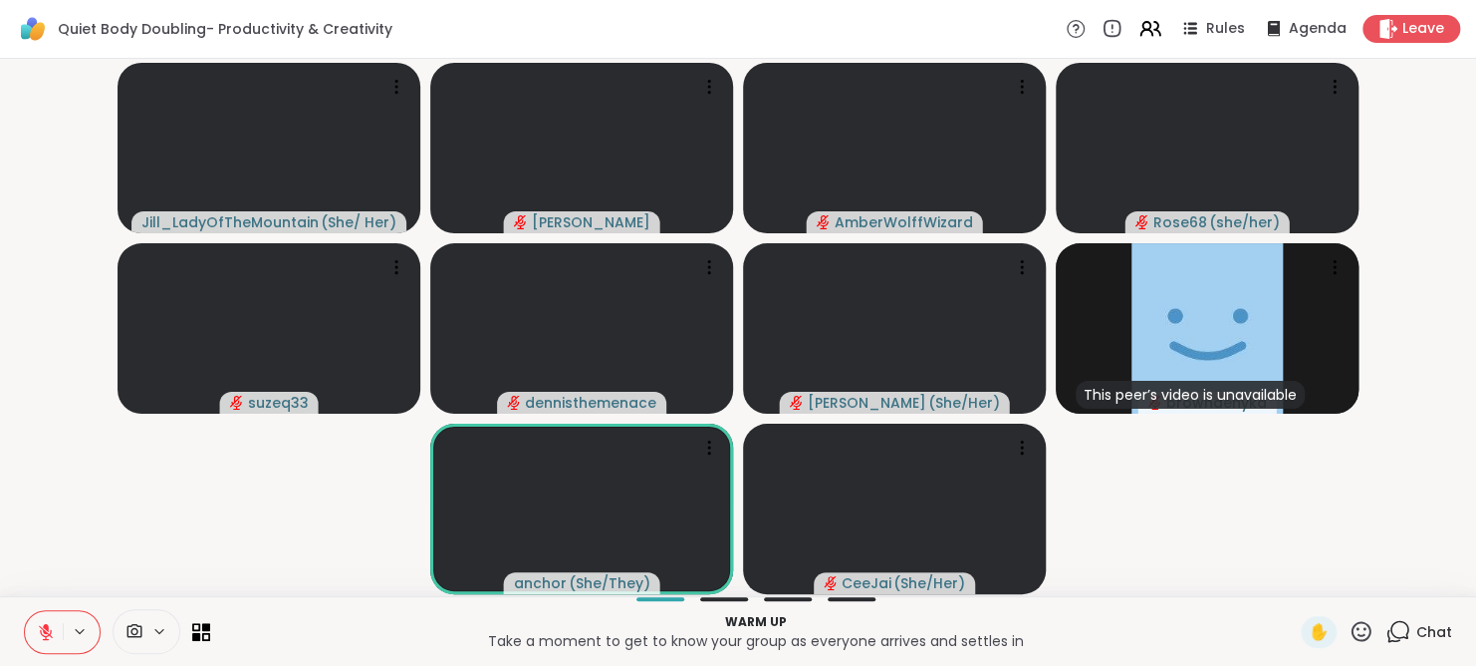
click at [45, 627] on icon at bounding box center [46, 627] width 6 height 8
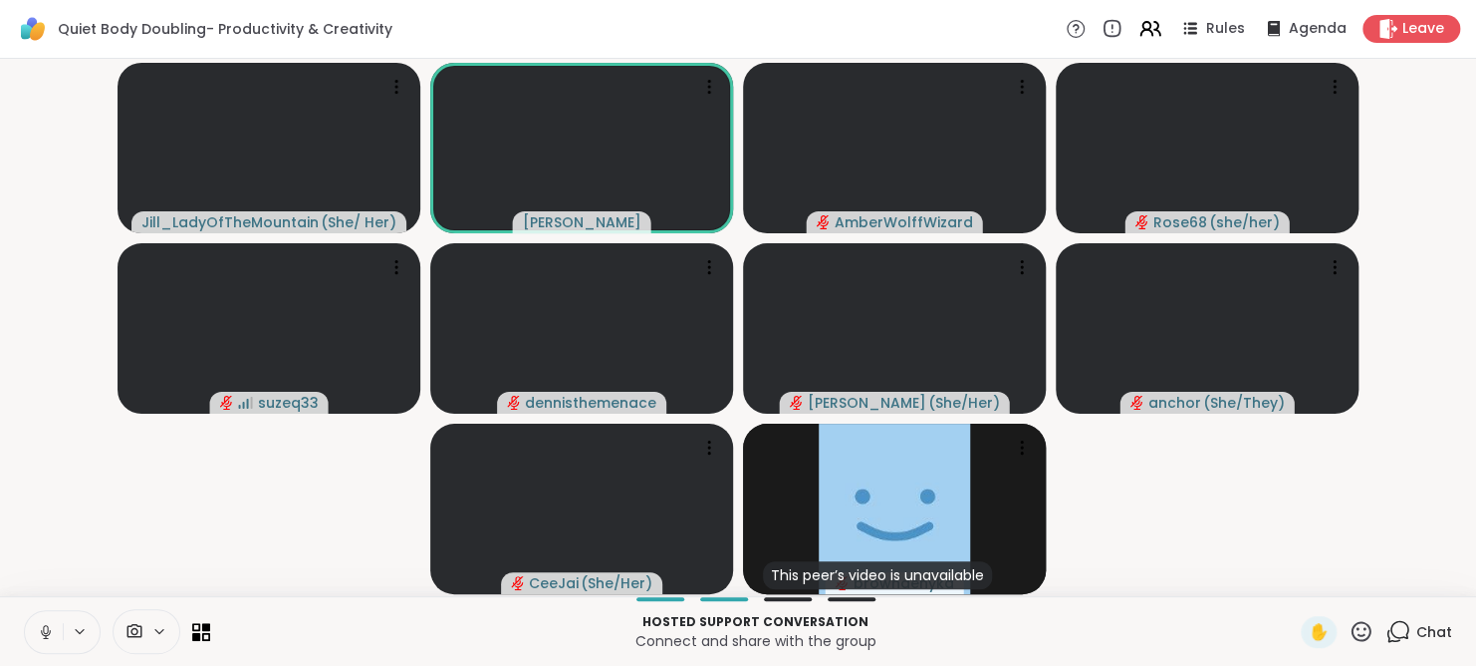
click at [45, 627] on icon at bounding box center [46, 632] width 18 height 18
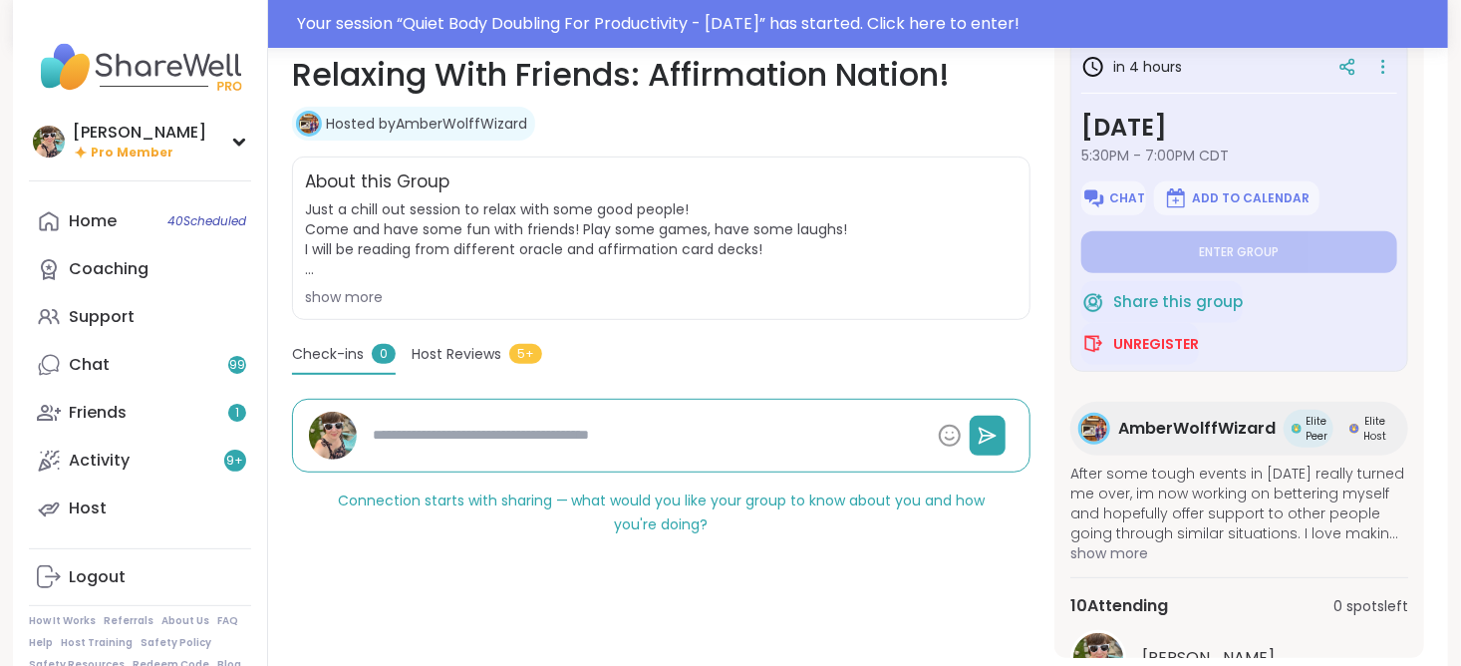
type textarea "*"
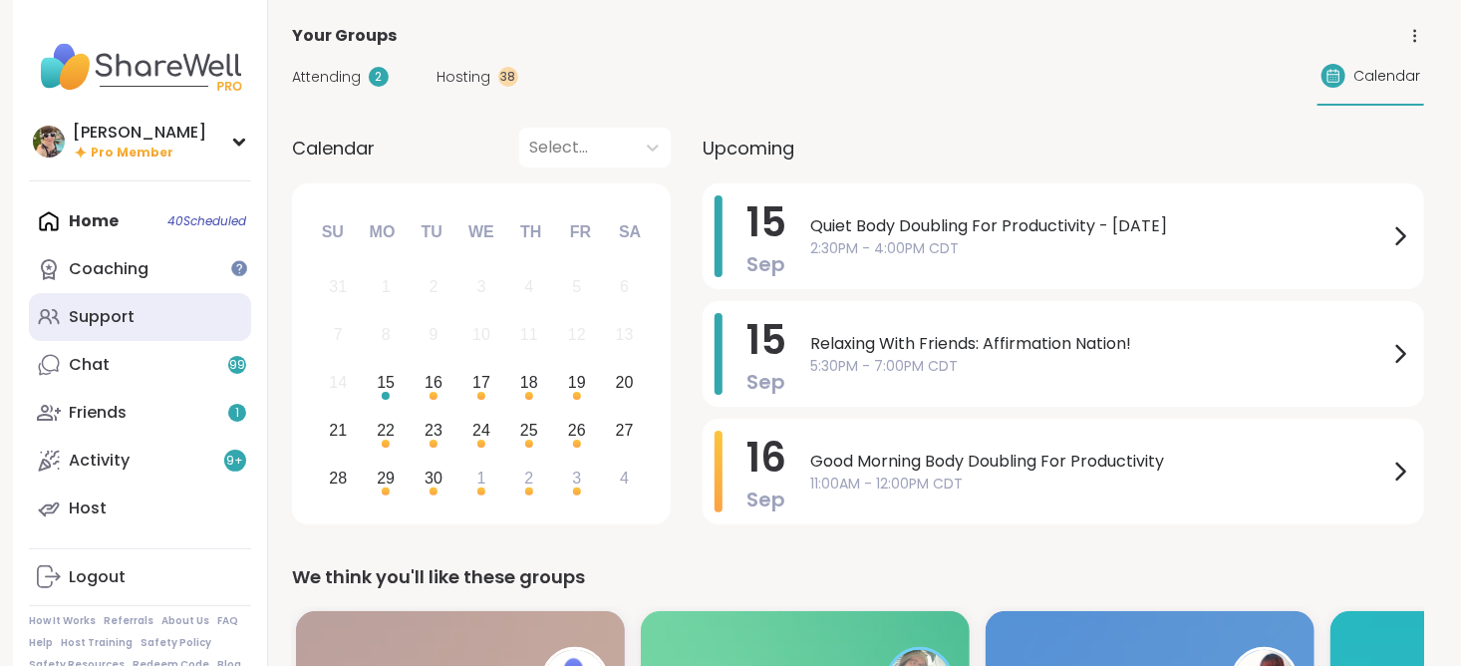
click at [148, 319] on link "Support" at bounding box center [140, 317] width 222 height 48
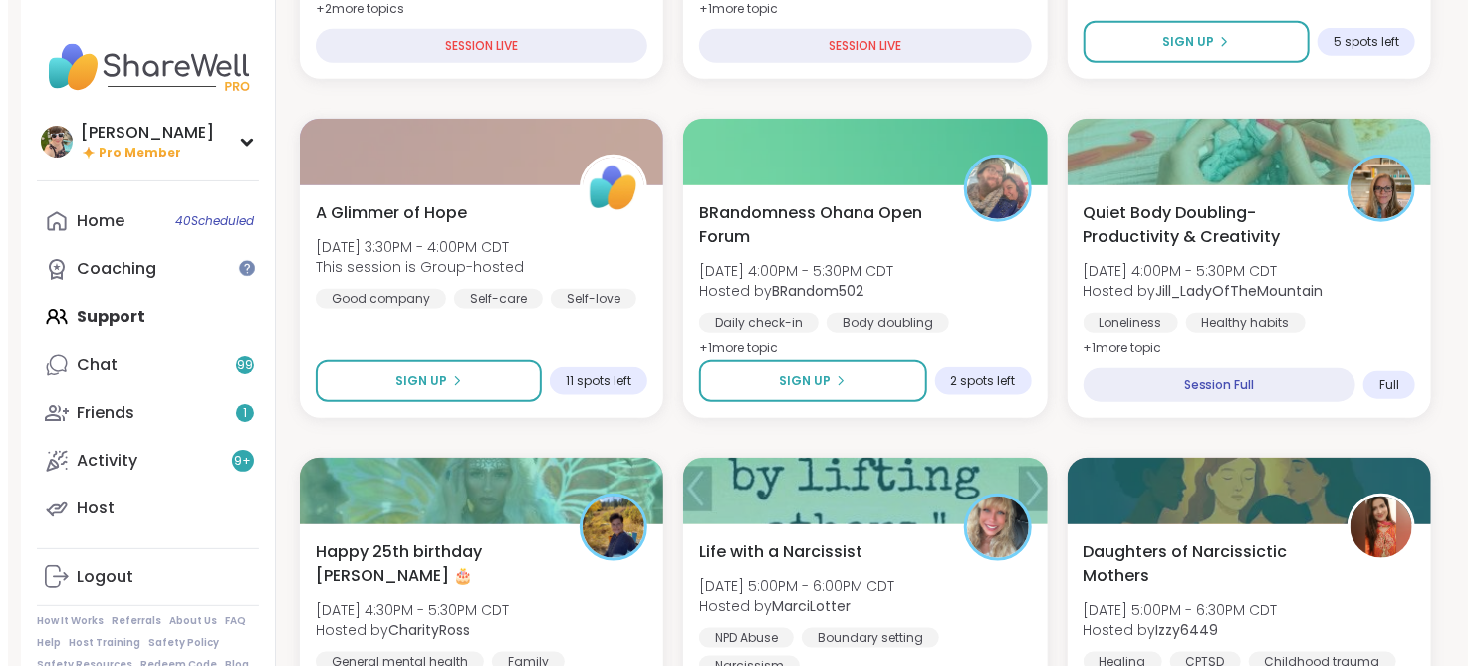
scroll to position [895, 0]
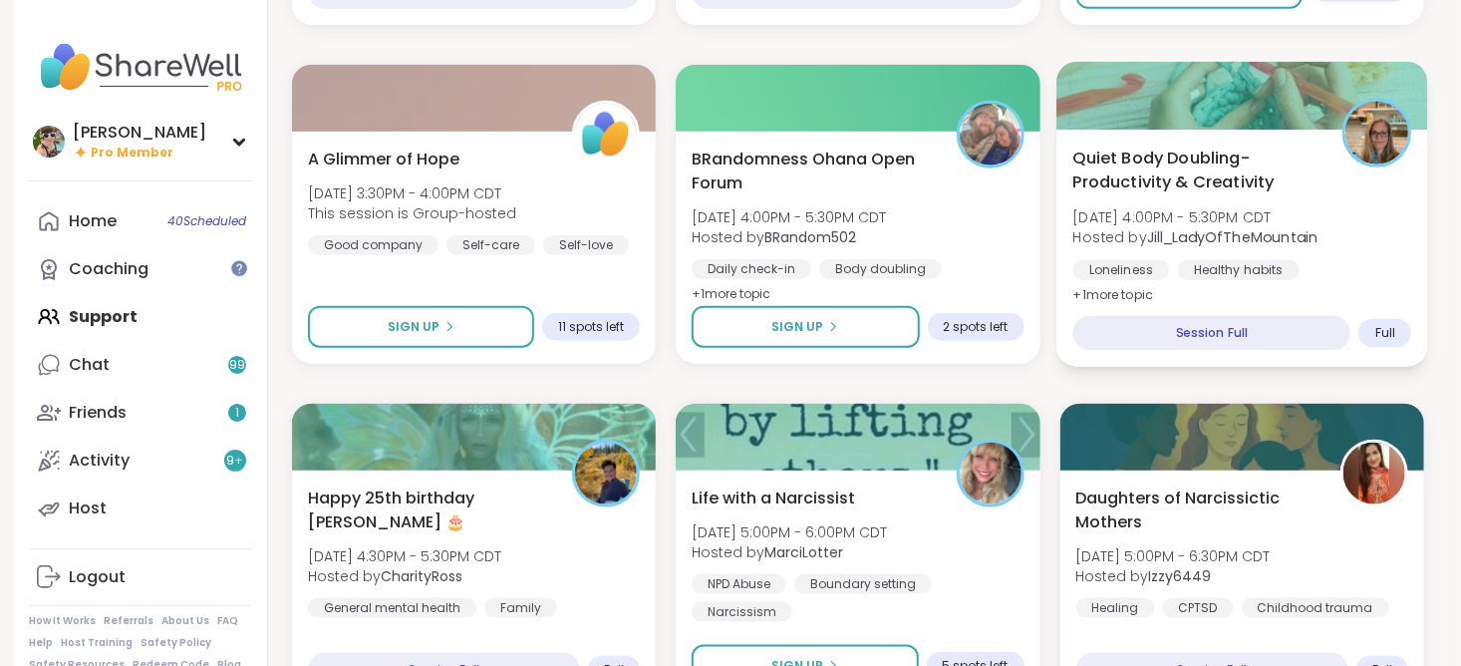
click at [1143, 166] on span "Quiet Body Doubling- Productivity & Creativity" at bounding box center [1195, 169] width 247 height 49
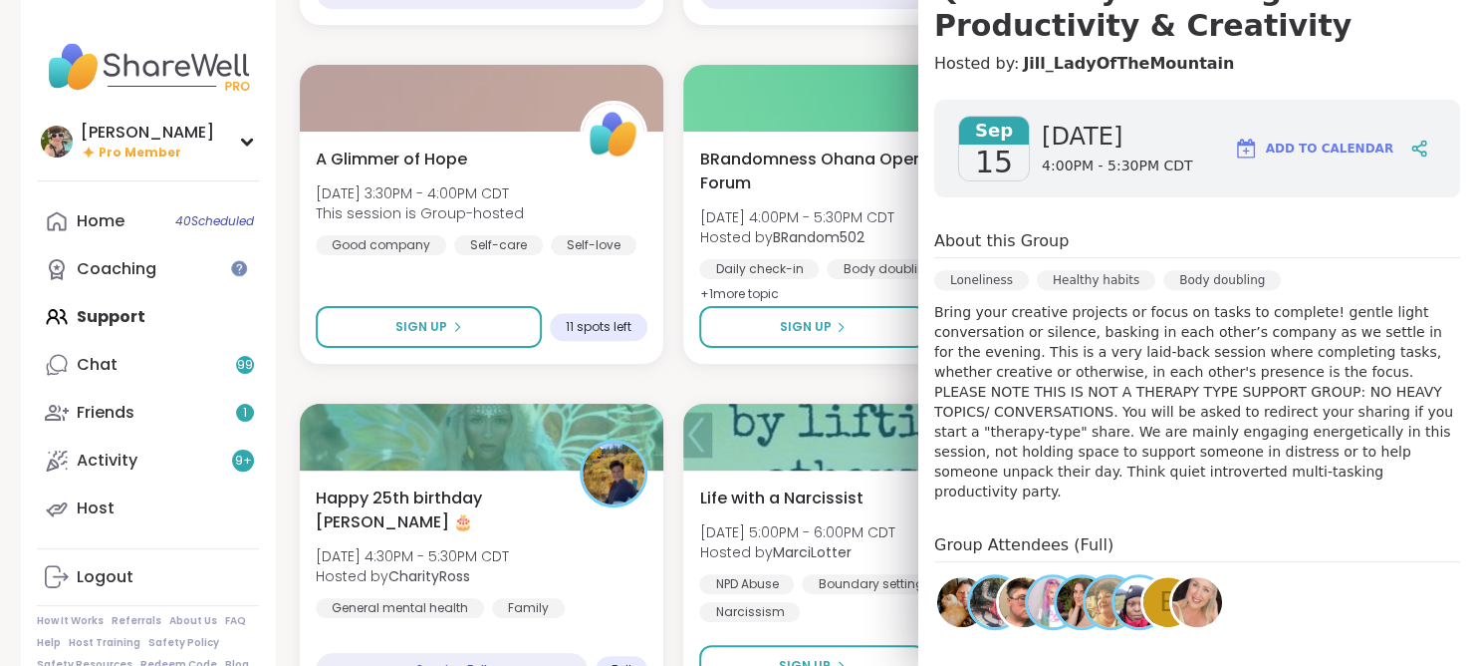
scroll to position [0, 0]
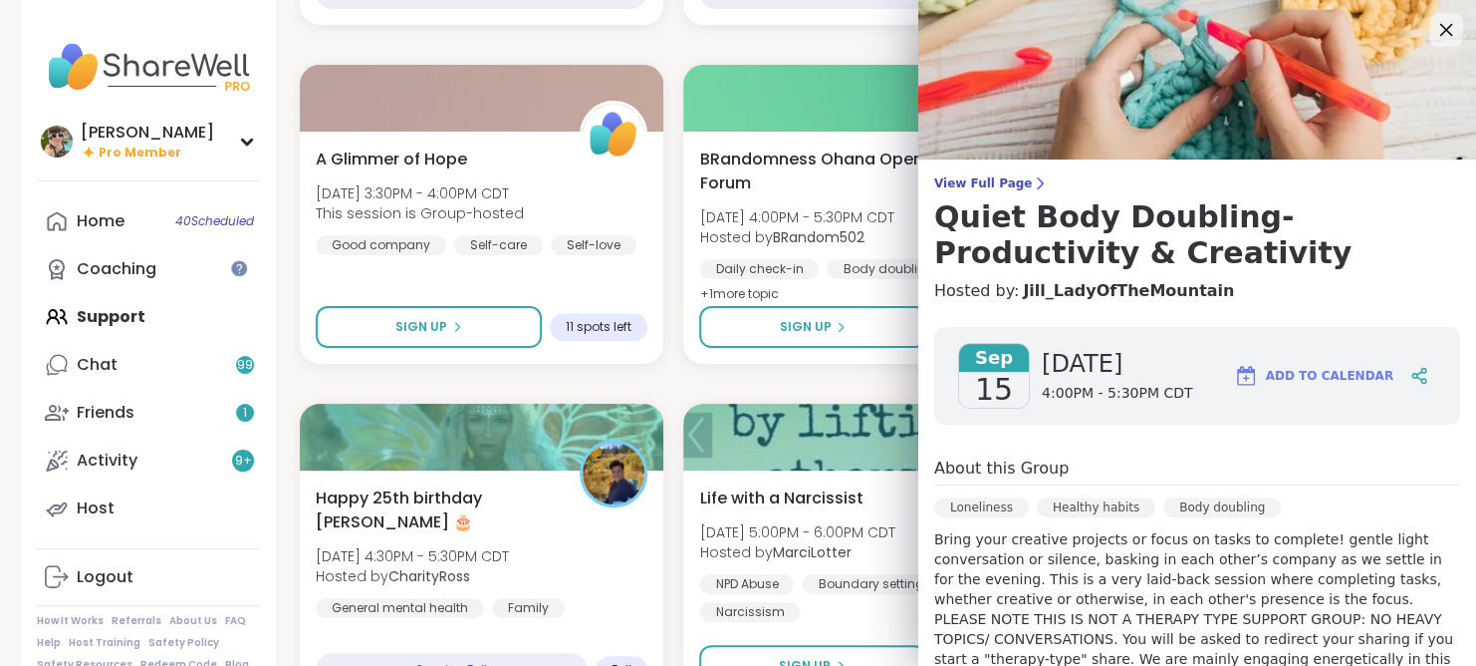
click at [1434, 24] on icon at bounding box center [1446, 29] width 25 height 25
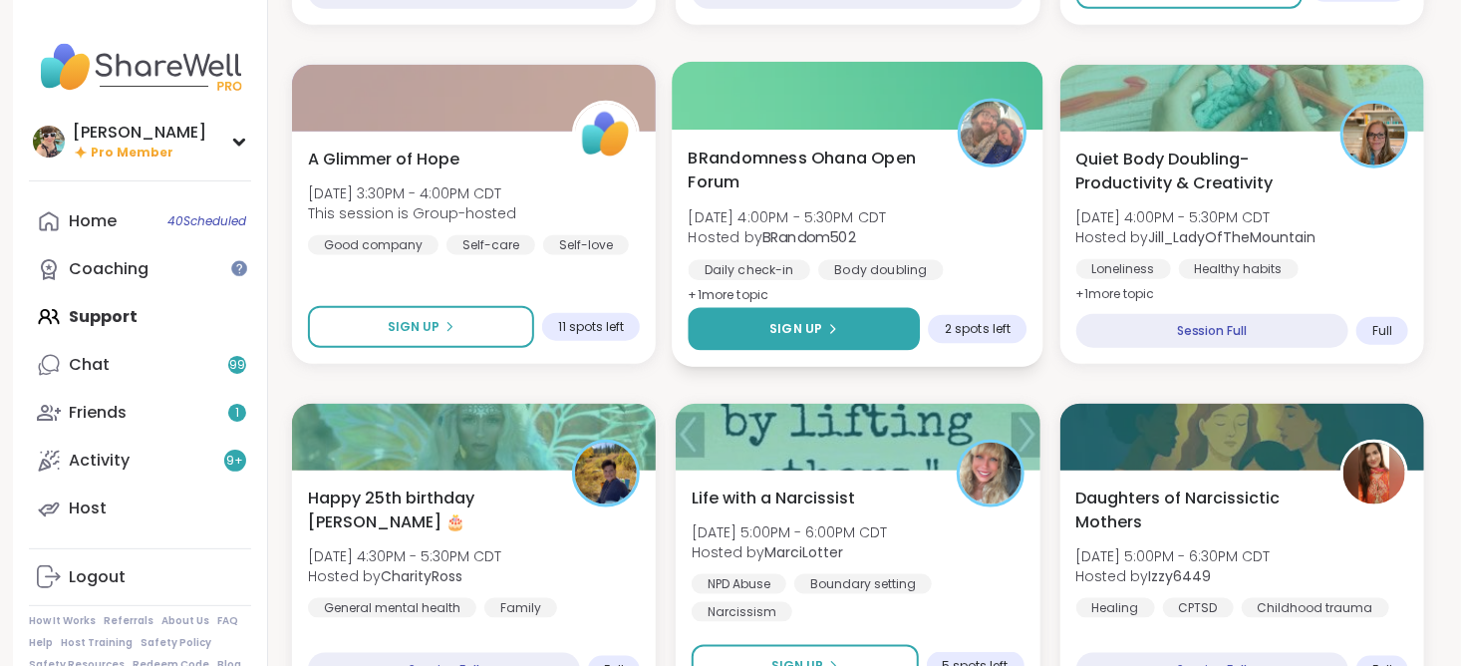
click at [807, 326] on span "Sign Up" at bounding box center [796, 329] width 53 height 18
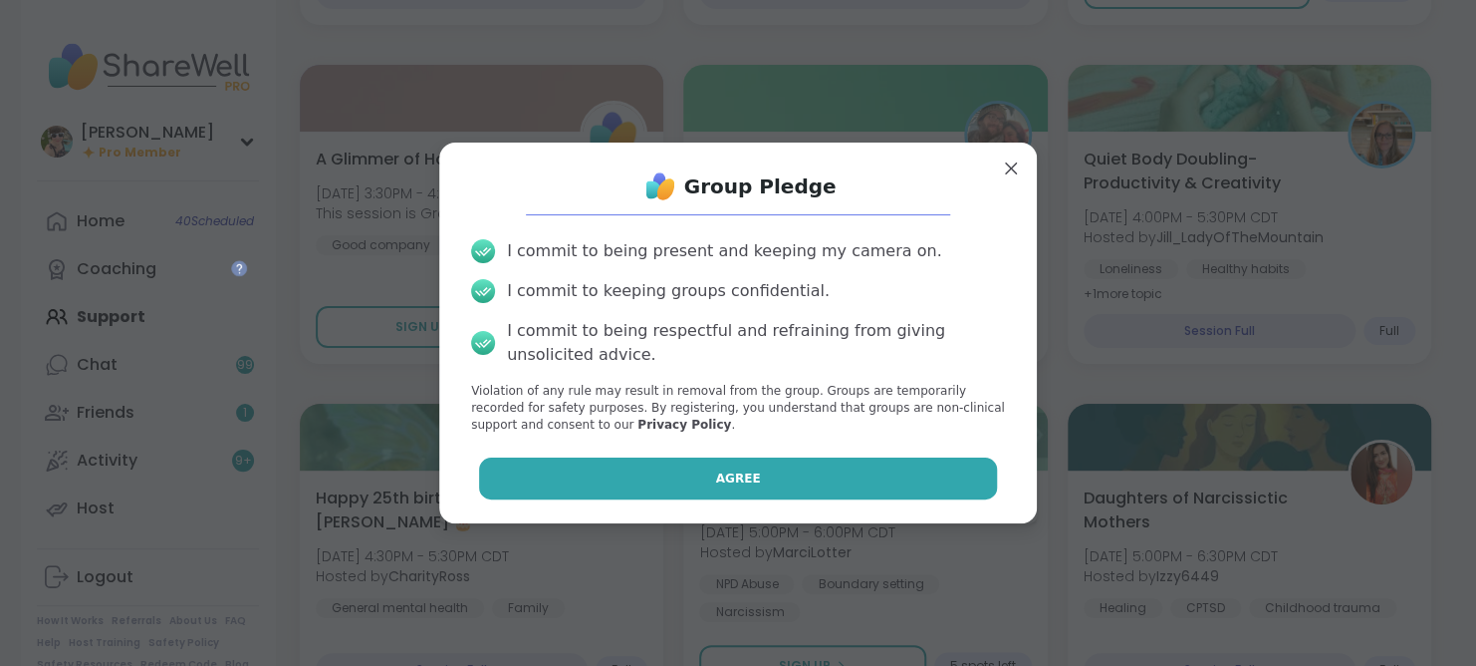
click at [694, 466] on button "Agree" at bounding box center [738, 478] width 519 height 42
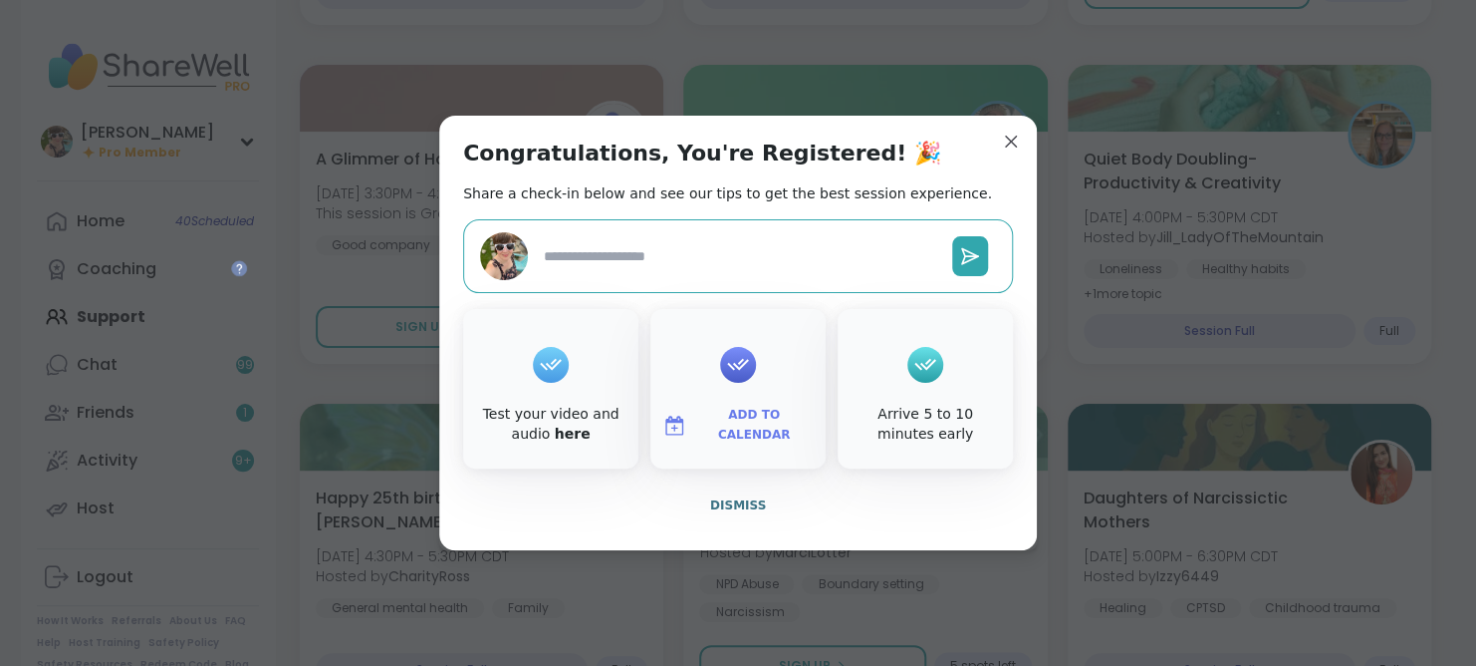
type textarea "*"
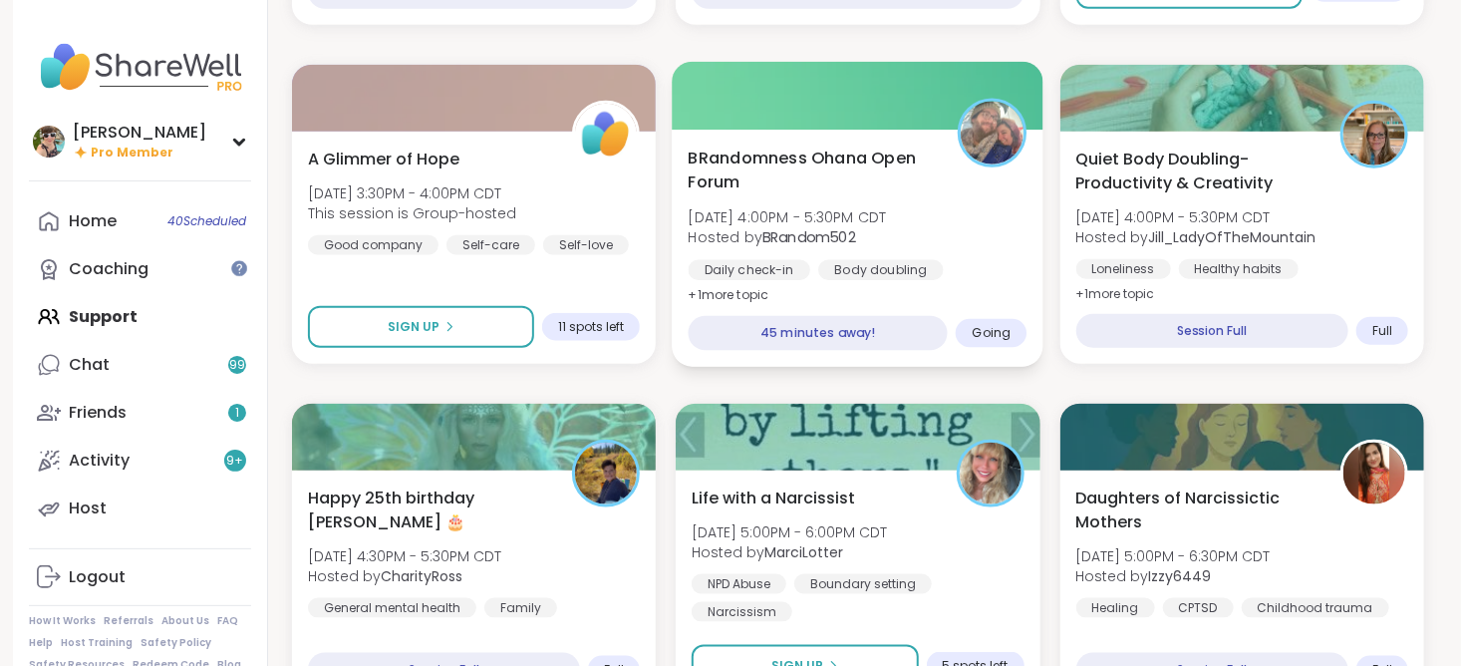
click at [855, 207] on span "[DATE] 4:00PM - 5:30PM CDT" at bounding box center [787, 217] width 198 height 20
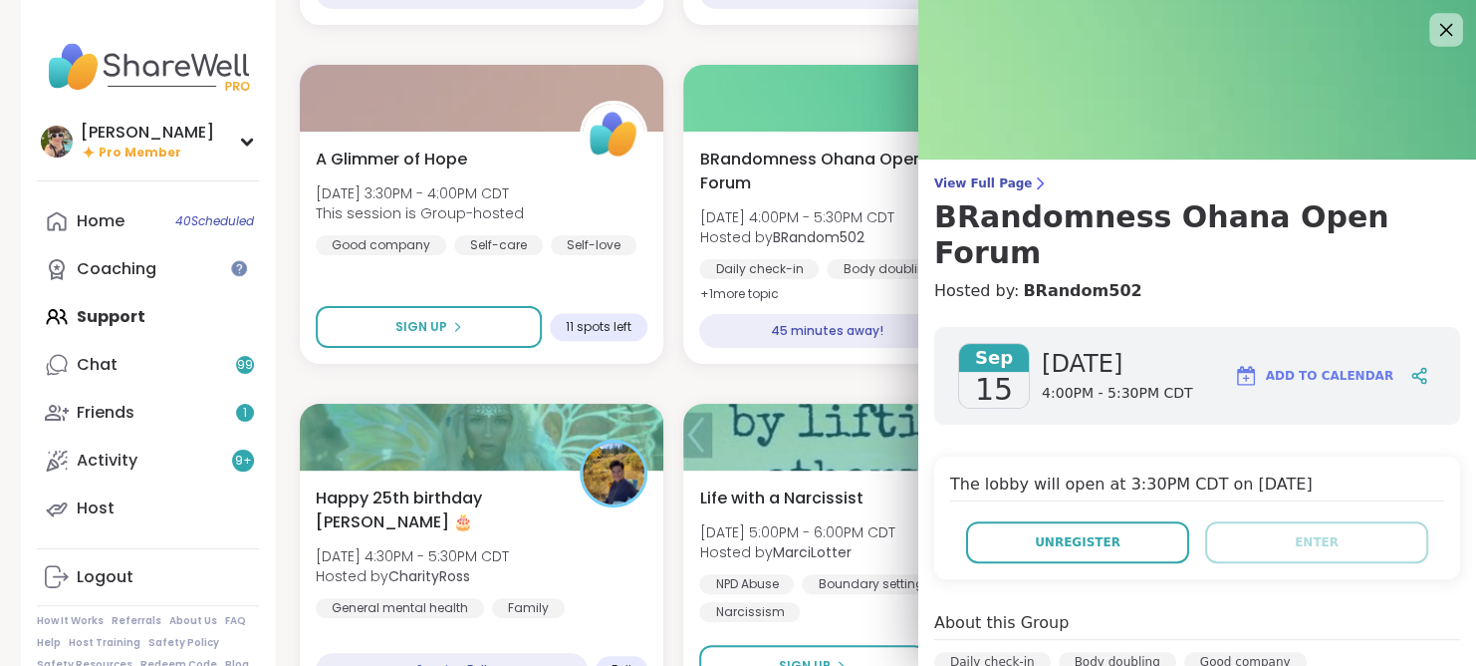
click at [1434, 35] on icon at bounding box center [1446, 29] width 25 height 25
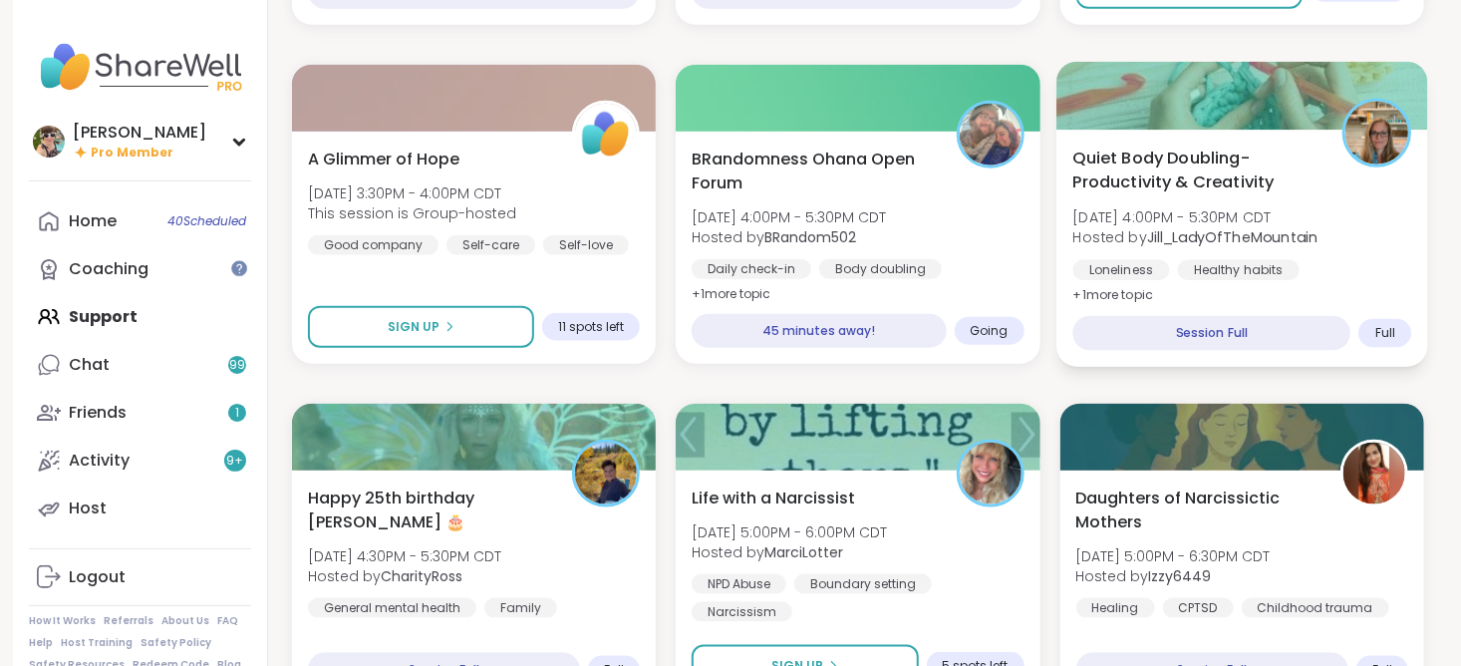
click at [1255, 260] on div "Healthy habits" at bounding box center [1238, 270] width 122 height 20
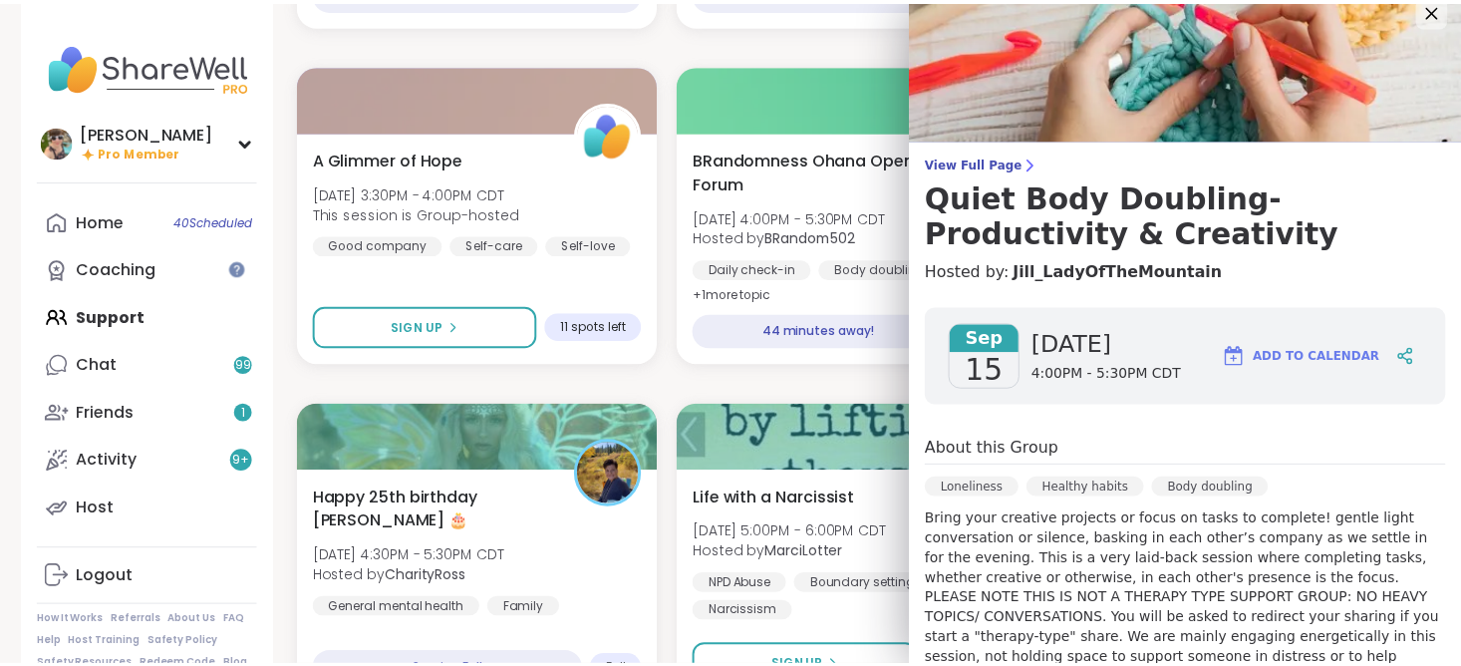
scroll to position [16, 0]
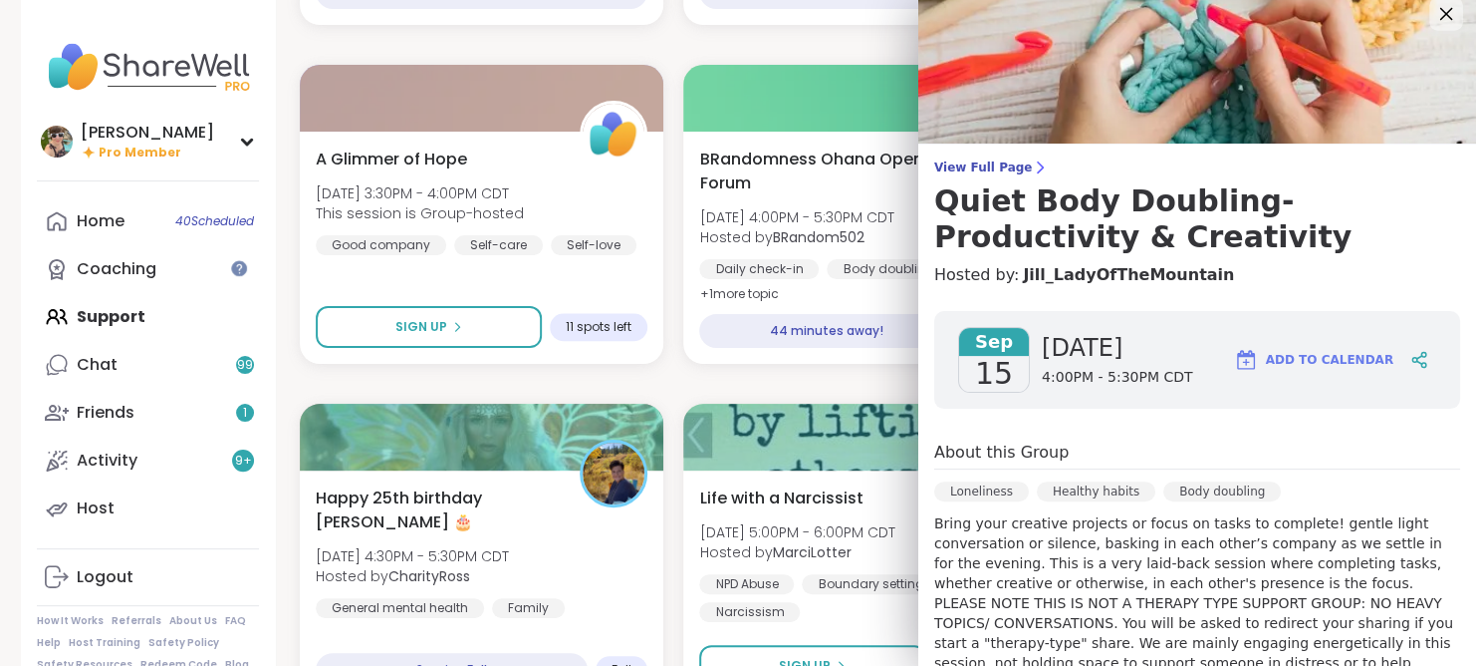
click at [1434, 11] on icon at bounding box center [1446, 13] width 25 height 25
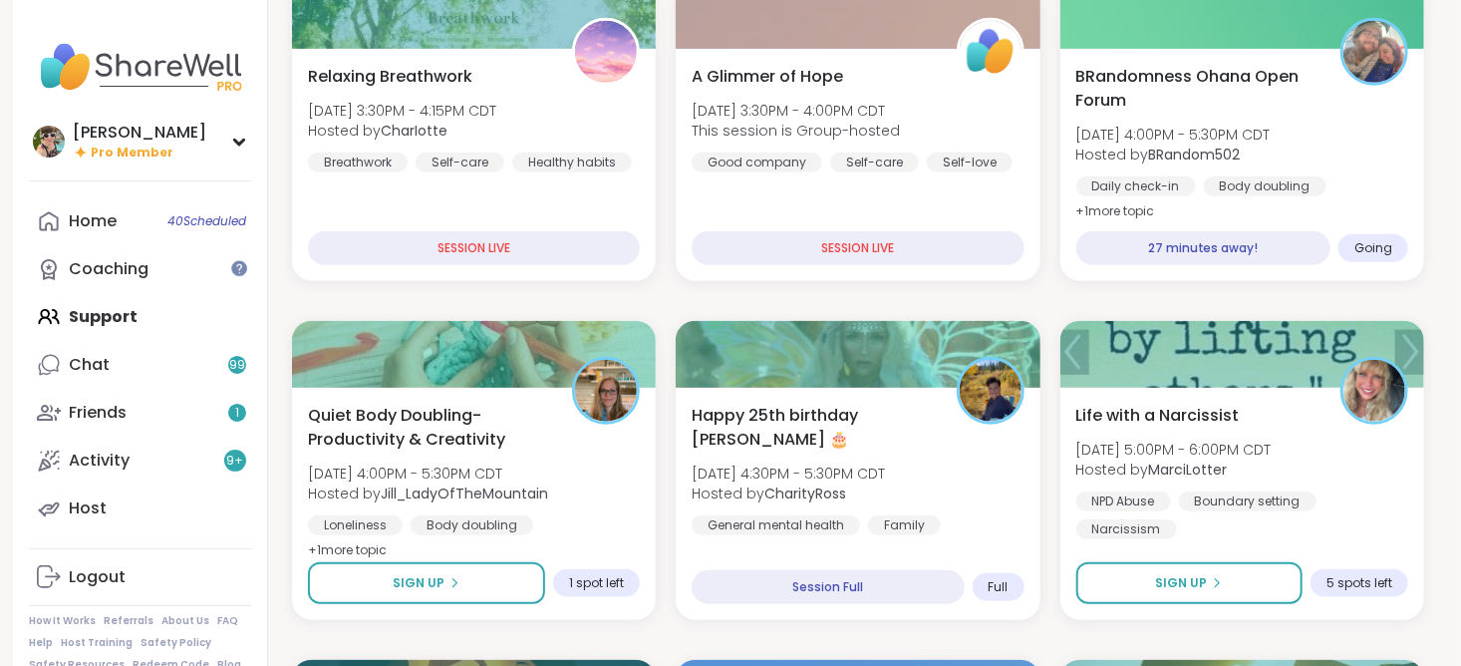
scroll to position [640, 0]
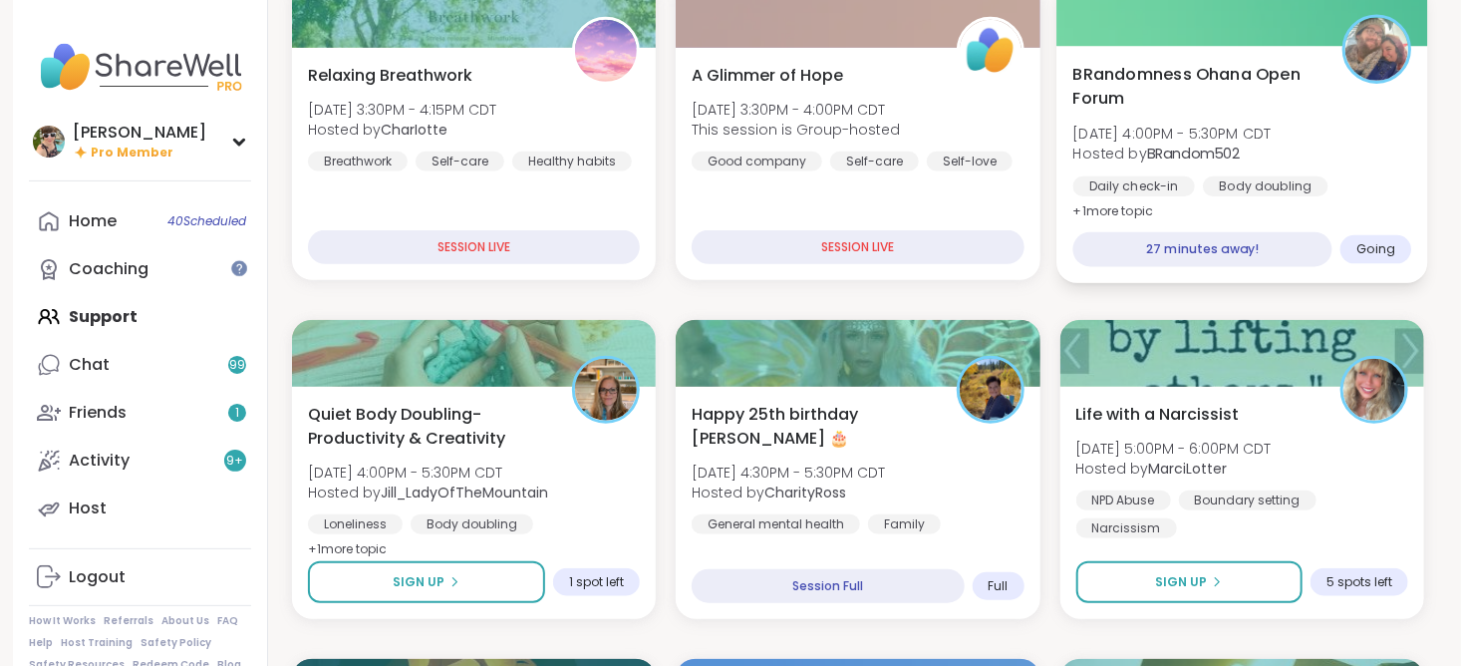
click at [1143, 214] on span "+ 1 more topic" at bounding box center [1112, 211] width 81 height 16
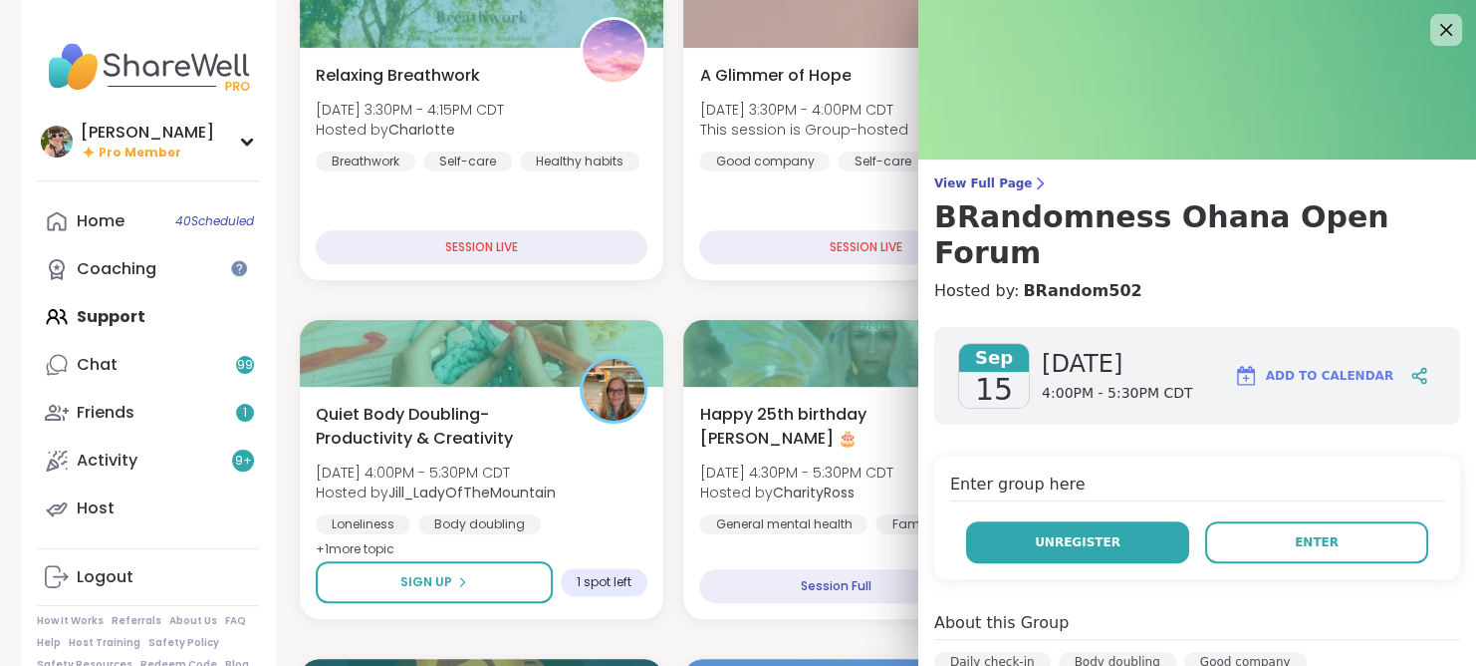
click at [1089, 533] on span "Unregister" at bounding box center [1078, 542] width 86 height 18
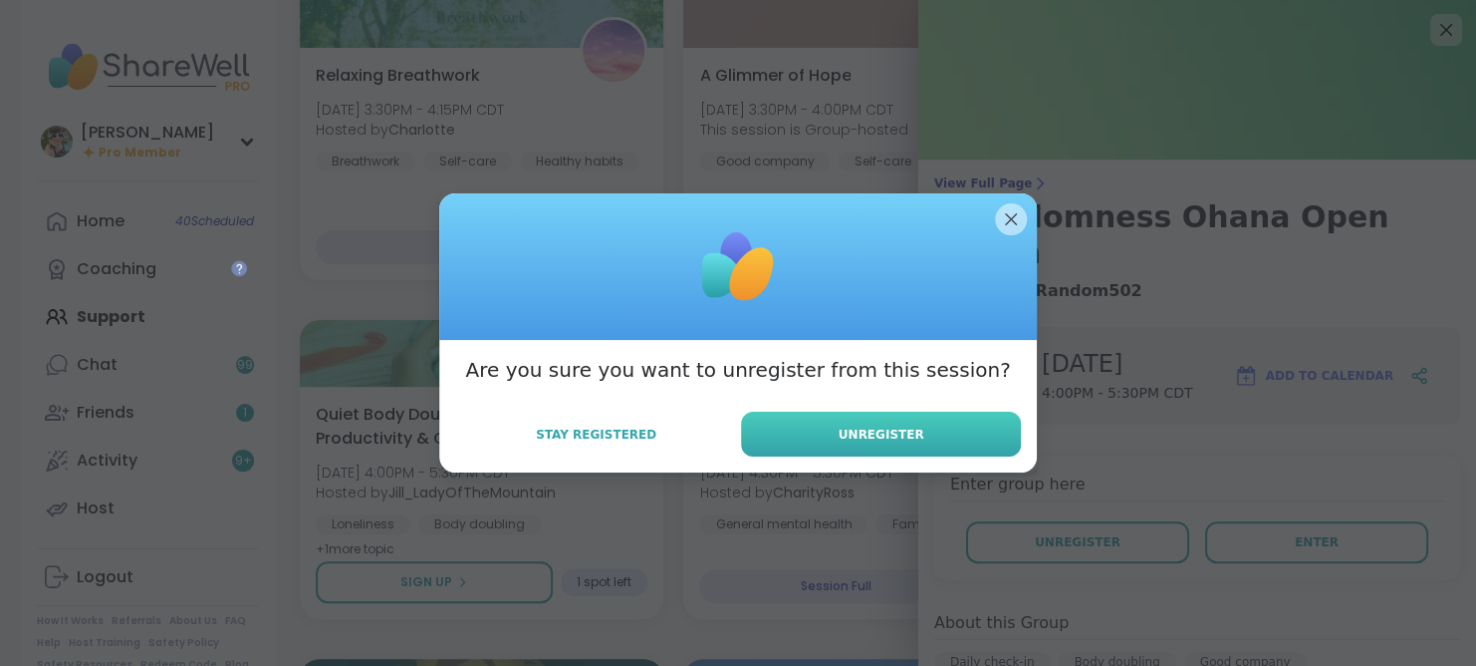
click at [934, 427] on button "Unregister" at bounding box center [881, 433] width 280 height 45
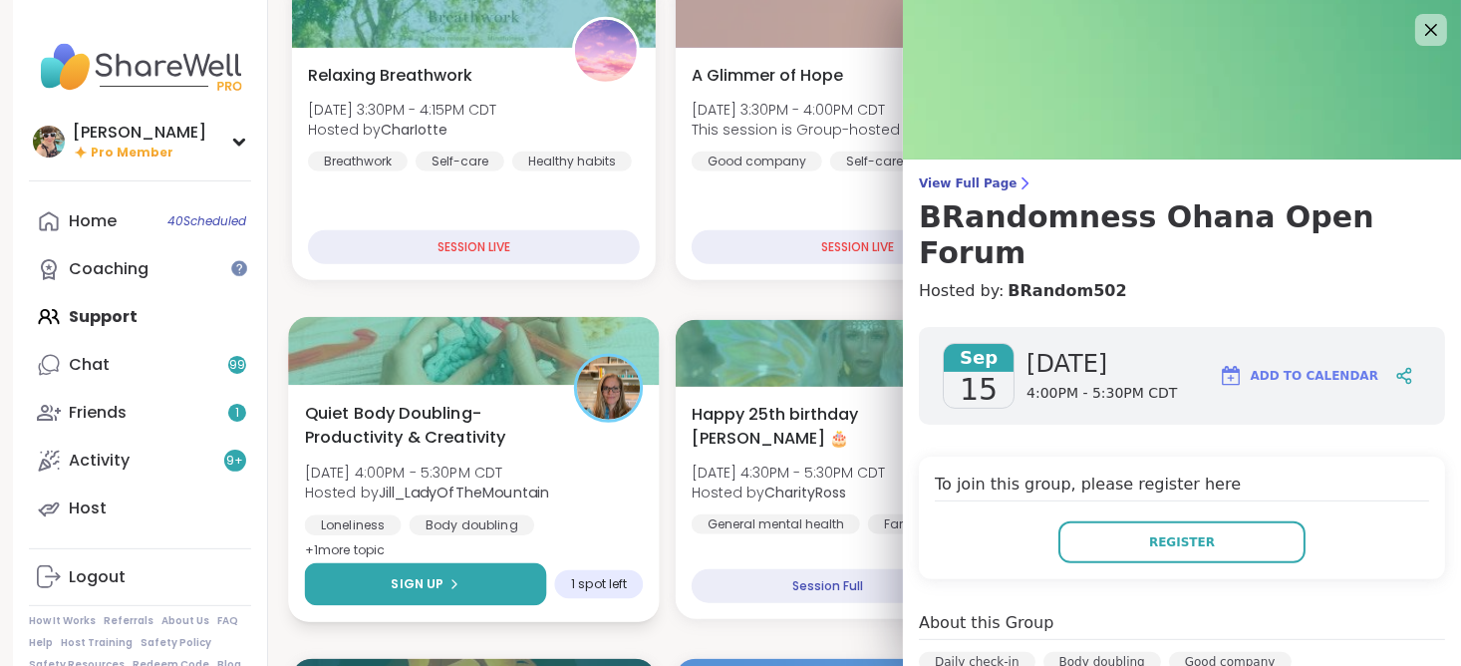
click at [396, 577] on span "Sign Up" at bounding box center [418, 584] width 53 height 18
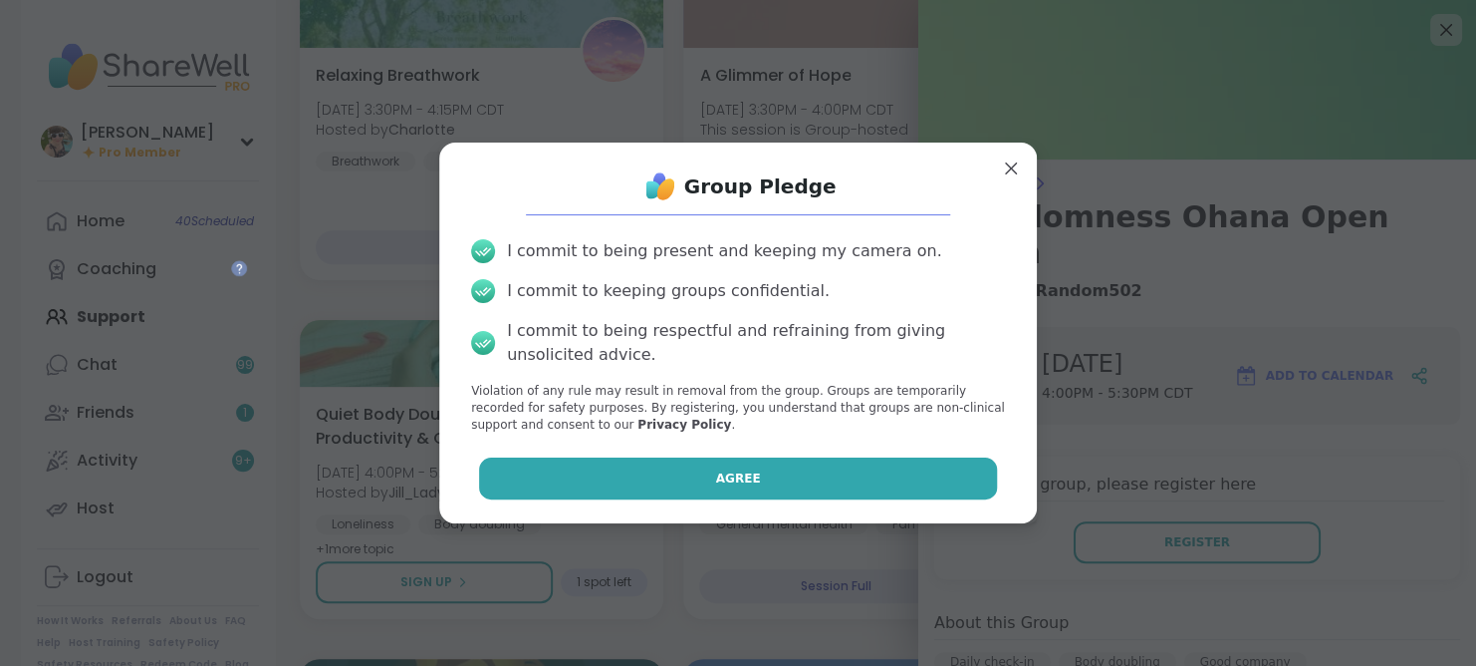
click at [691, 485] on button "Agree" at bounding box center [738, 478] width 519 height 42
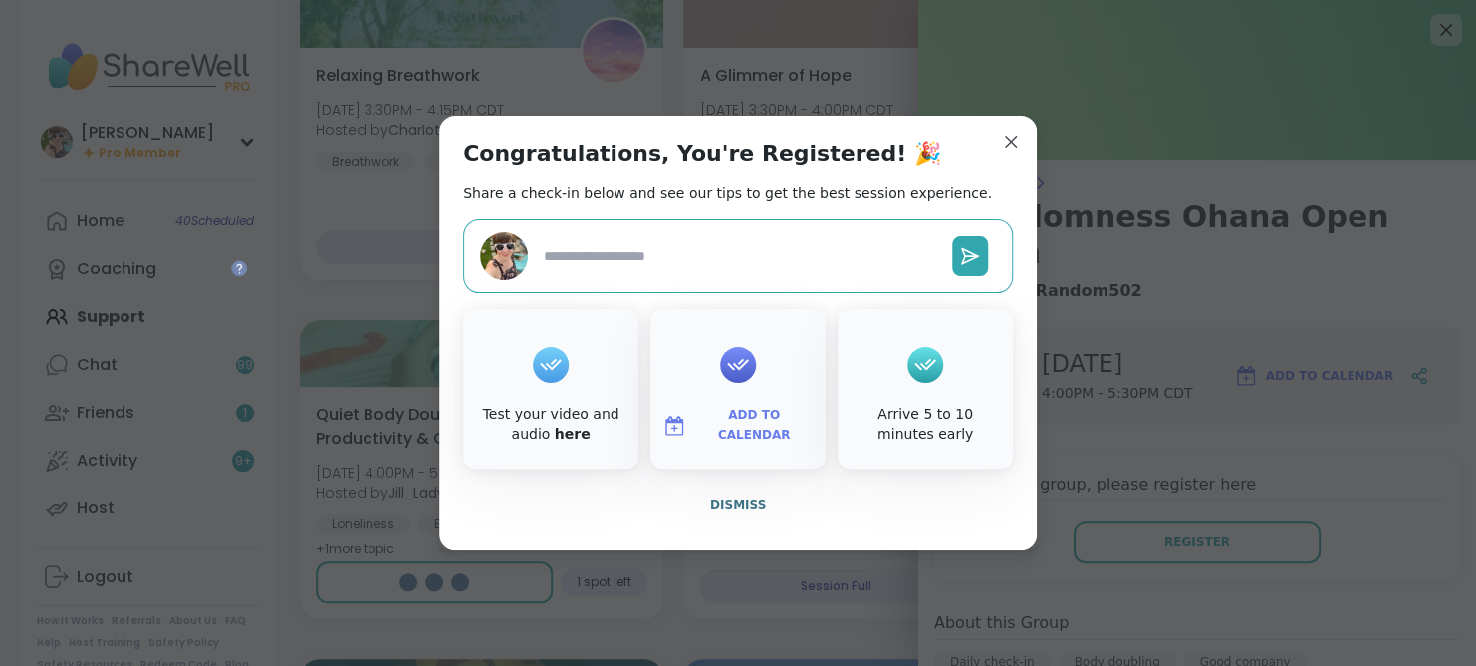
type textarea "*"
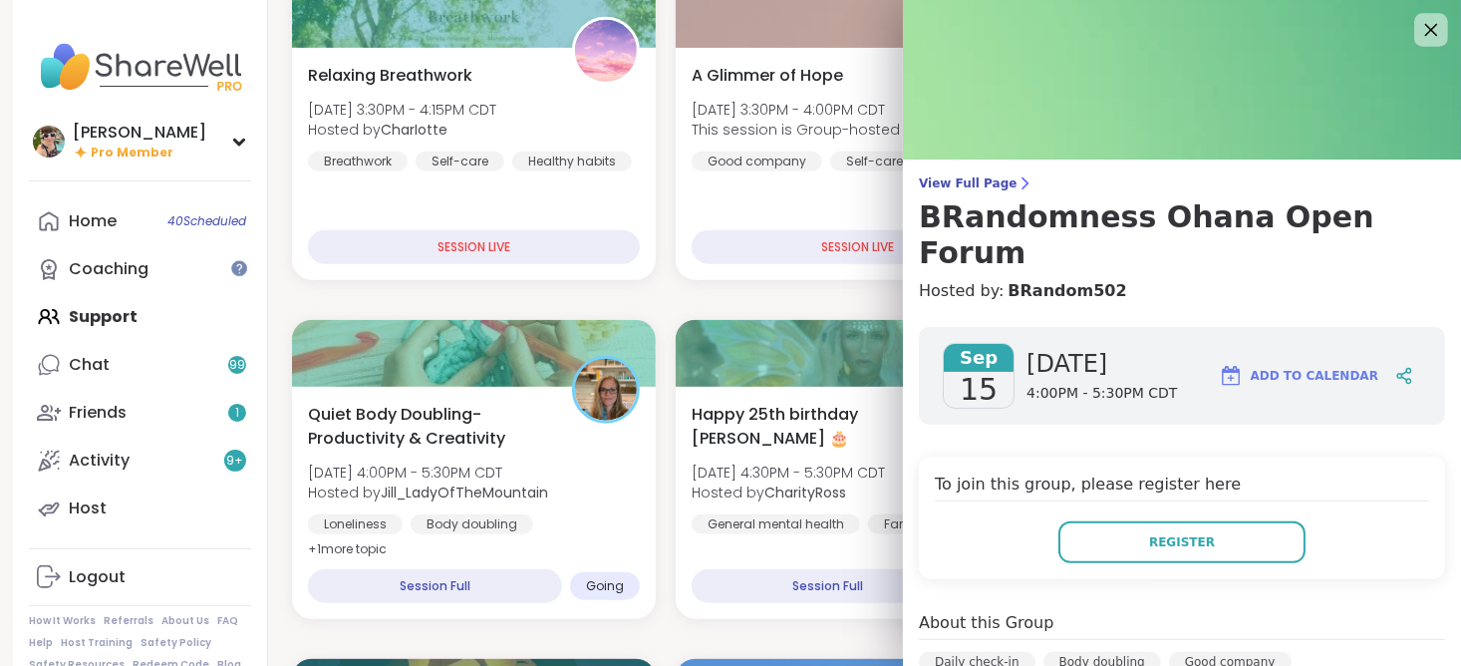
click at [1423, 29] on icon at bounding box center [1430, 29] width 25 height 25
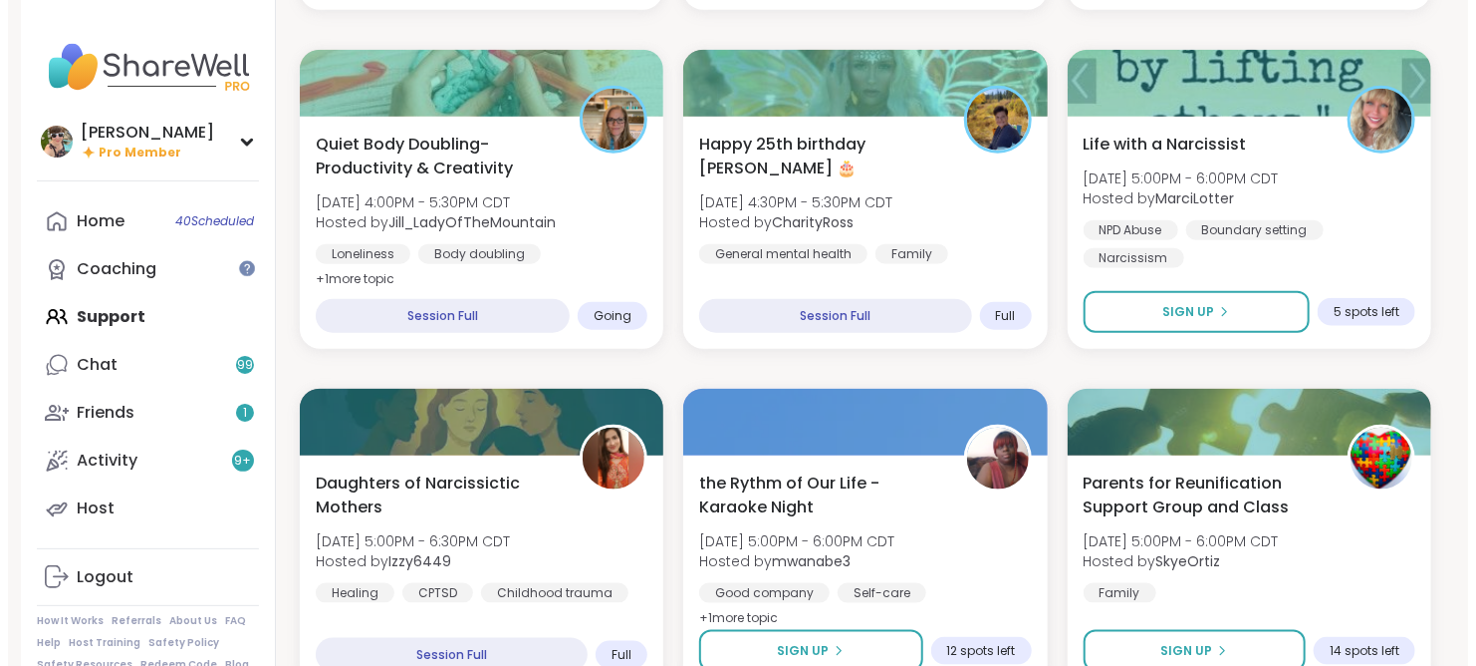
scroll to position [869, 0]
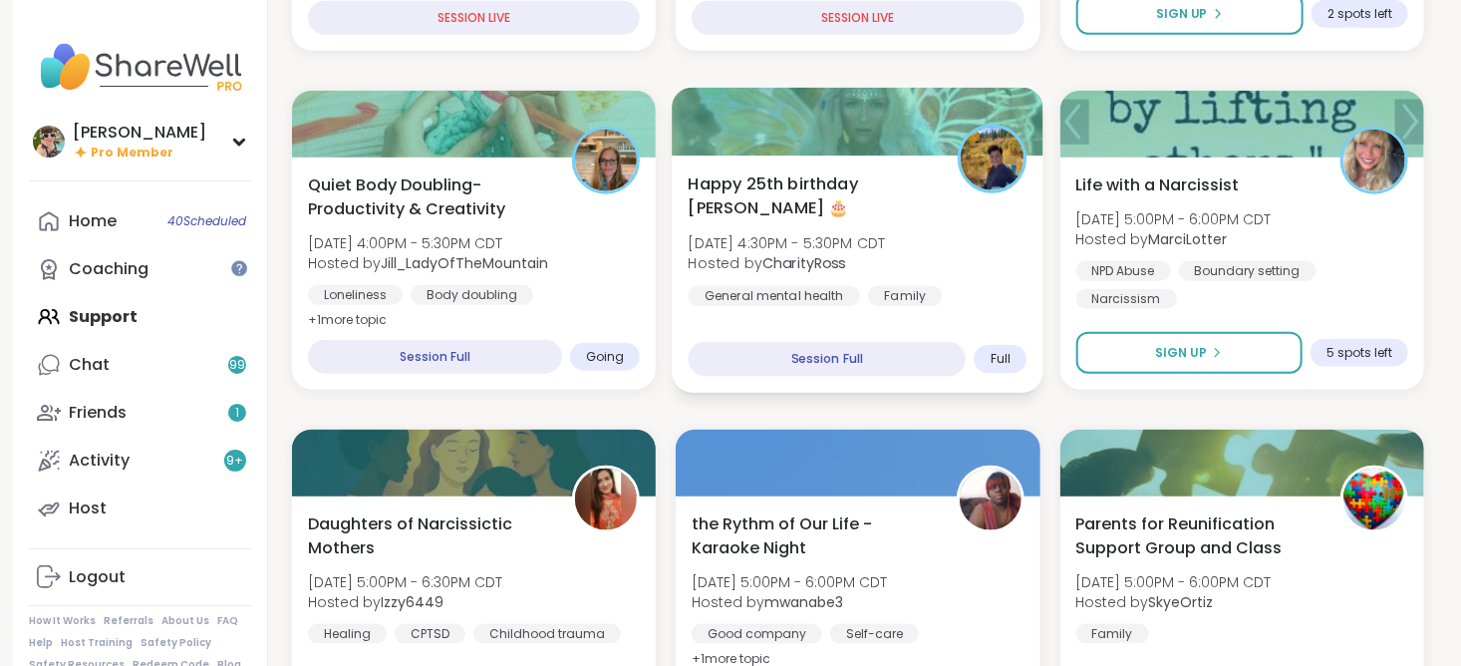
click at [825, 313] on div "Happy 25th birthday Lyssa 🎂 Mon, Sep 15 | 4:30PM - 5:30PM CDT Hosted by Charity…" at bounding box center [858, 273] width 372 height 237
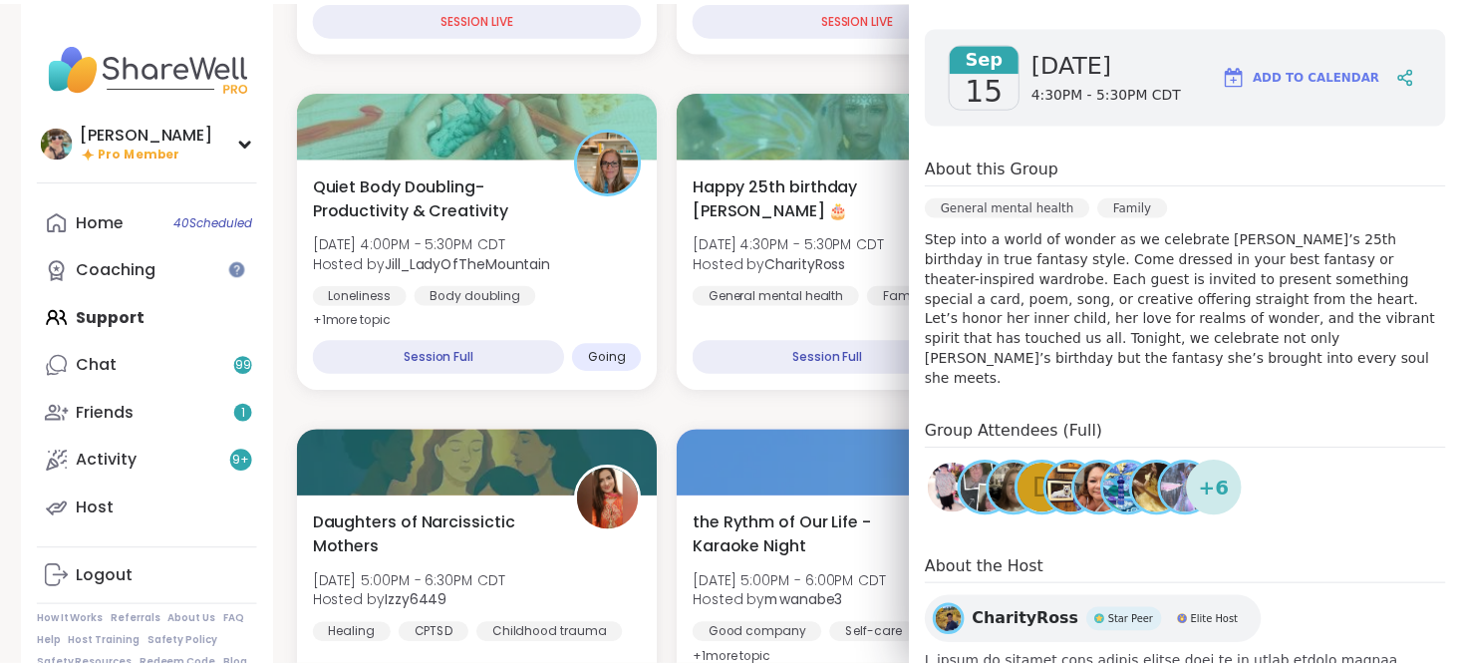
scroll to position [0, 0]
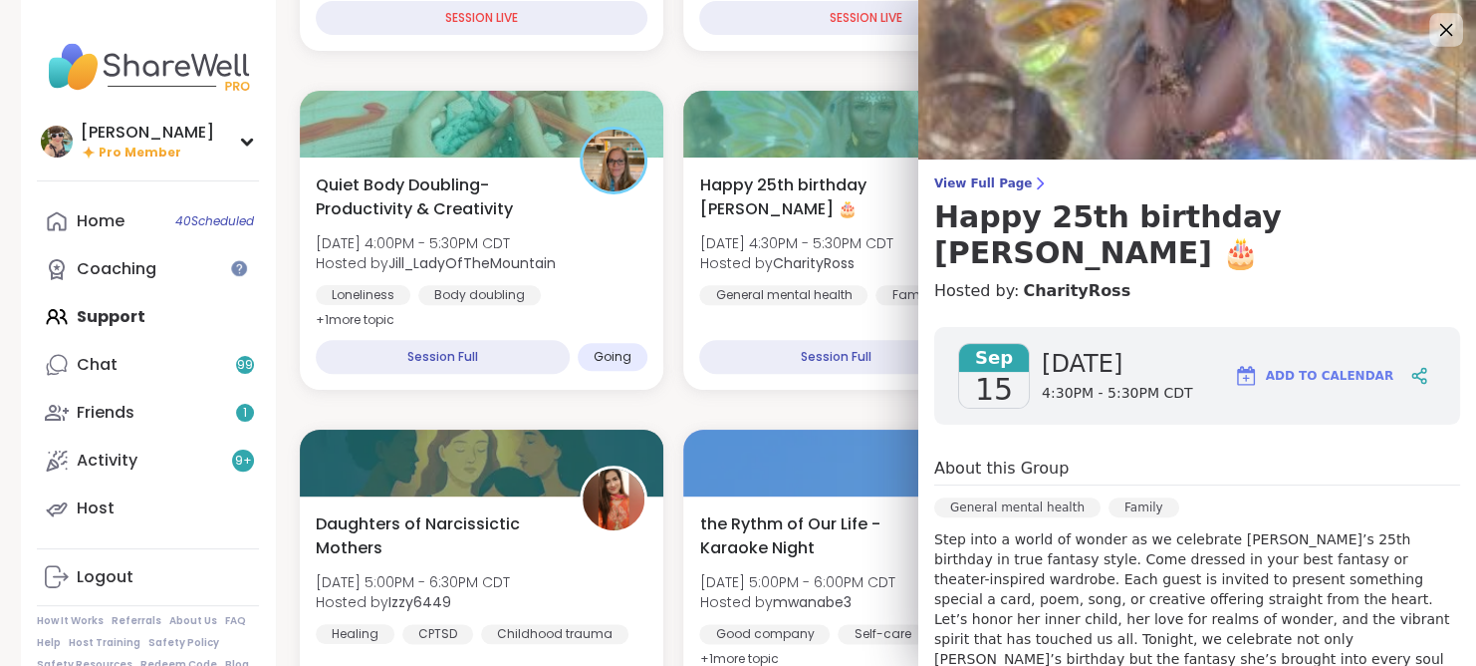
click at [1434, 35] on icon at bounding box center [1446, 29] width 25 height 25
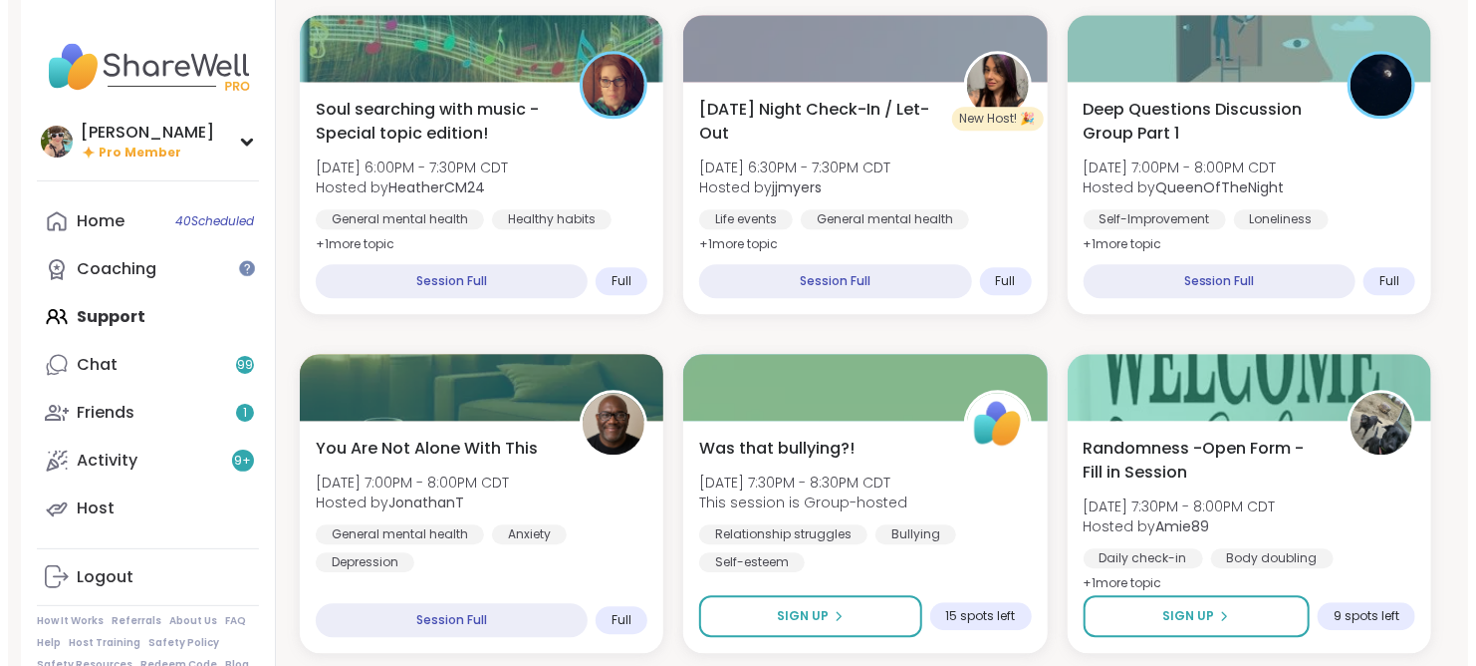
scroll to position [2301, 0]
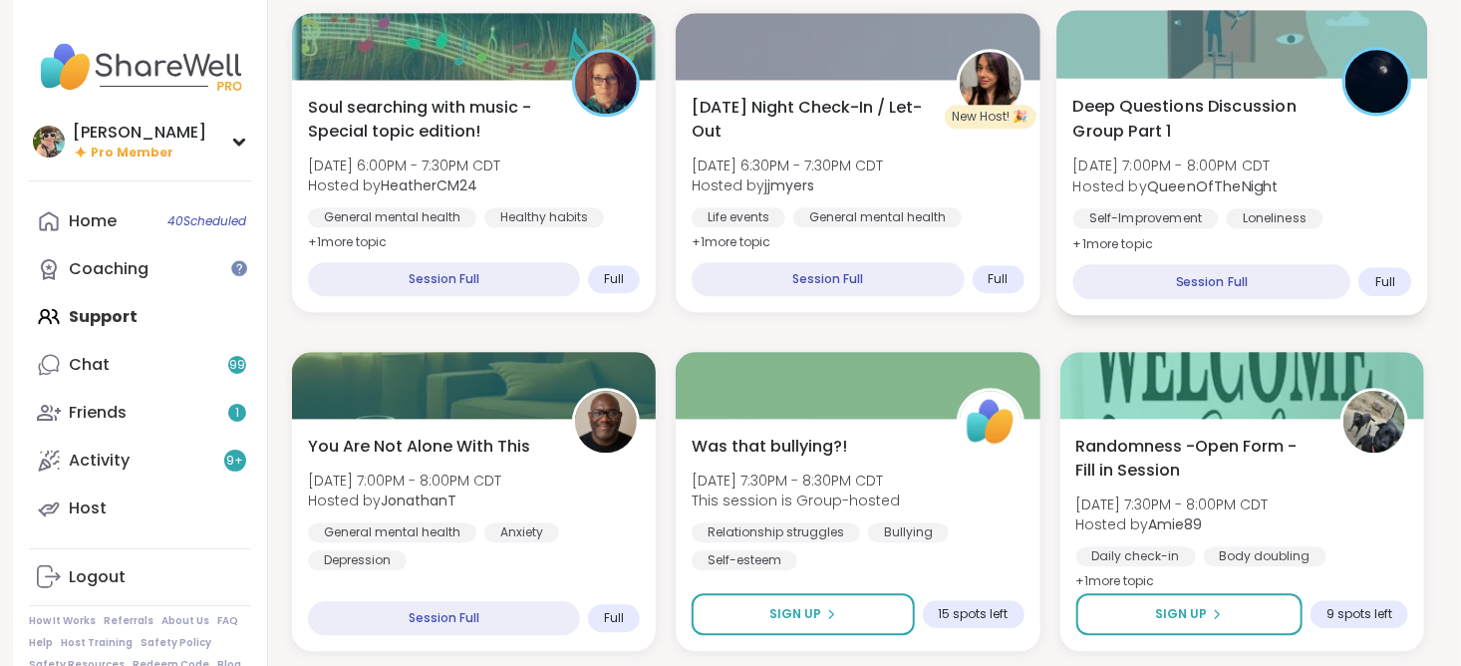
click at [1172, 181] on b "QueenOfTheNight" at bounding box center [1213, 185] width 132 height 20
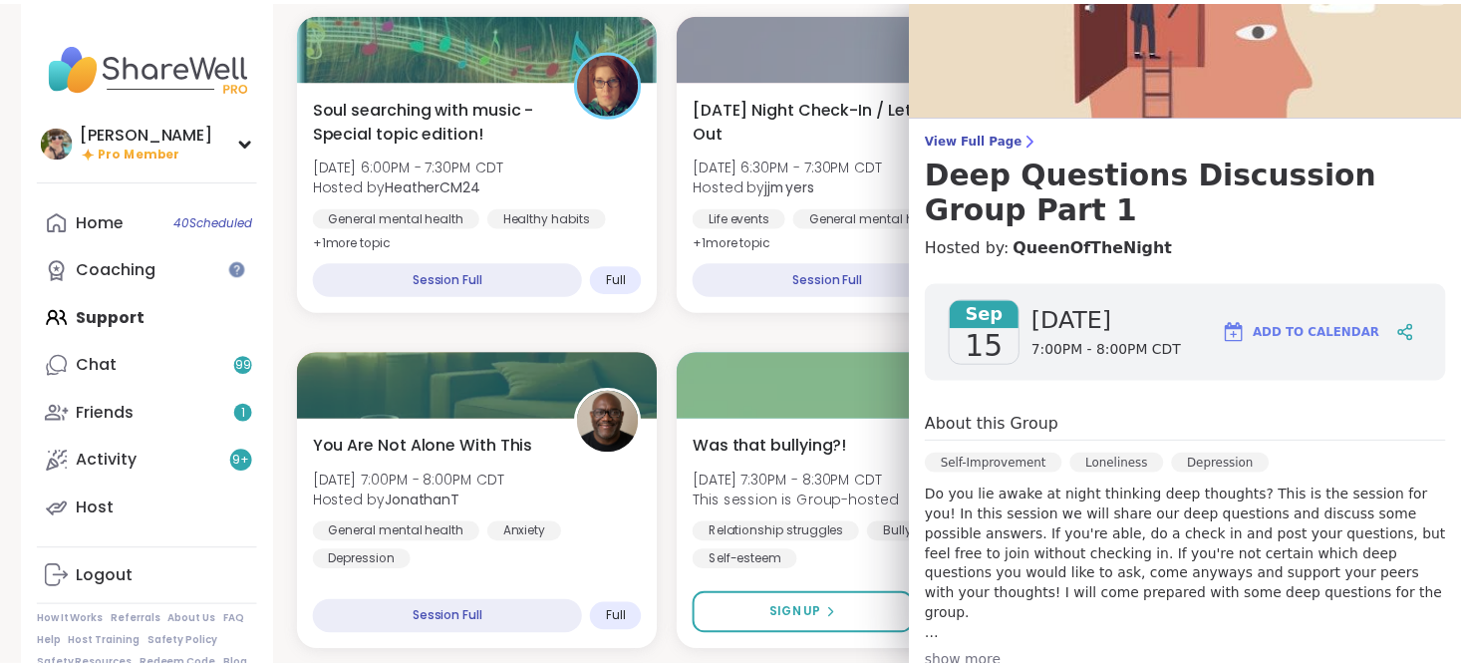
scroll to position [0, 0]
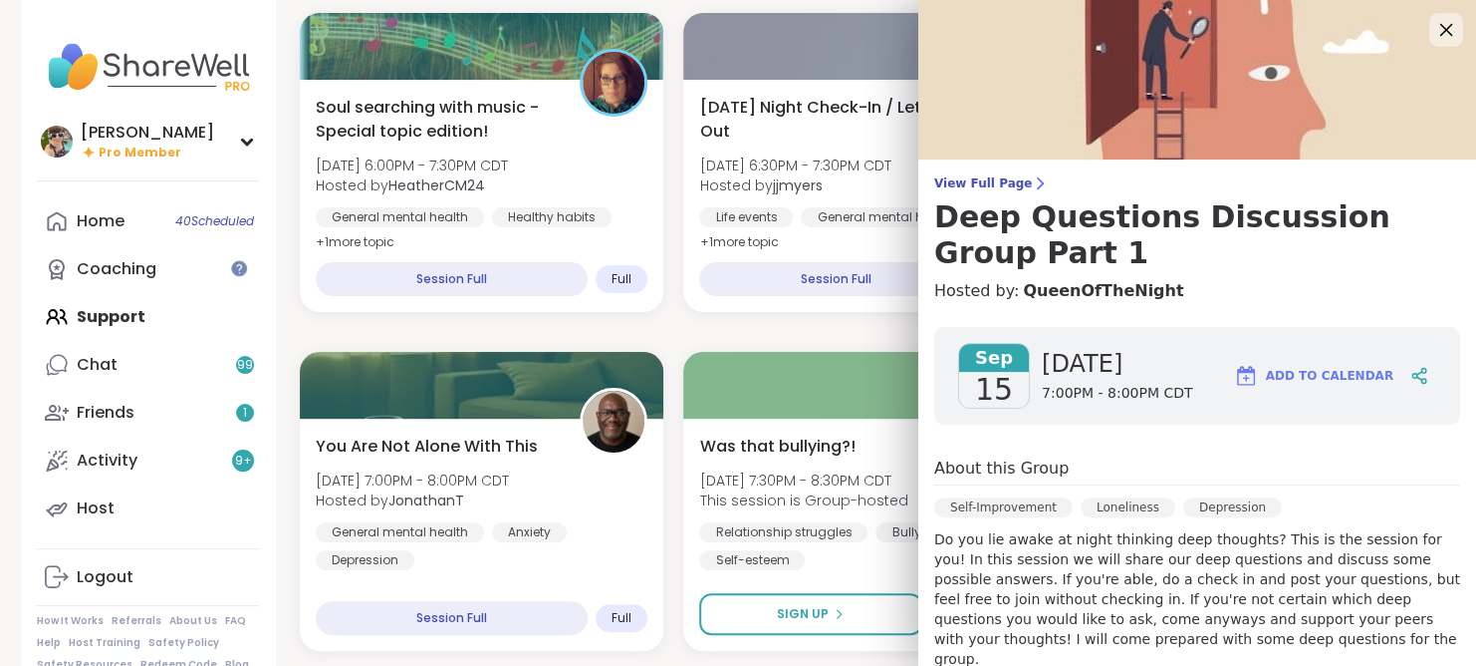
click at [1434, 26] on icon at bounding box center [1446, 29] width 25 height 25
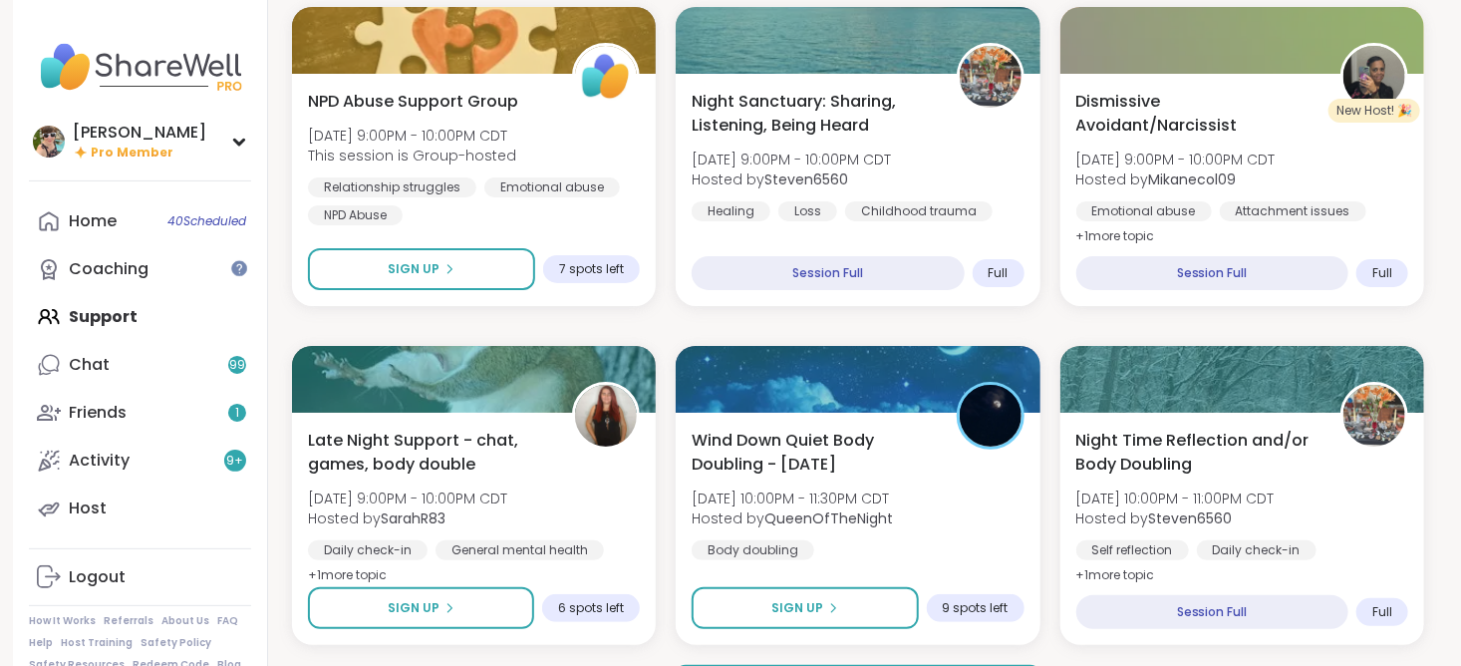
scroll to position [3722, 0]
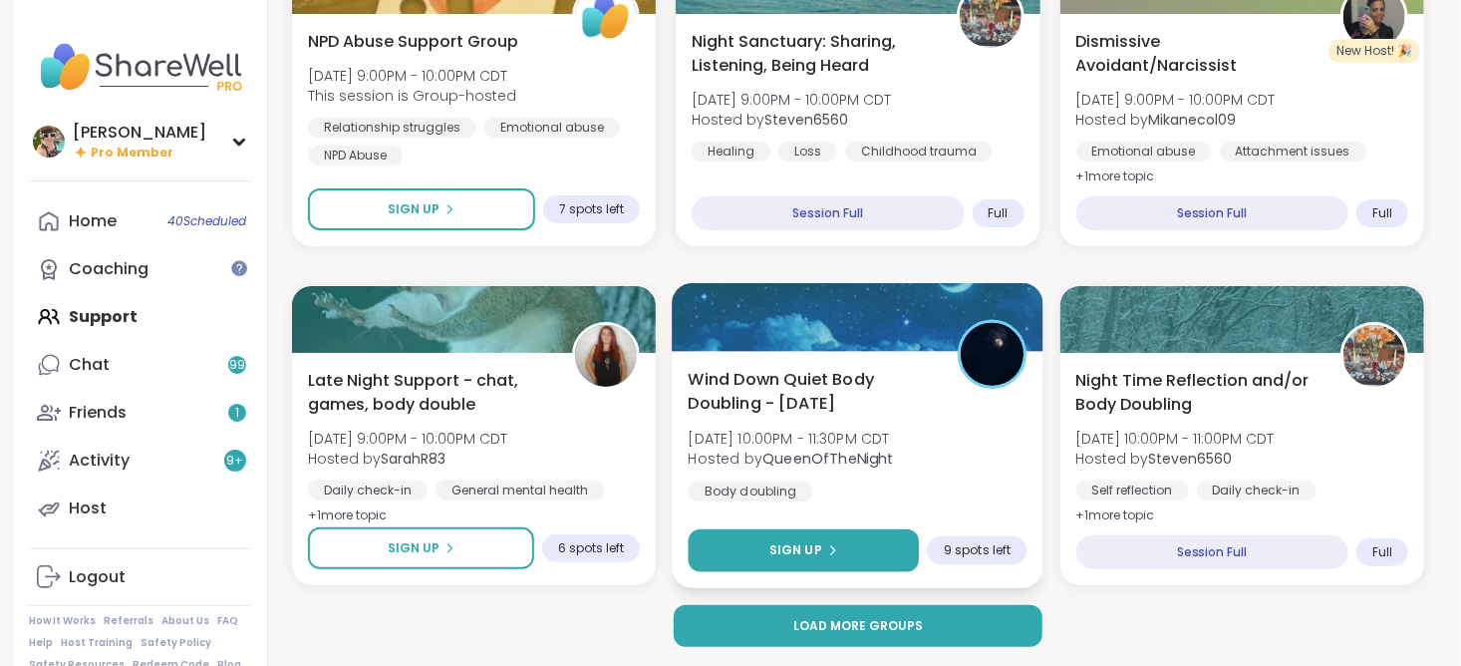
click at [861, 538] on button "Sign Up" at bounding box center [803, 550] width 231 height 43
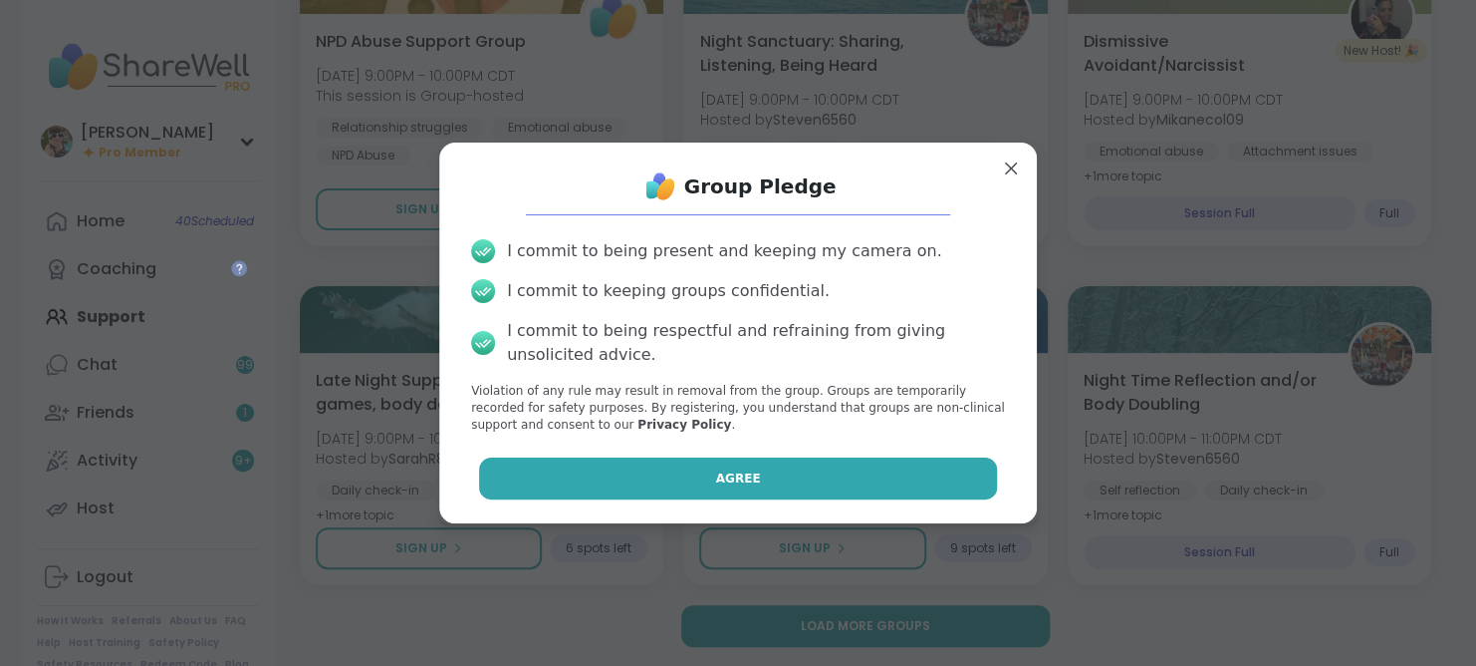
click at [719, 479] on span "Agree" at bounding box center [738, 478] width 45 height 18
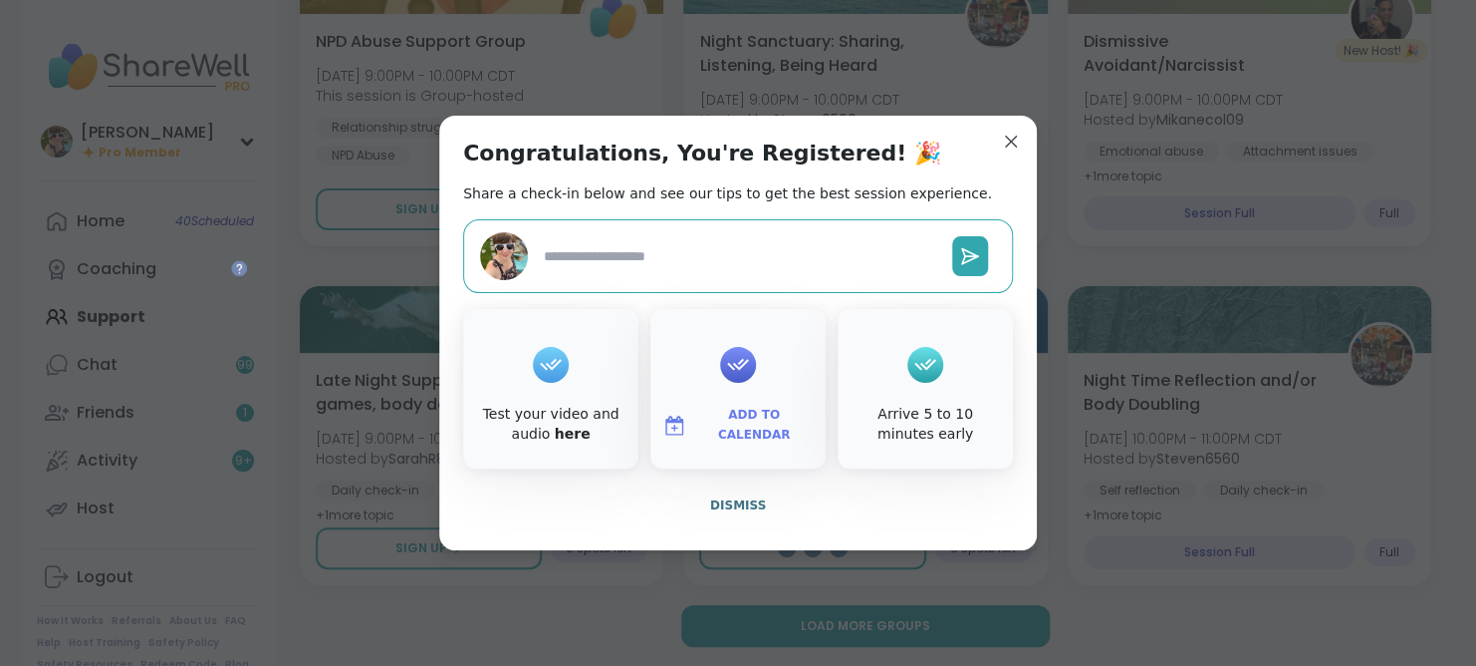
type textarea "*"
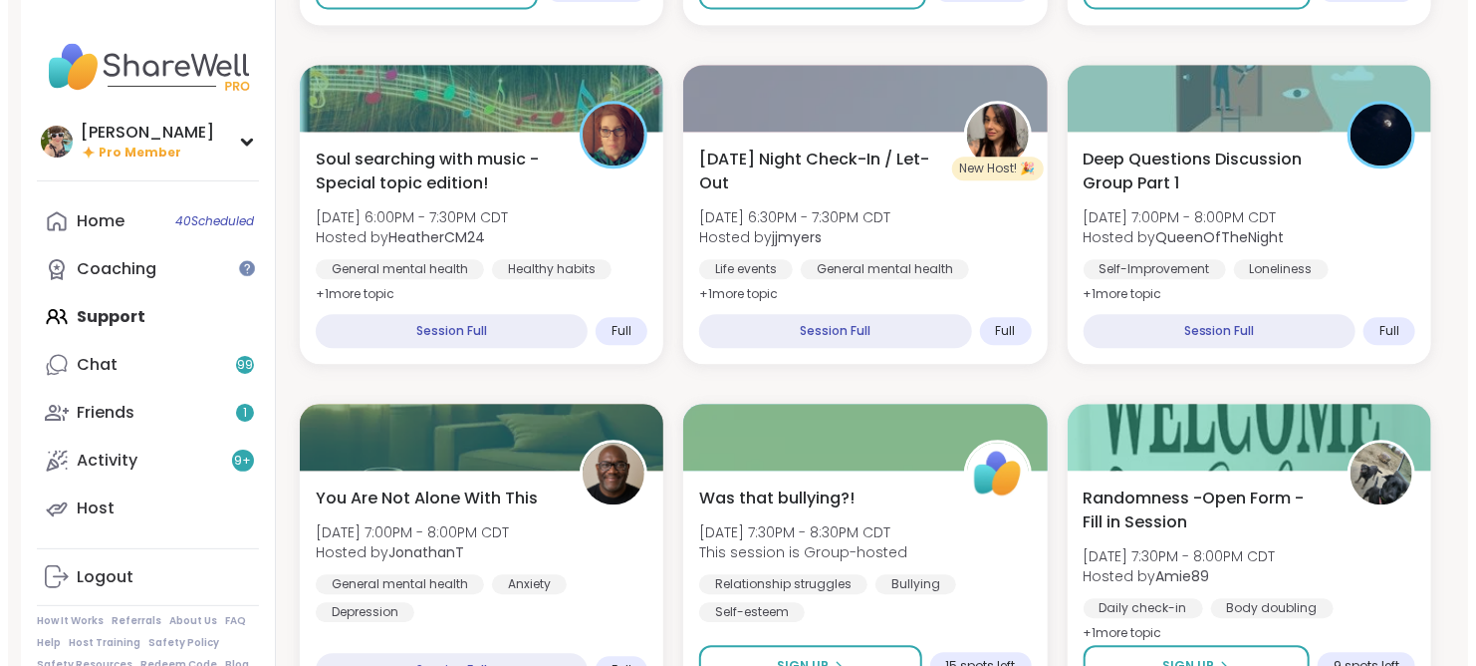
scroll to position [2251, 0]
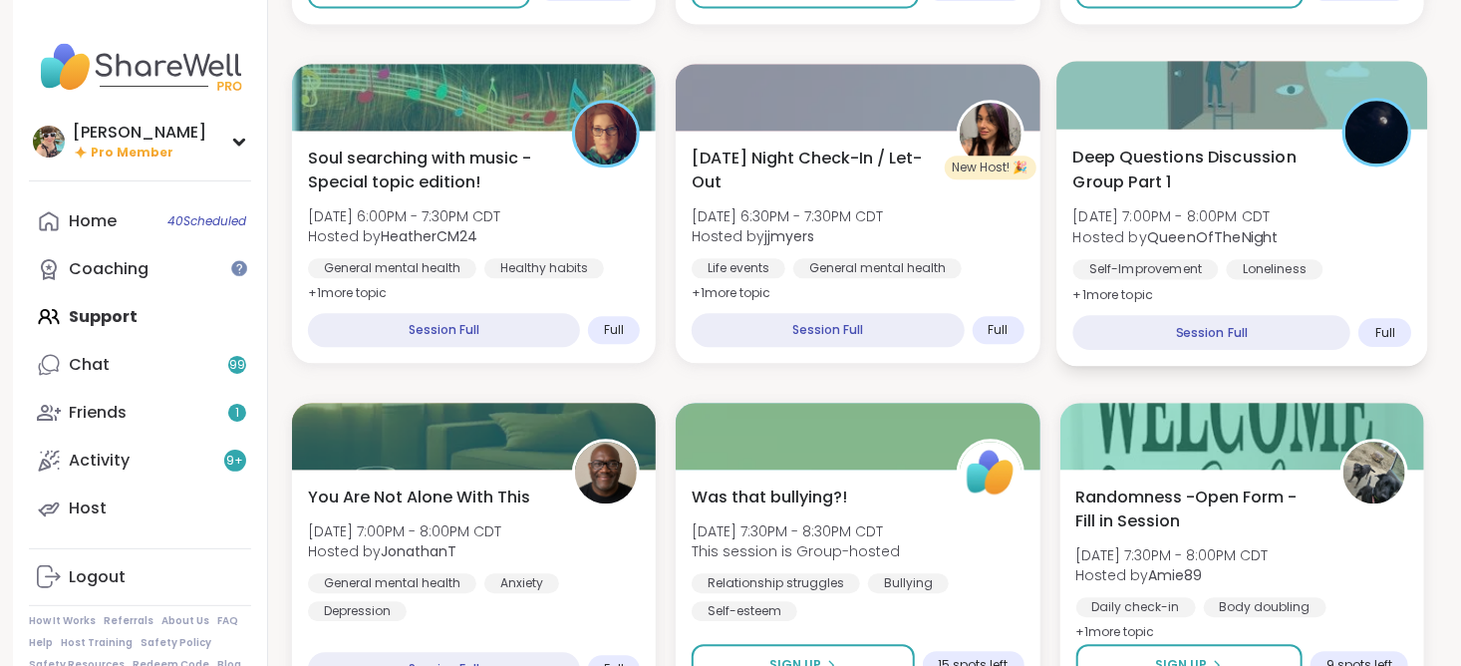
click at [1209, 335] on div "Session Full" at bounding box center [1211, 332] width 278 height 35
click at [1147, 170] on span "Deep Questions Discussion Group Part 1" at bounding box center [1195, 168] width 247 height 49
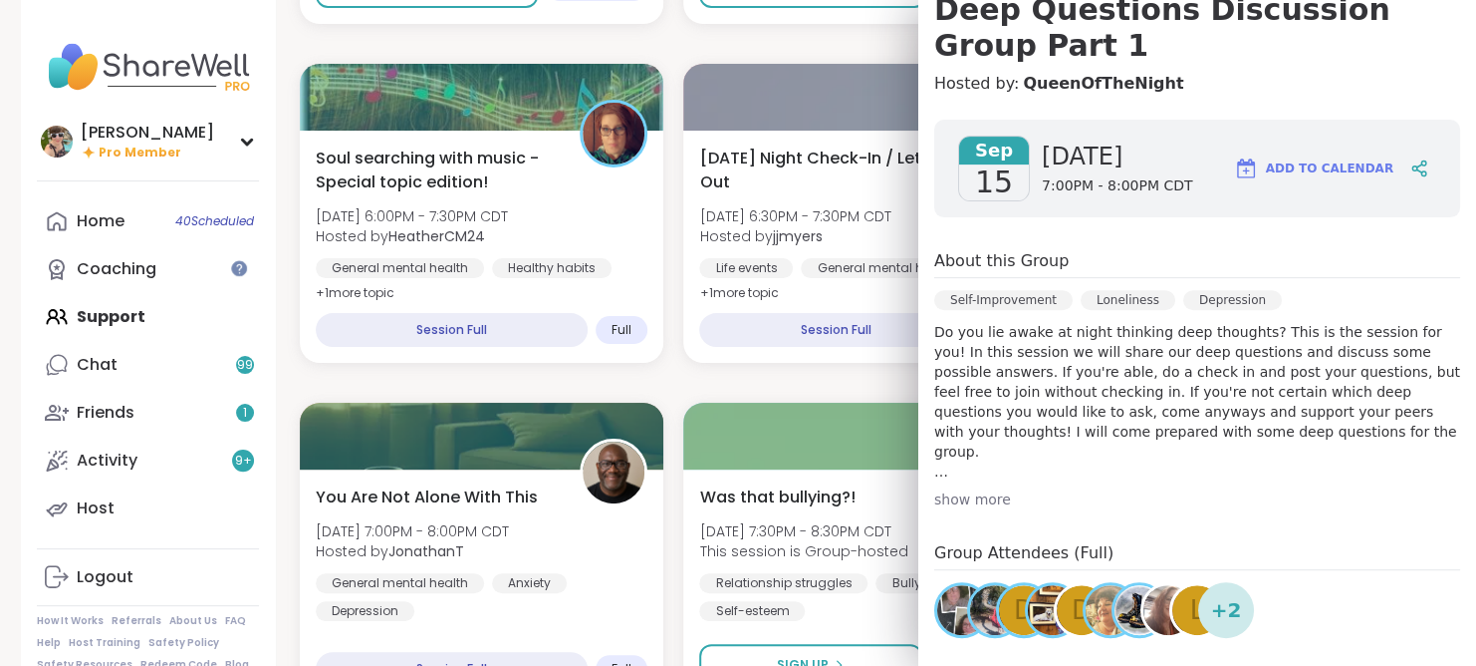
scroll to position [363, 0]
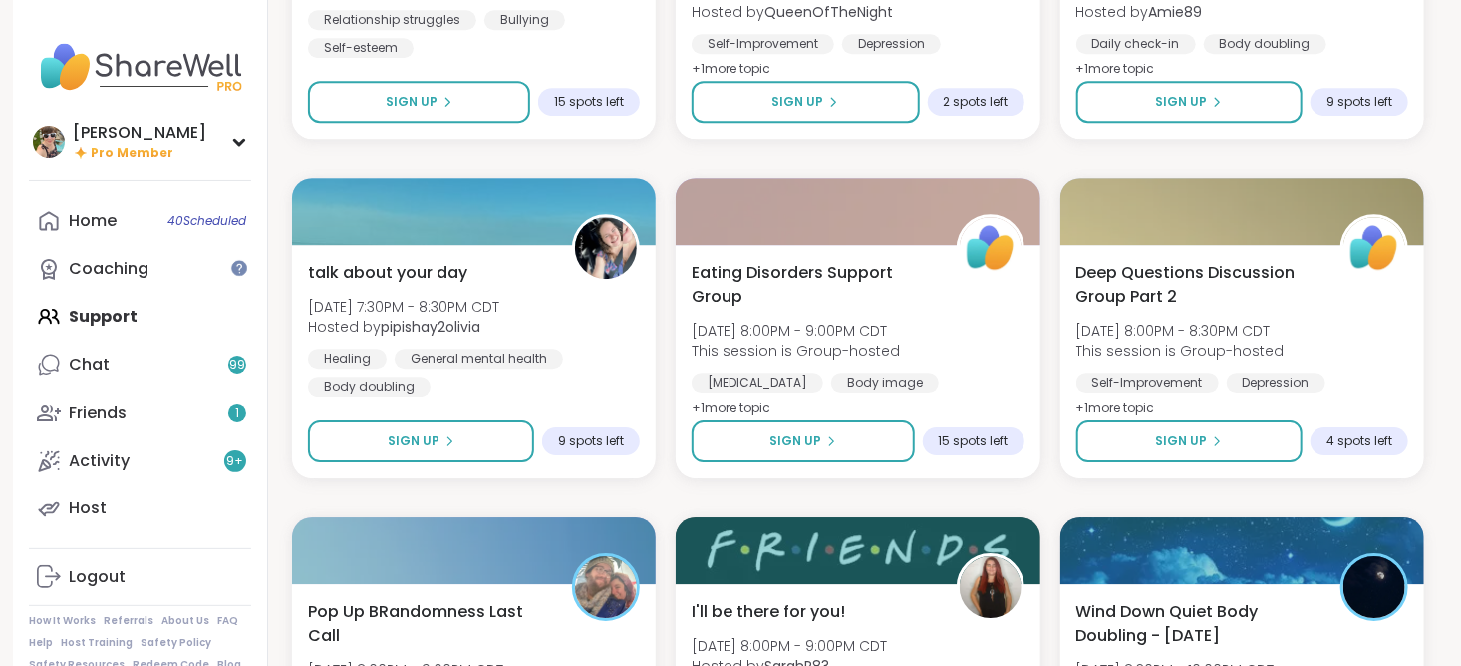
scroll to position [2656, 0]
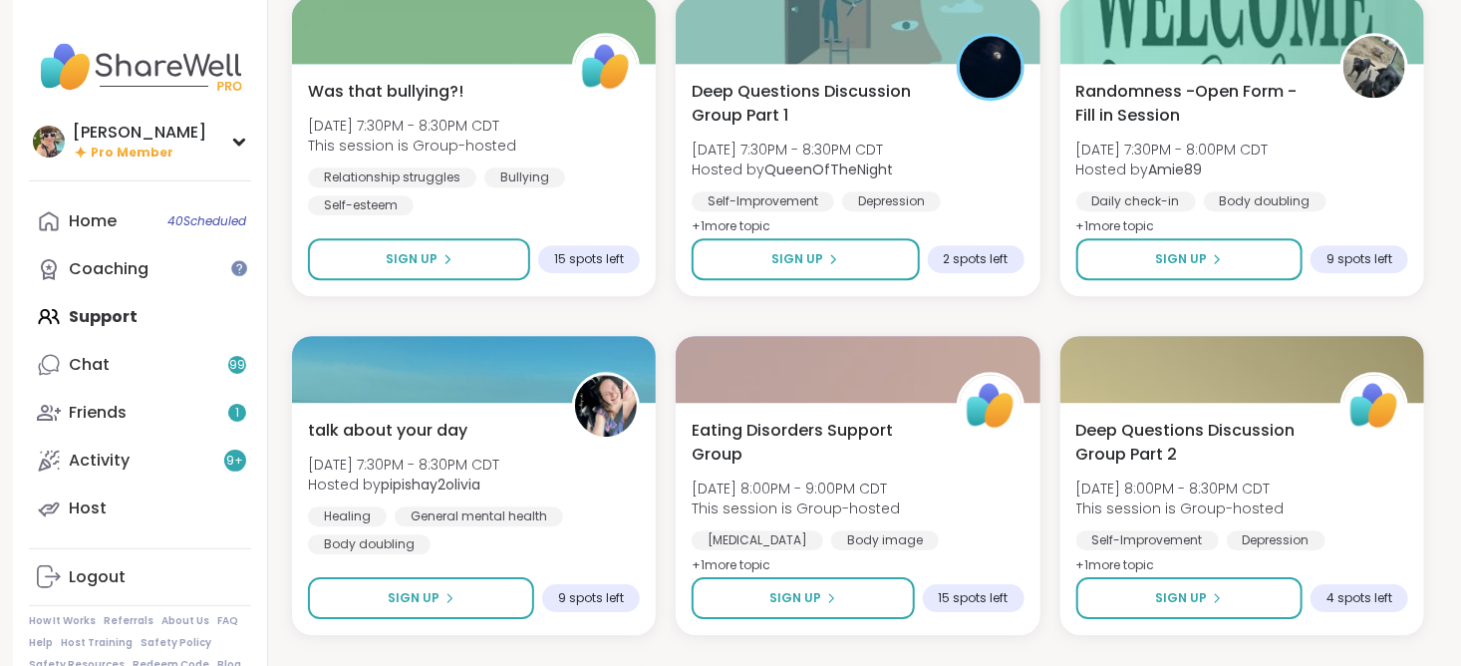
click at [816, 268] on span "Sign Up" at bounding box center [797, 259] width 52 height 18
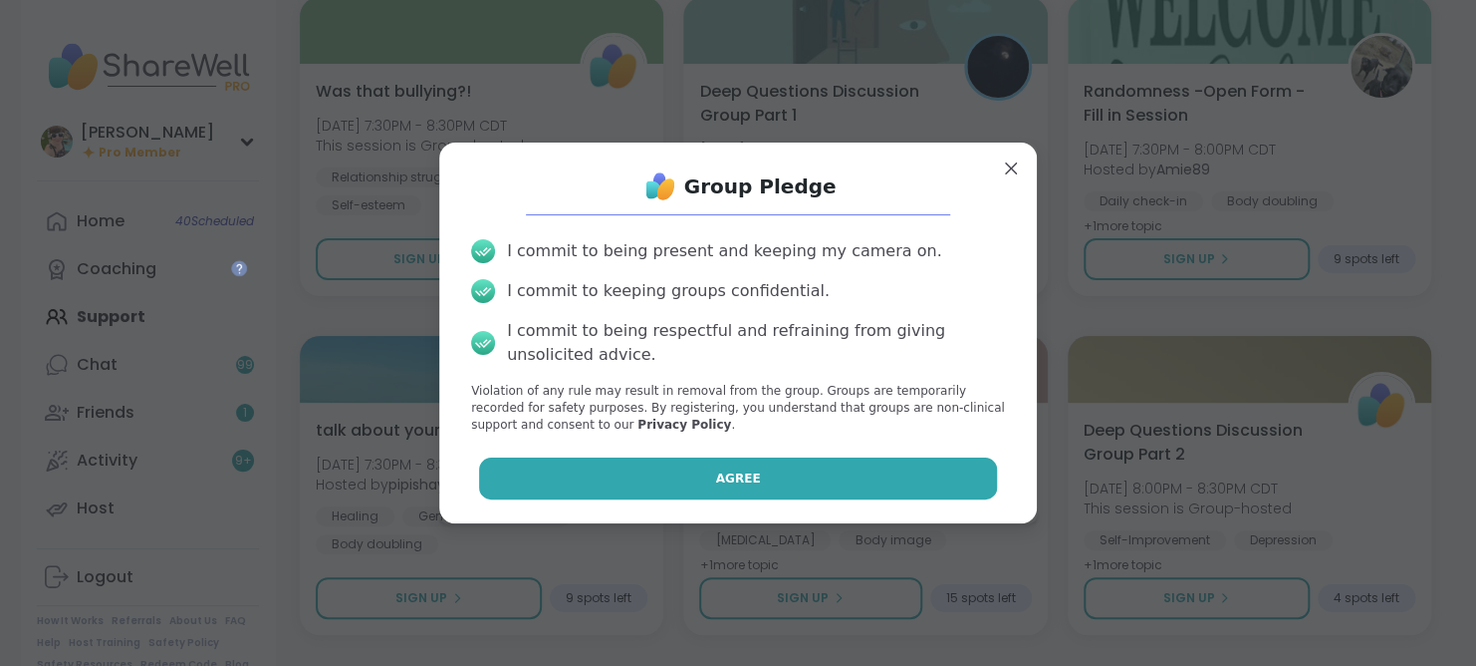
click at [799, 485] on button "Agree" at bounding box center [738, 478] width 519 height 42
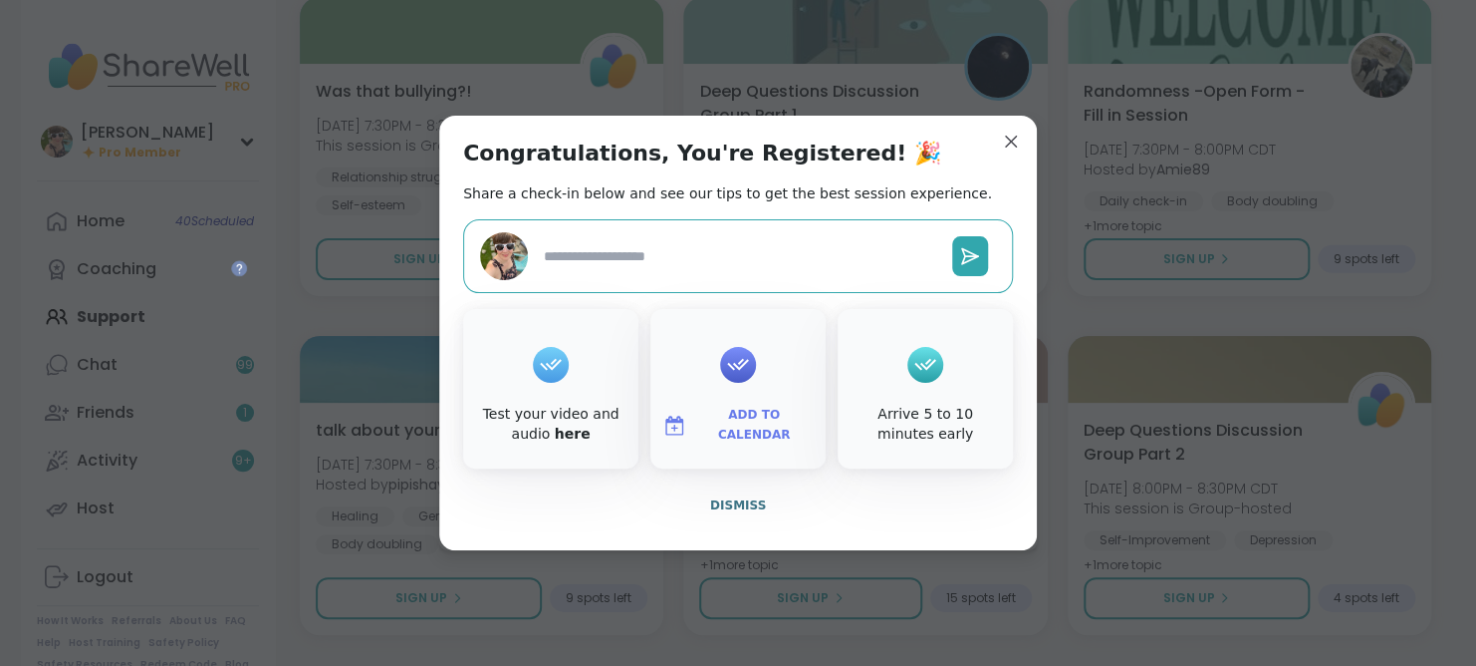
type textarea "*"
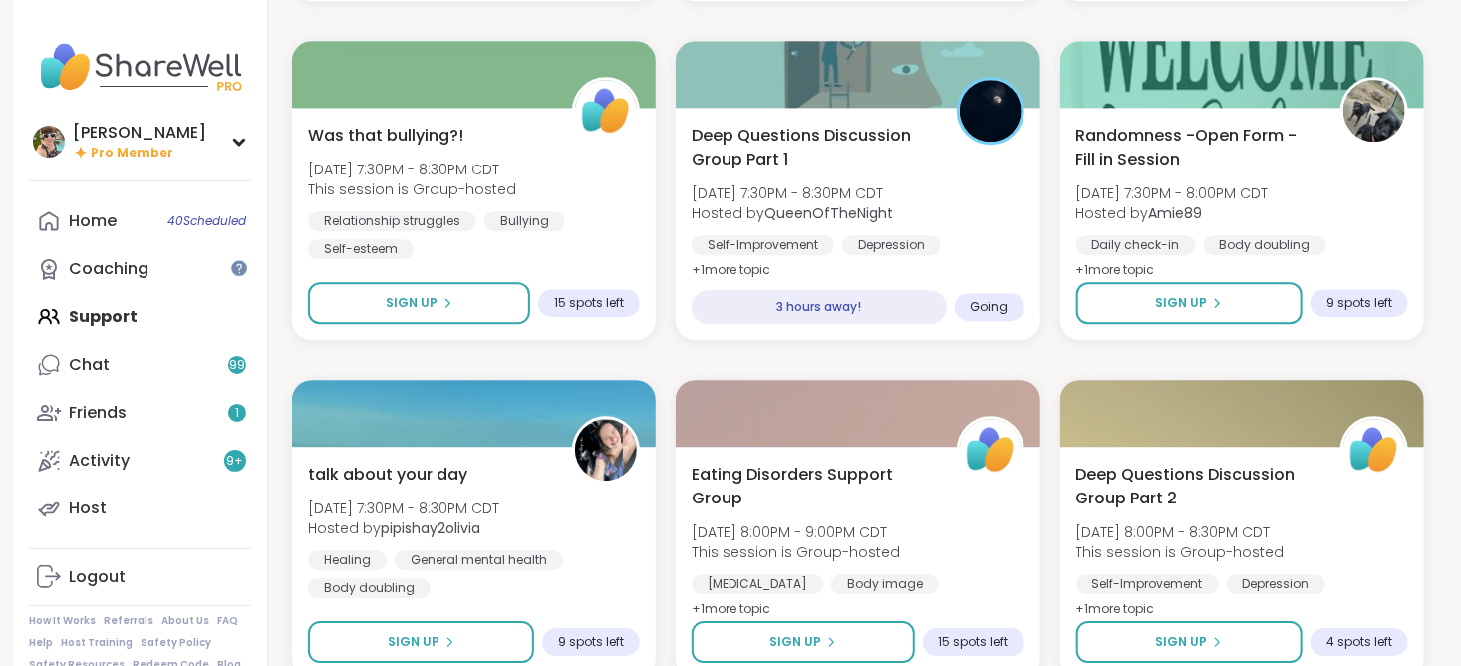
scroll to position [2609, 0]
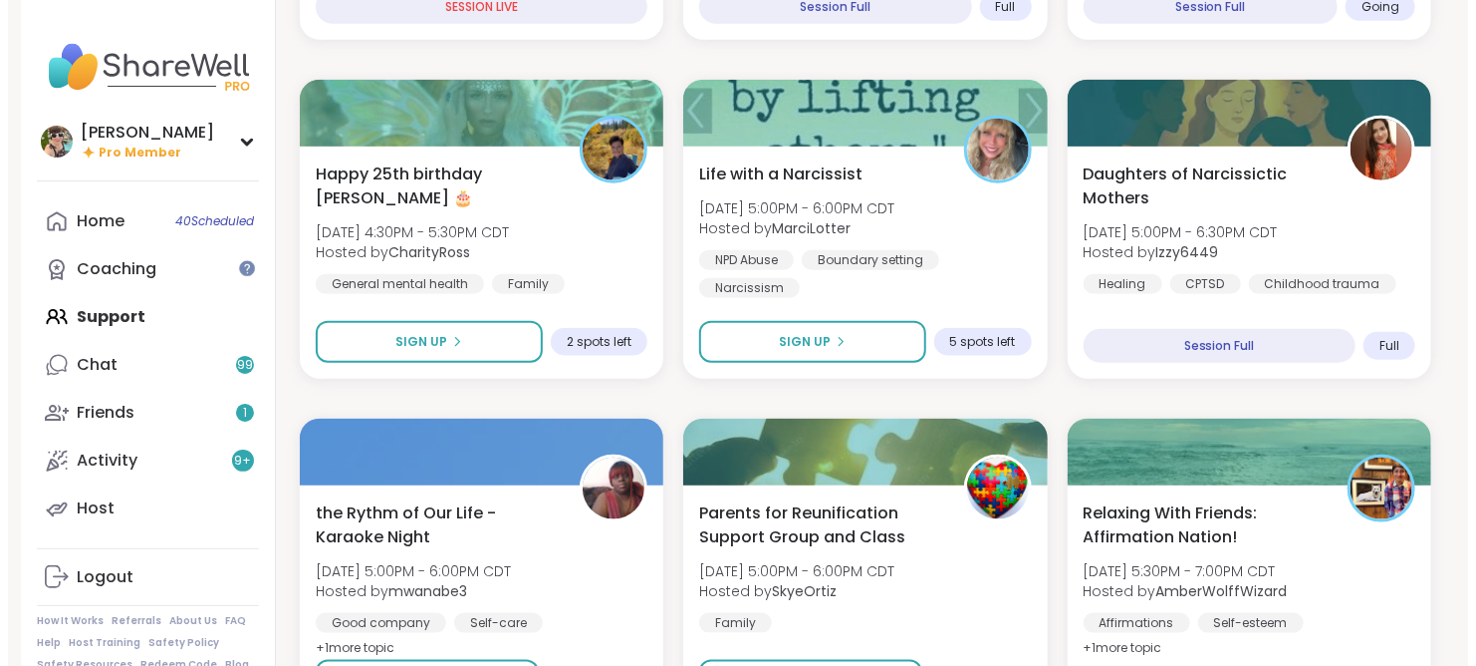
scroll to position [877, 0]
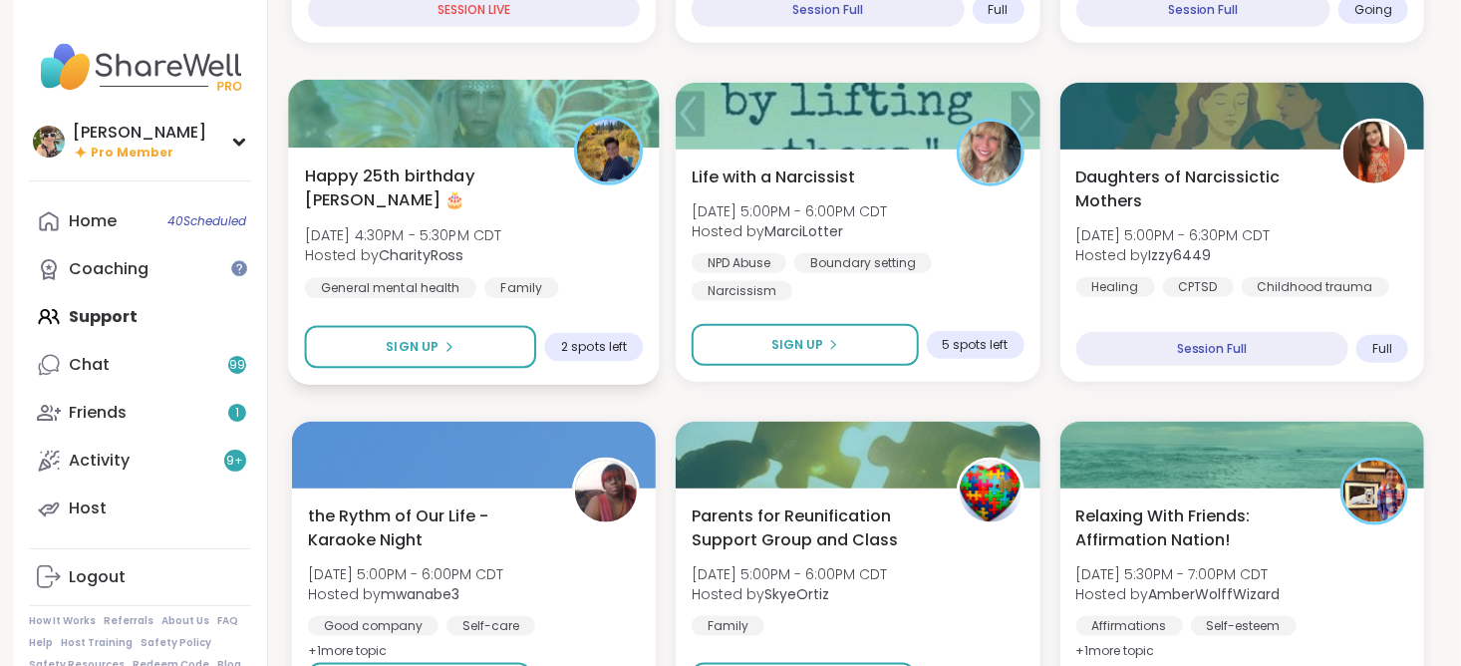
click at [465, 245] on span "Hosted by CharityRoss" at bounding box center [403, 255] width 197 height 20
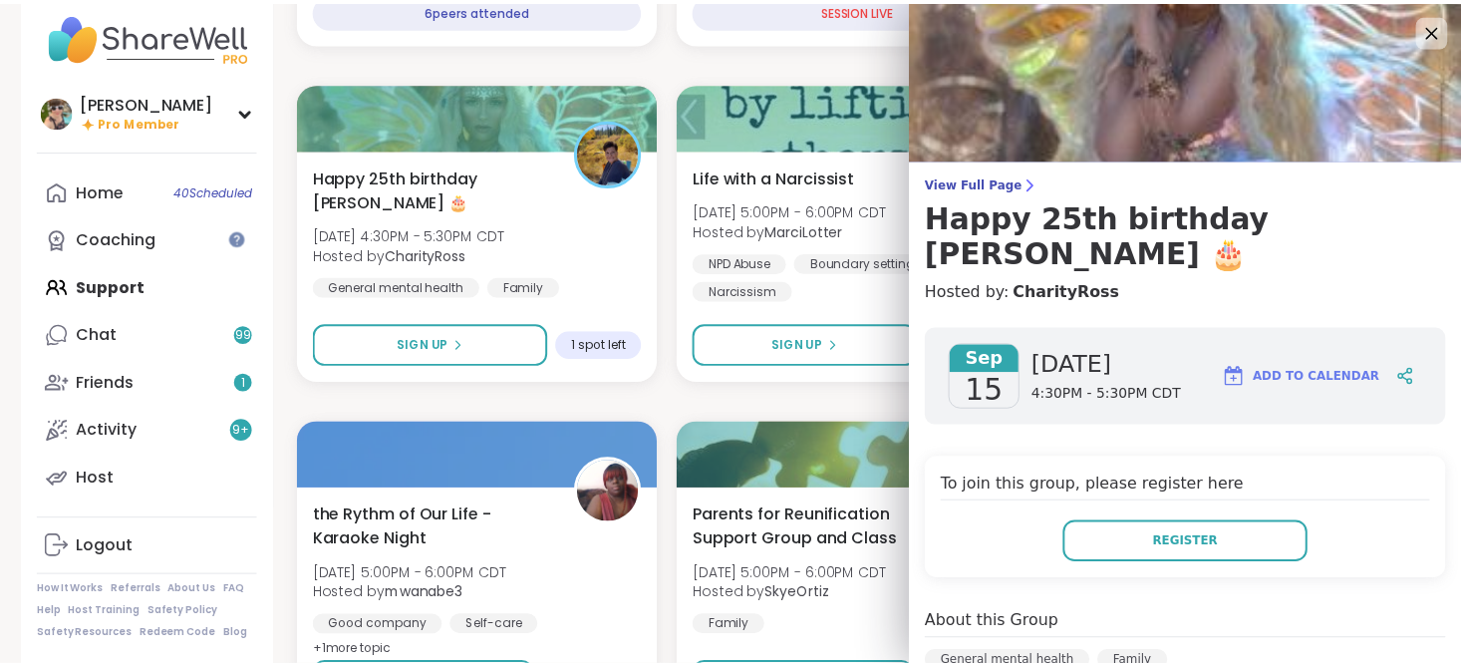
scroll to position [925, 0]
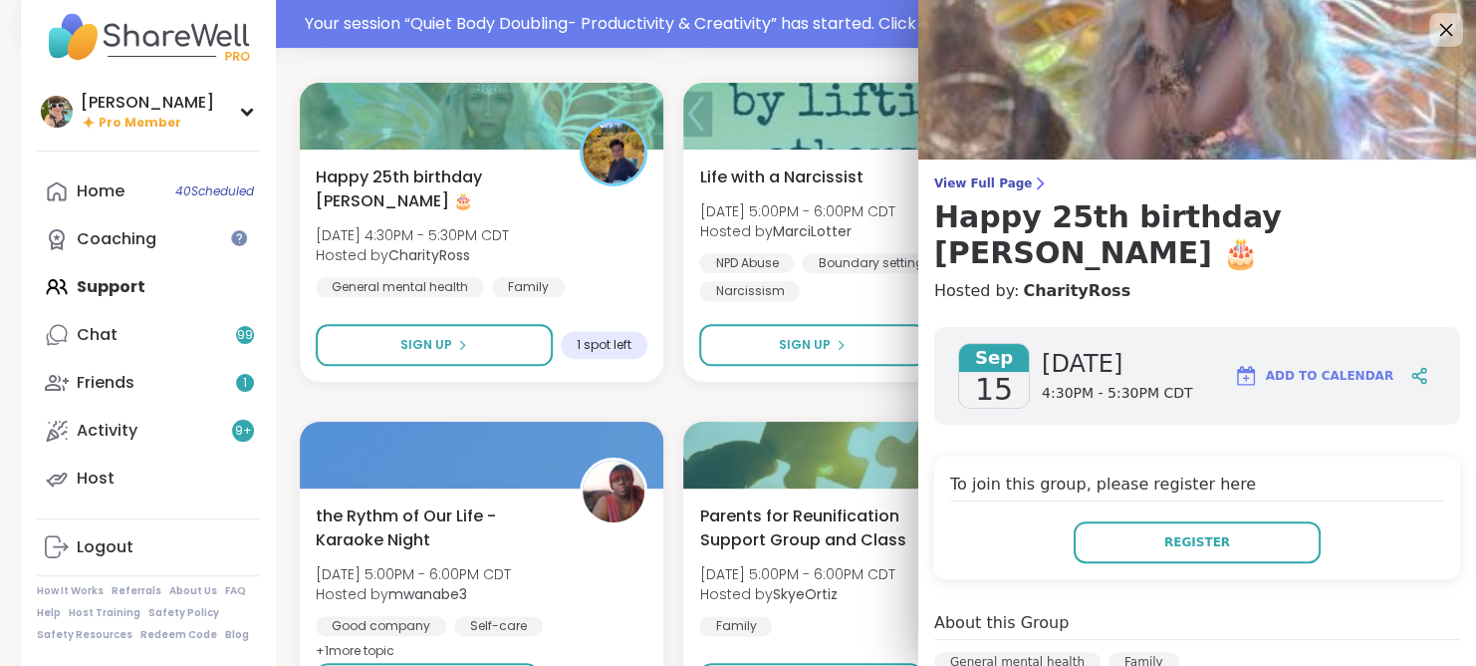
click at [1441, 32] on icon at bounding box center [1447, 30] width 13 height 13
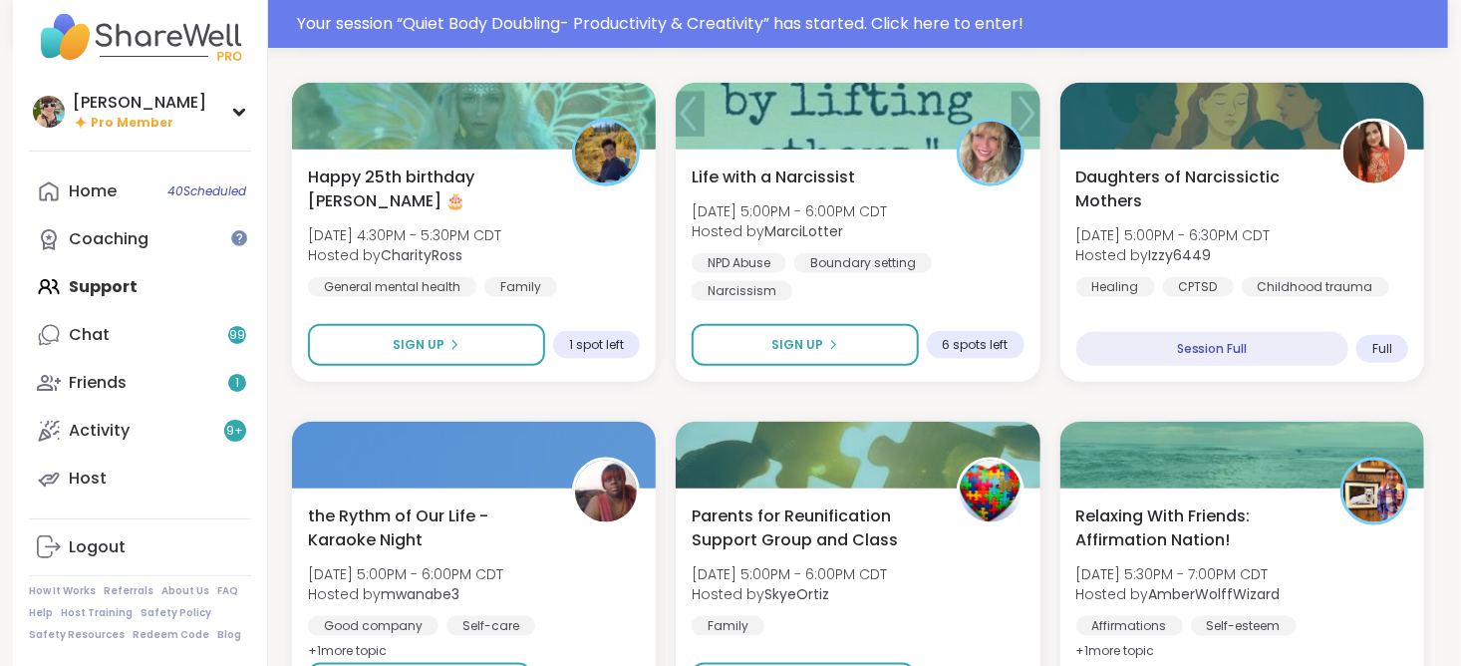
click at [132, 288] on div "Home 40 Scheduled Coaching Support Chat 99 Friends 1 Activity 9 + Host" at bounding box center [140, 334] width 222 height 335
